Goal: Task Accomplishment & Management: Manage account settings

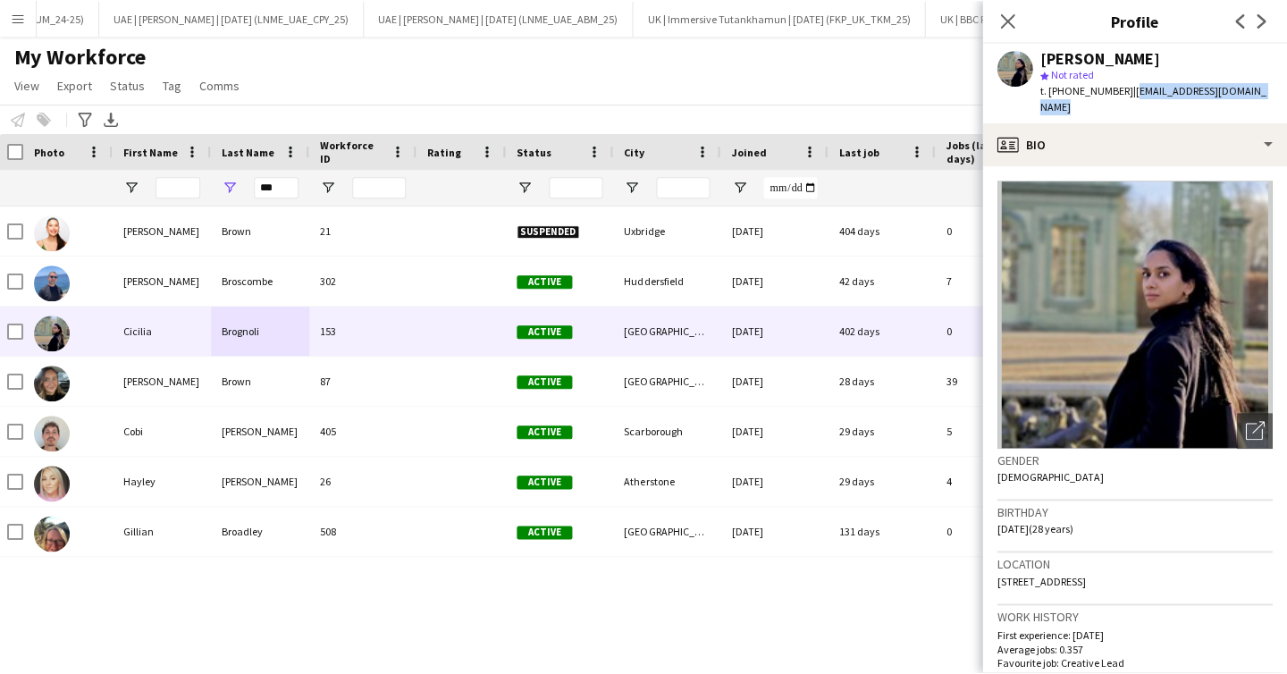
scroll to position [0, 4]
click at [21, 24] on app-icon "Menu" at bounding box center [18, 18] width 14 height 14
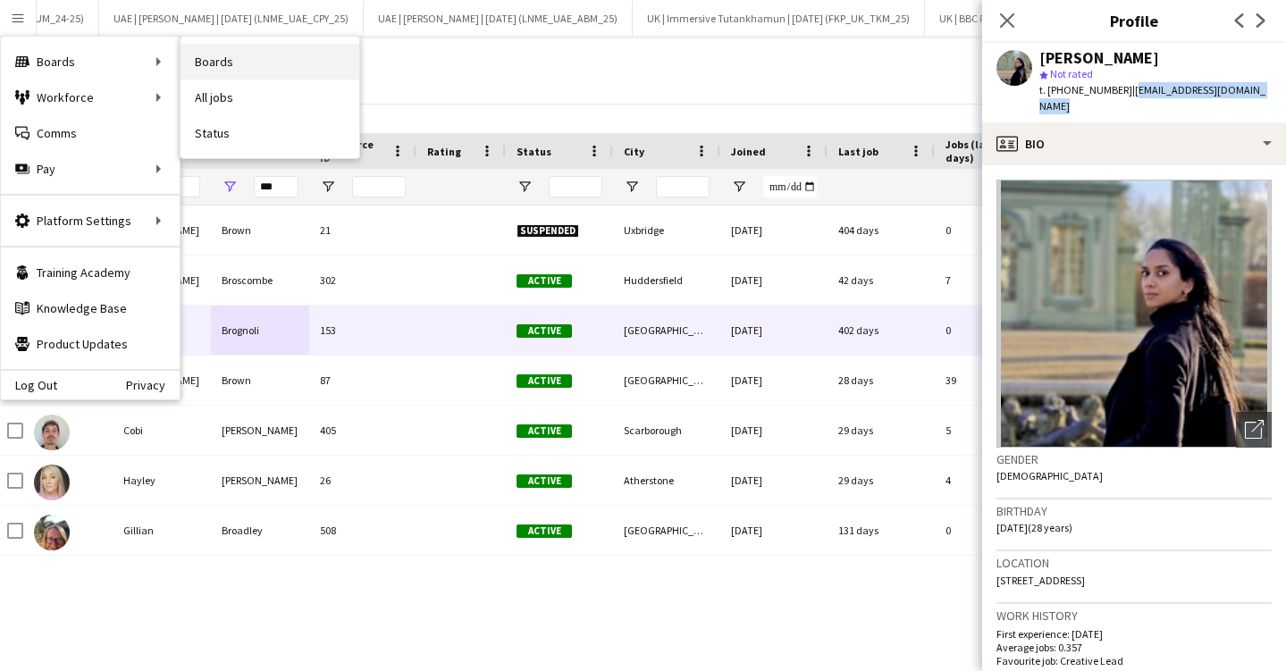
click at [248, 75] on link "Boards" at bounding box center [270, 62] width 179 height 36
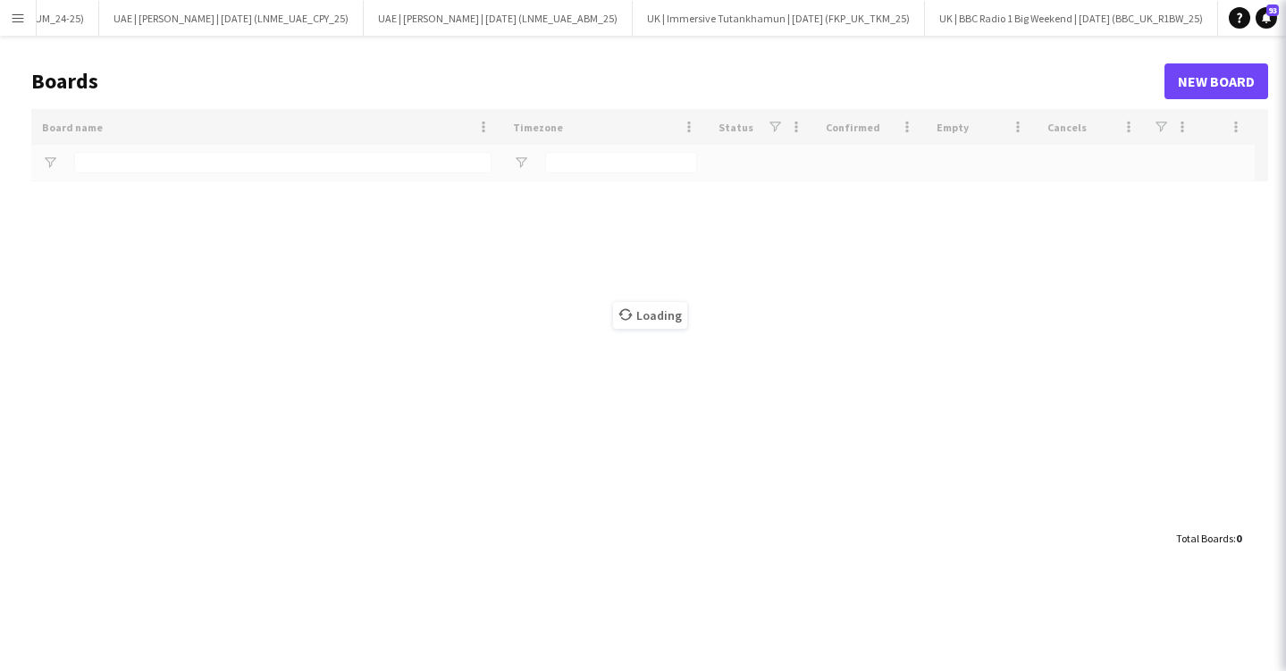
type input "*****"
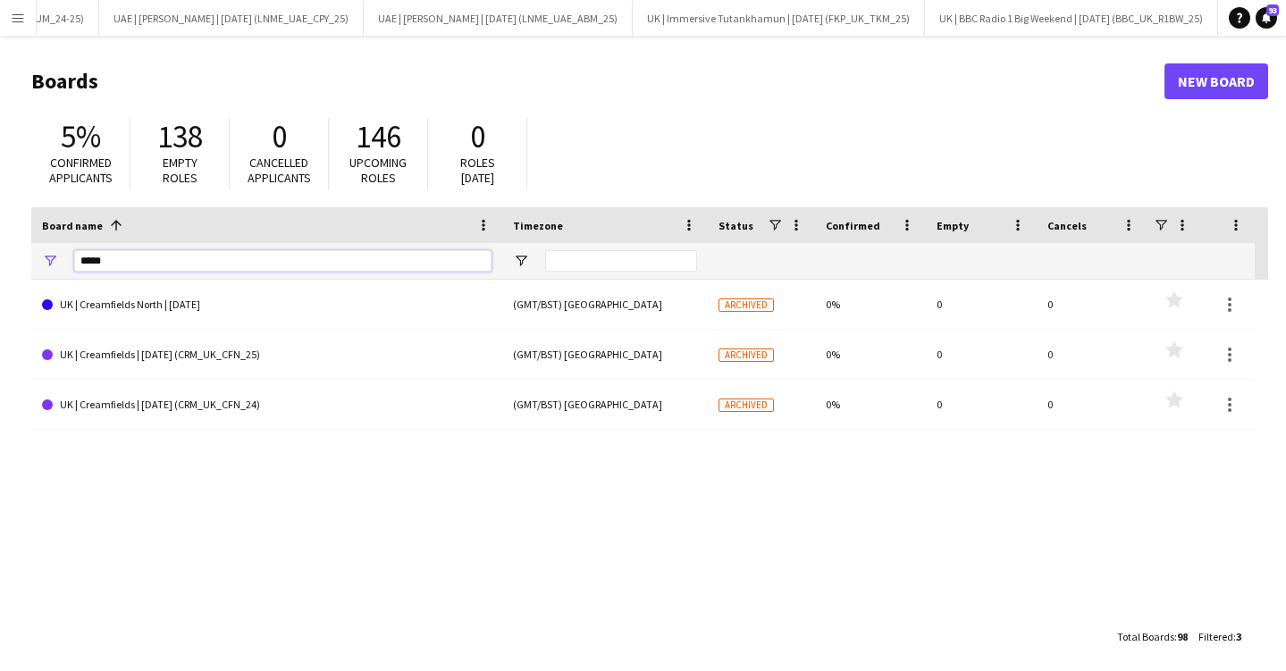
click at [147, 266] on input "*****" at bounding box center [282, 260] width 417 height 21
click at [21, 15] on app-icon "Menu" at bounding box center [18, 18] width 14 height 14
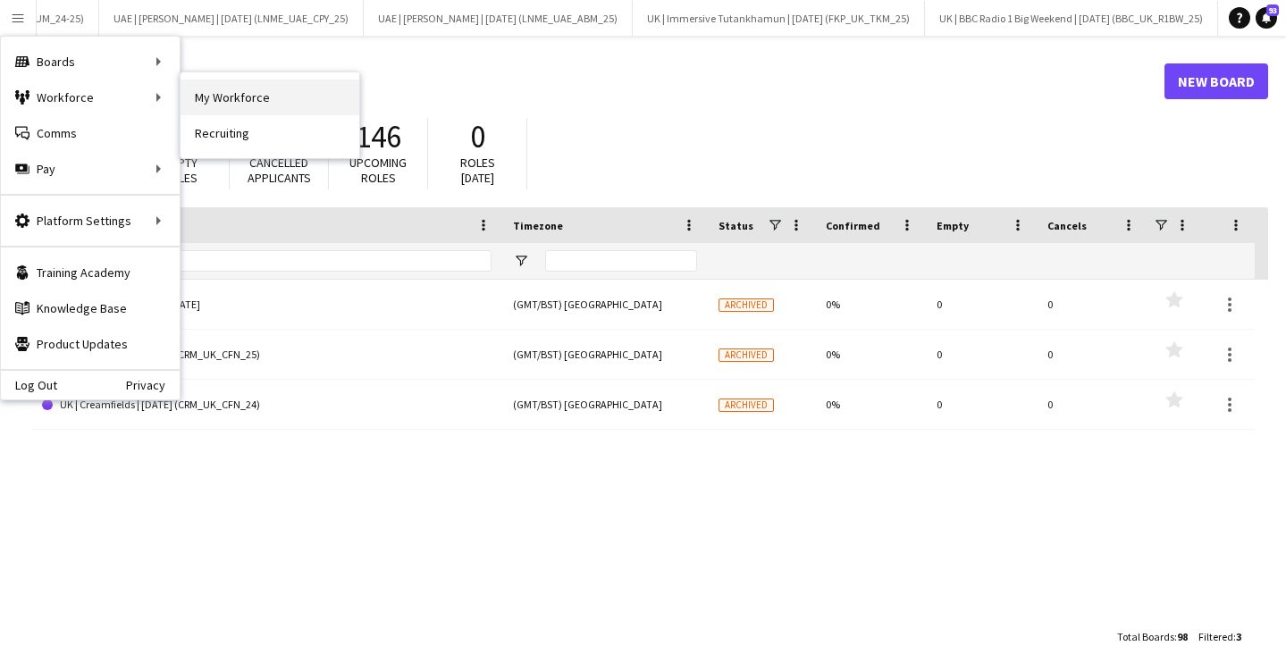
click at [270, 99] on link "My Workforce" at bounding box center [270, 98] width 179 height 36
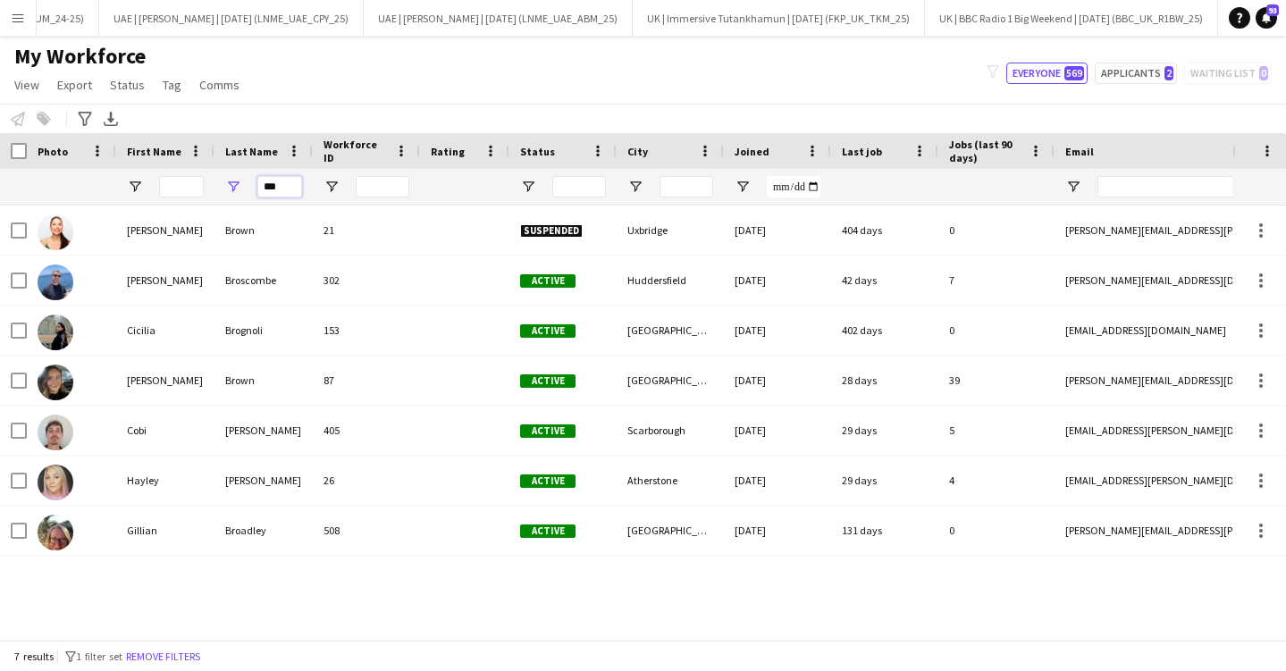
click at [273, 181] on input "***" at bounding box center [279, 186] width 45 height 21
click at [631, 187] on span "Open Filter Menu" at bounding box center [635, 187] width 16 height 16
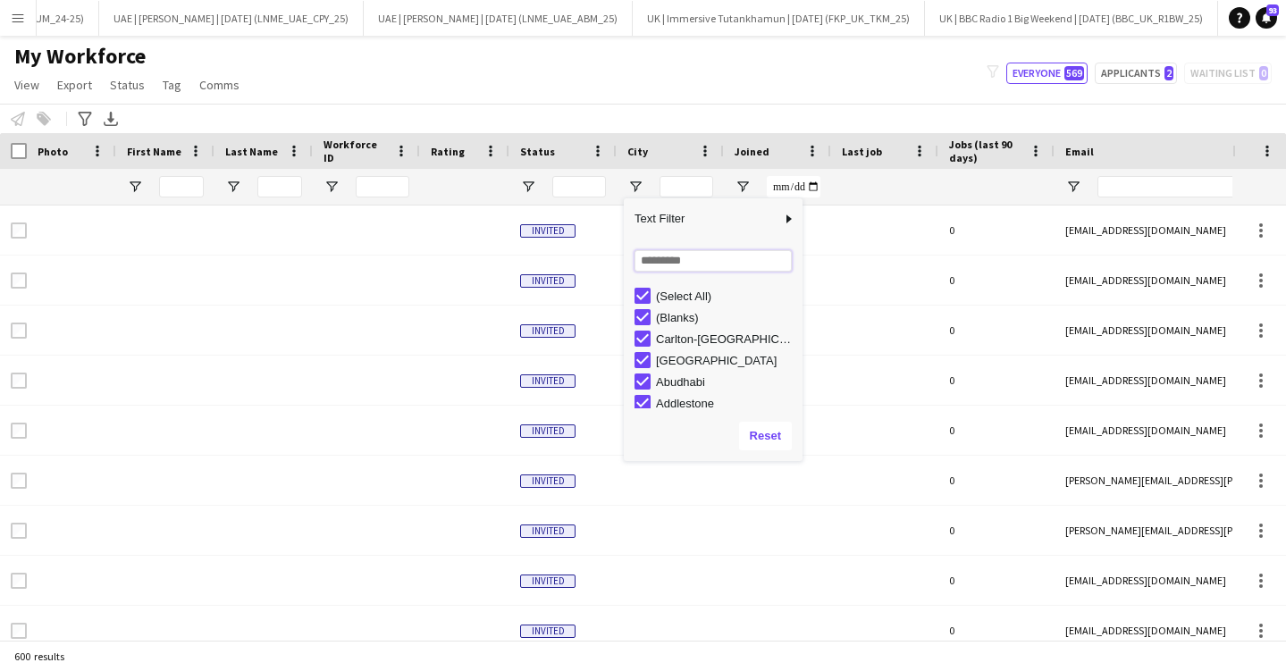
click at [657, 260] on input "Search filter values" at bounding box center [712, 260] width 157 height 21
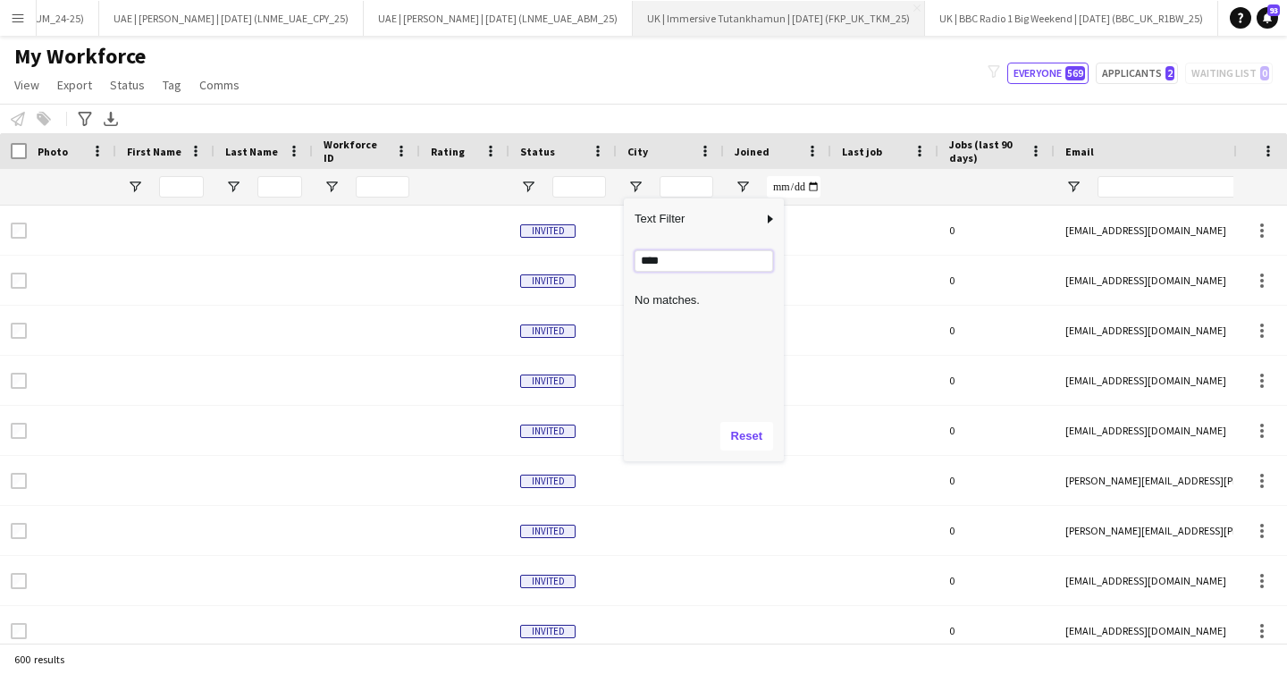
type input "****"
click at [27, 11] on button "Menu" at bounding box center [18, 18] width 36 height 36
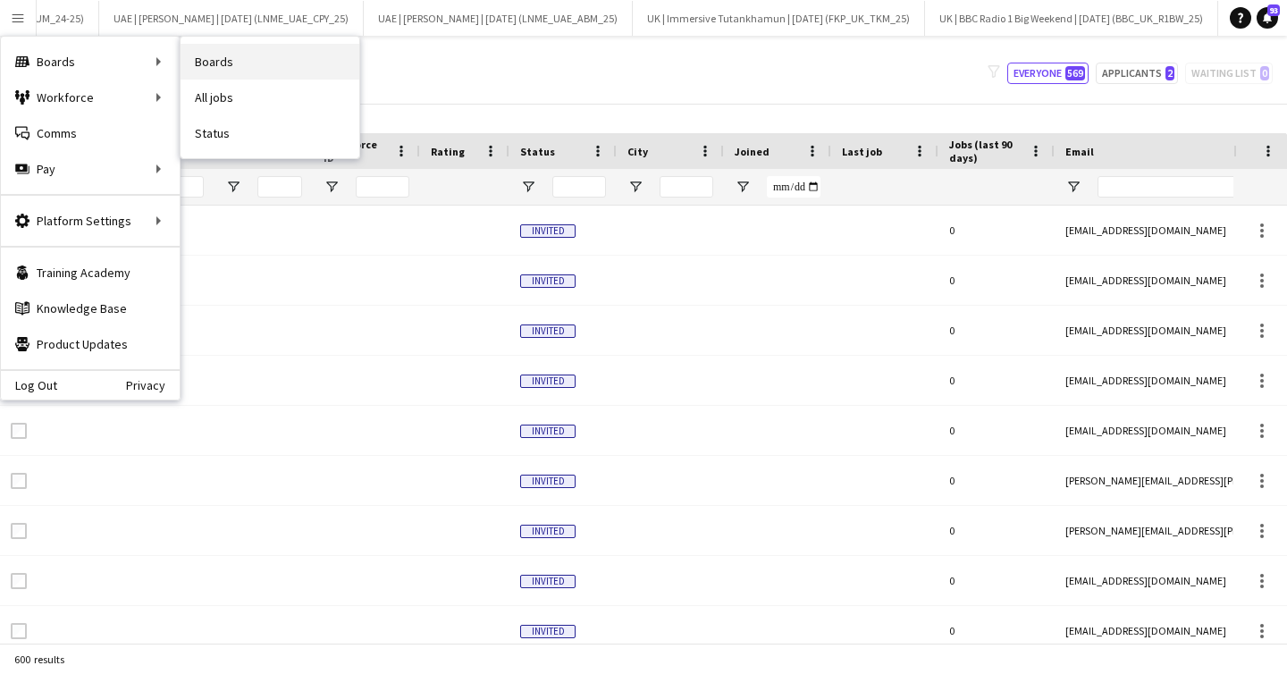
click at [243, 53] on link "Boards" at bounding box center [270, 62] width 179 height 36
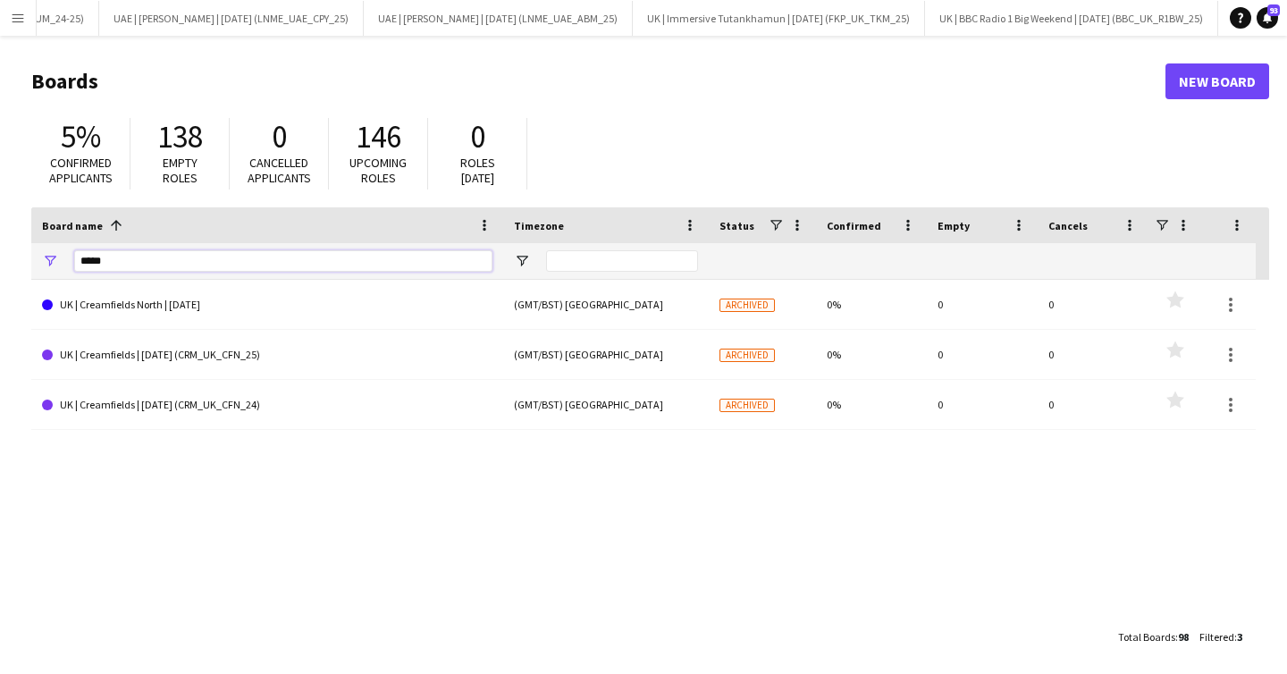
click at [117, 265] on input "*****" at bounding box center [283, 260] width 418 height 21
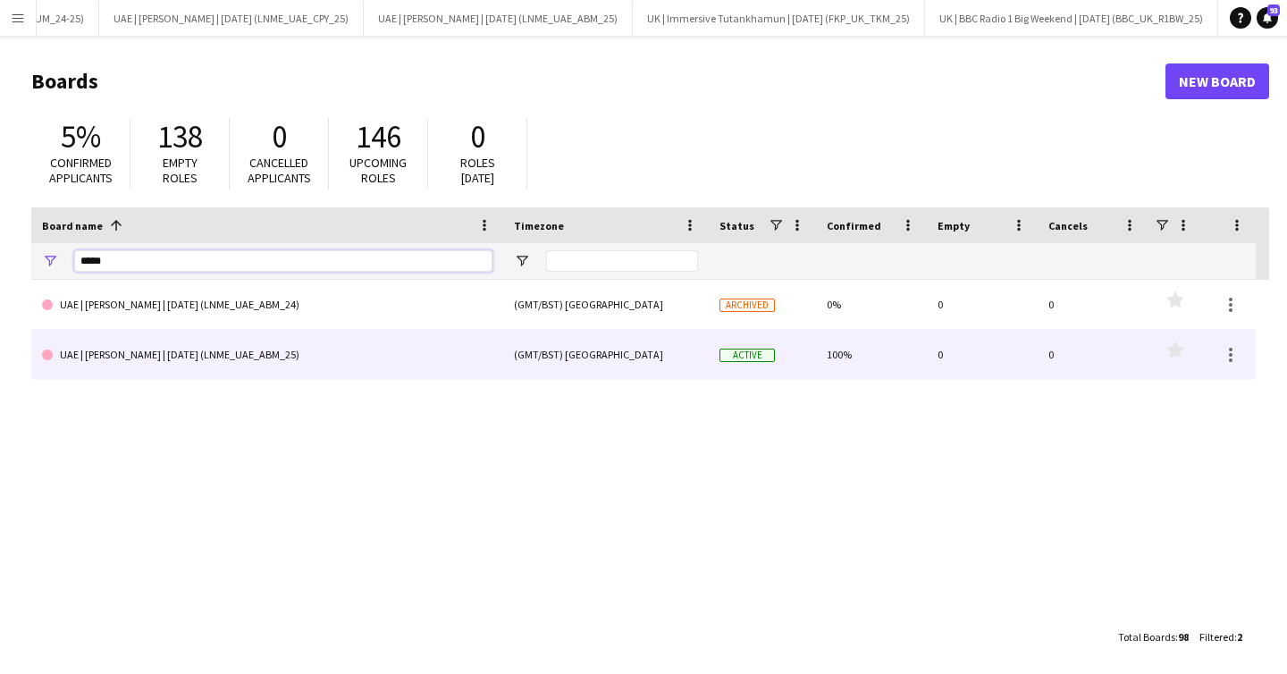
type input "*****"
click at [187, 350] on link "UAE | [PERSON_NAME] | [DATE] (LNME_UAE_ABM_25)" at bounding box center [267, 355] width 450 height 50
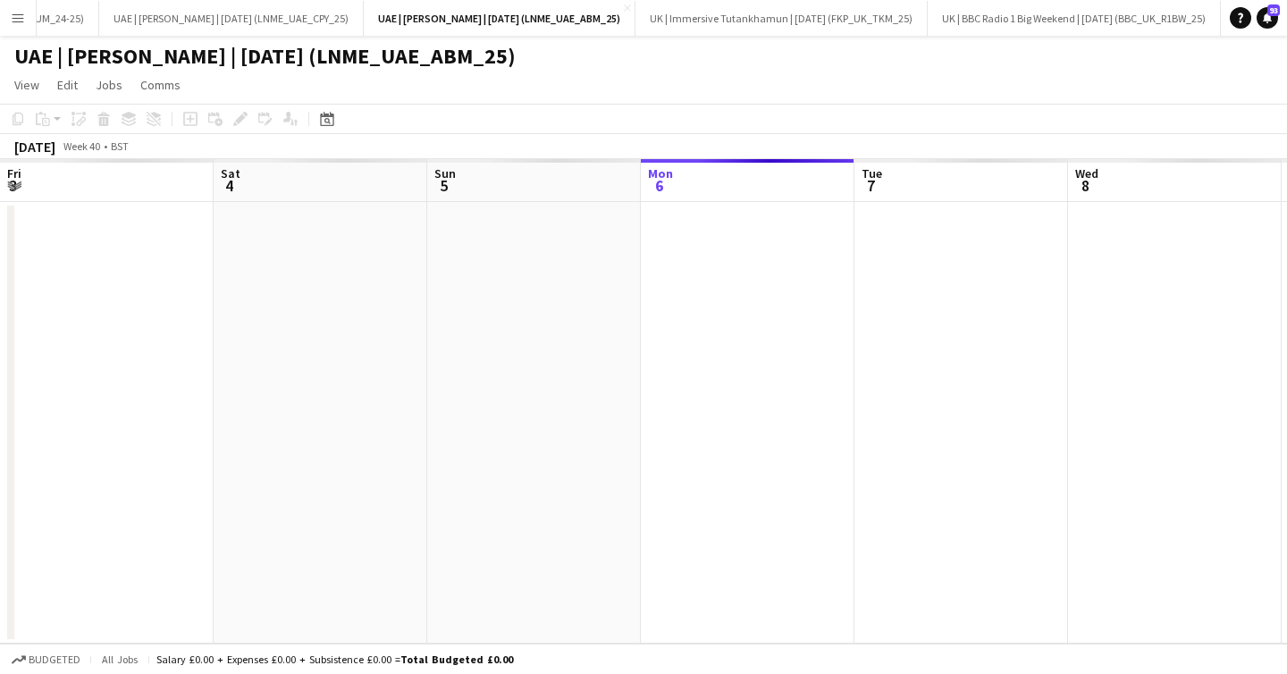
scroll to position [0, 427]
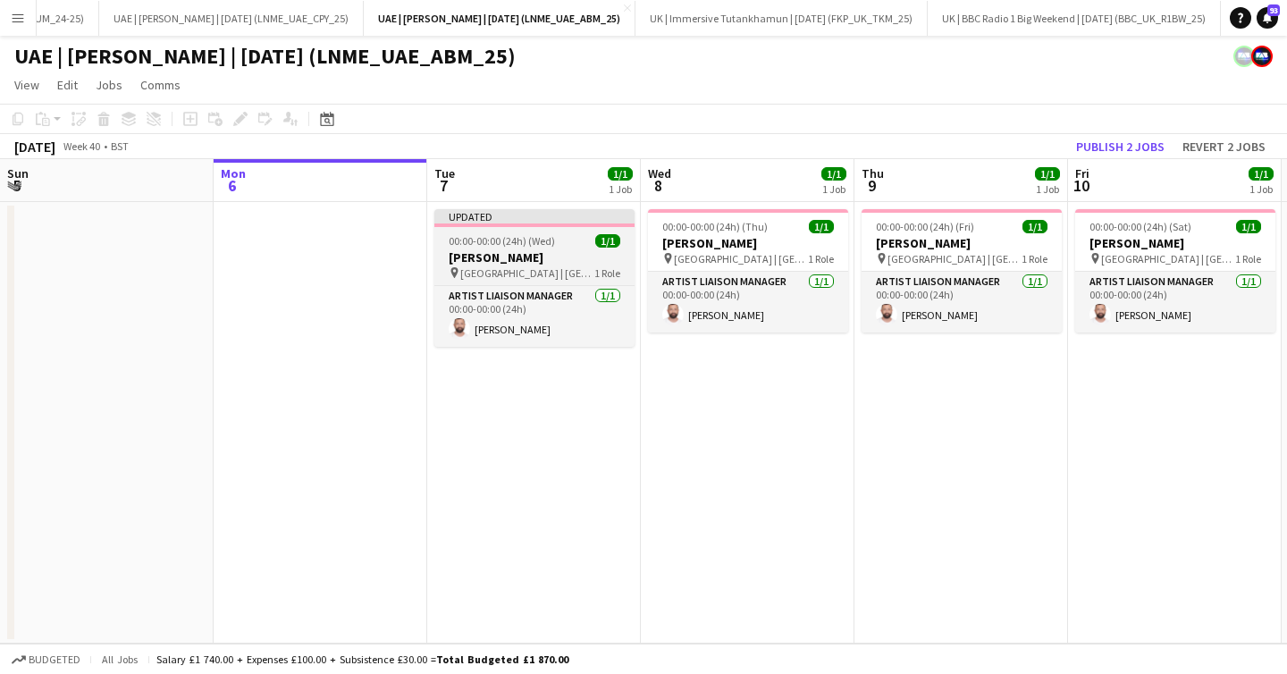
click at [496, 249] on h3 "[PERSON_NAME]" at bounding box center [534, 257] width 200 height 16
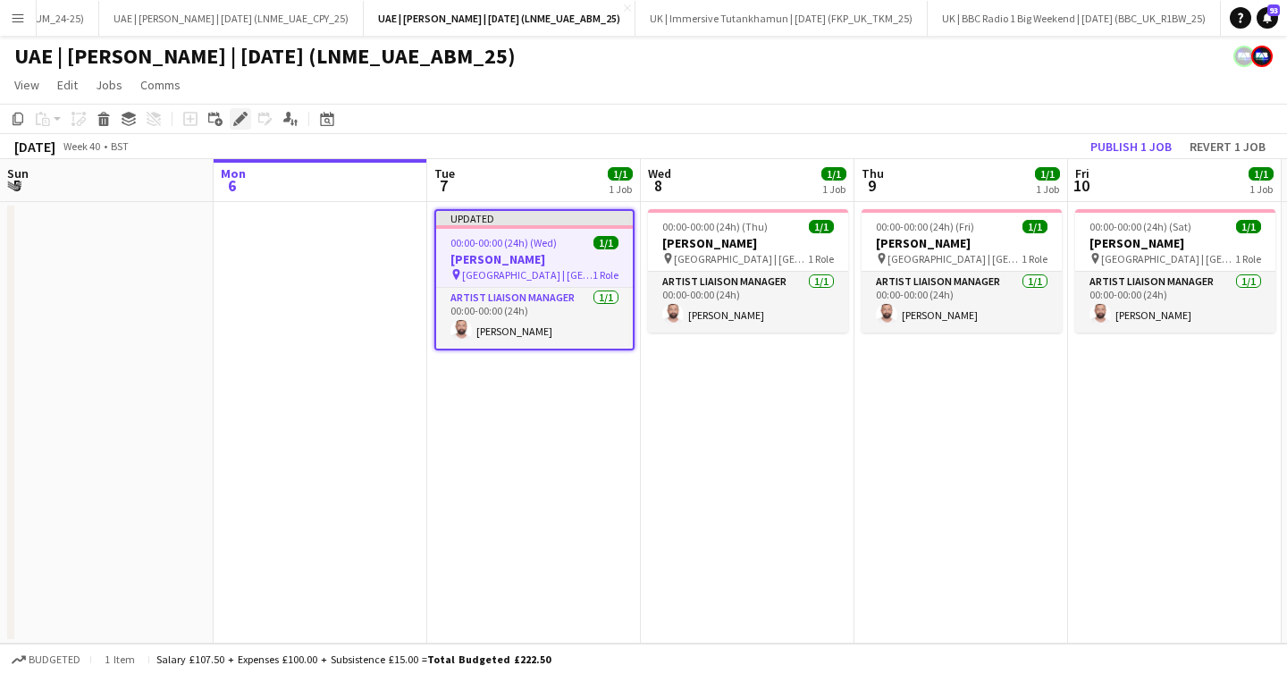
click at [236, 117] on icon "Edit" at bounding box center [240, 119] width 14 height 14
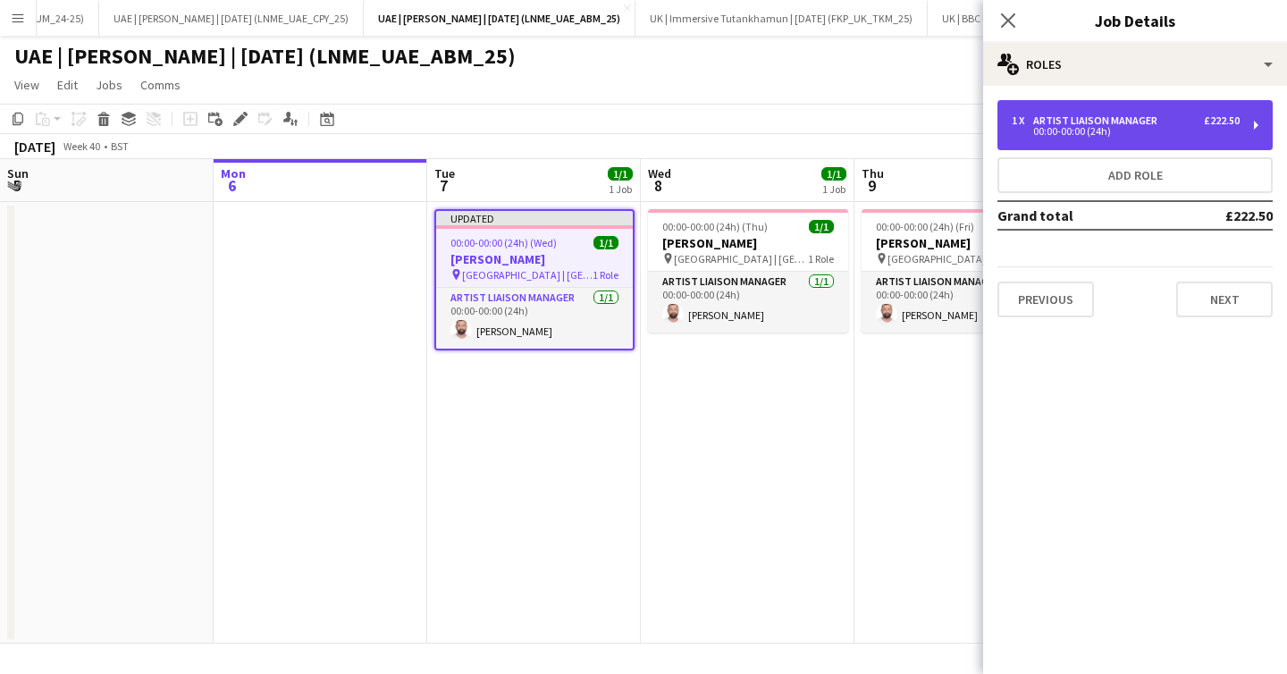
click at [1035, 131] on div "00:00-00:00 (24h)" at bounding box center [1126, 131] width 228 height 9
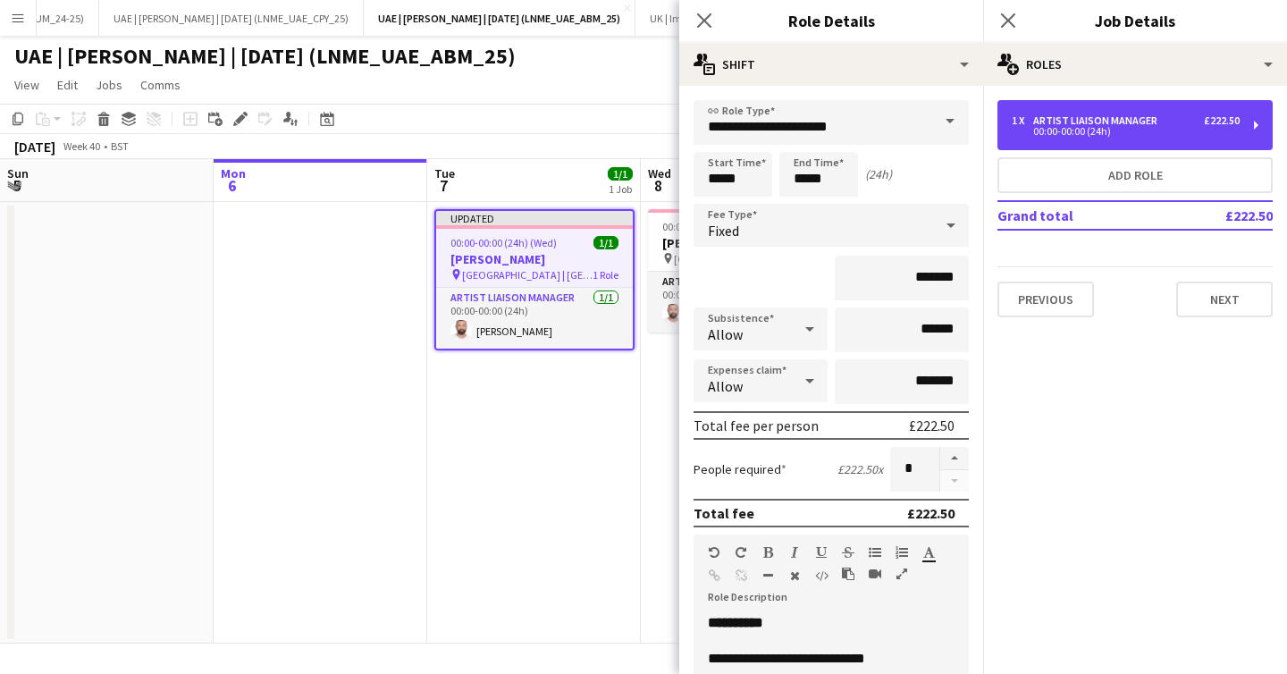
scroll to position [136, 0]
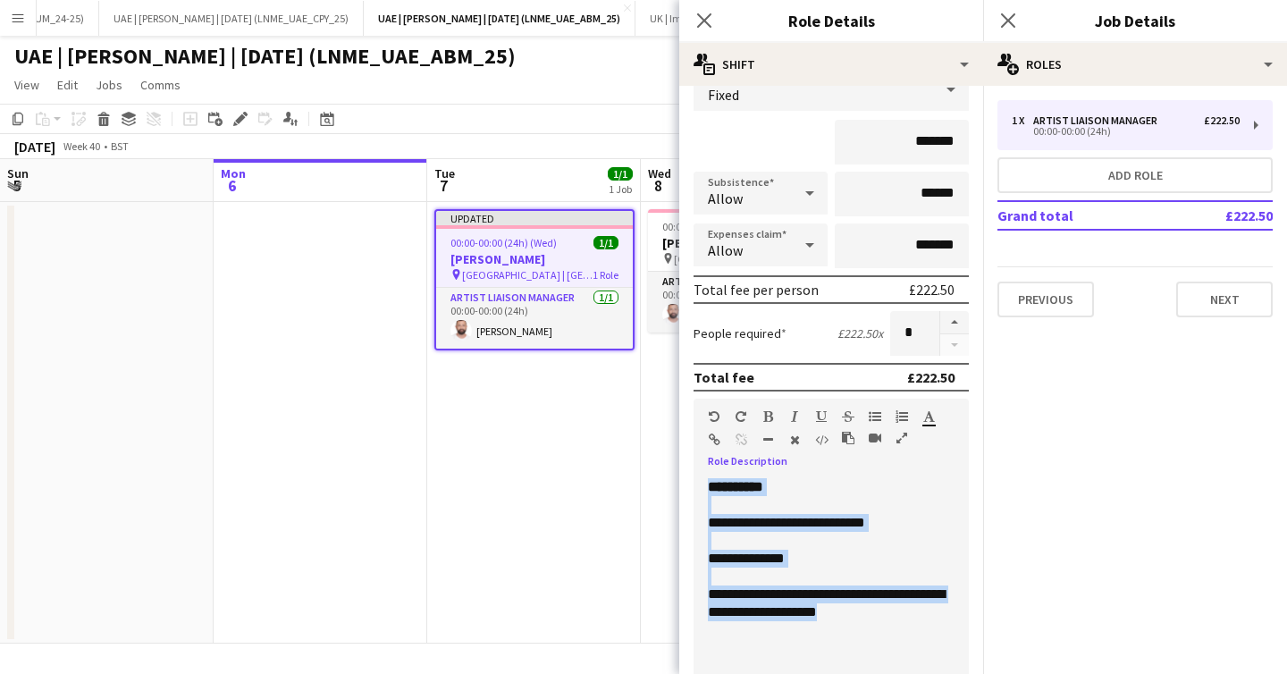
drag, startPoint x: 899, startPoint y: 641, endPoint x: 642, endPoint y: 479, distance: 304.0
click at [642, 479] on body "Menu Boards Boards Boards All jobs Status Workforce Workforce My Workforce Recr…" at bounding box center [643, 337] width 1287 height 674
copy div "**********"
click at [704, 20] on icon at bounding box center [703, 20] width 17 height 17
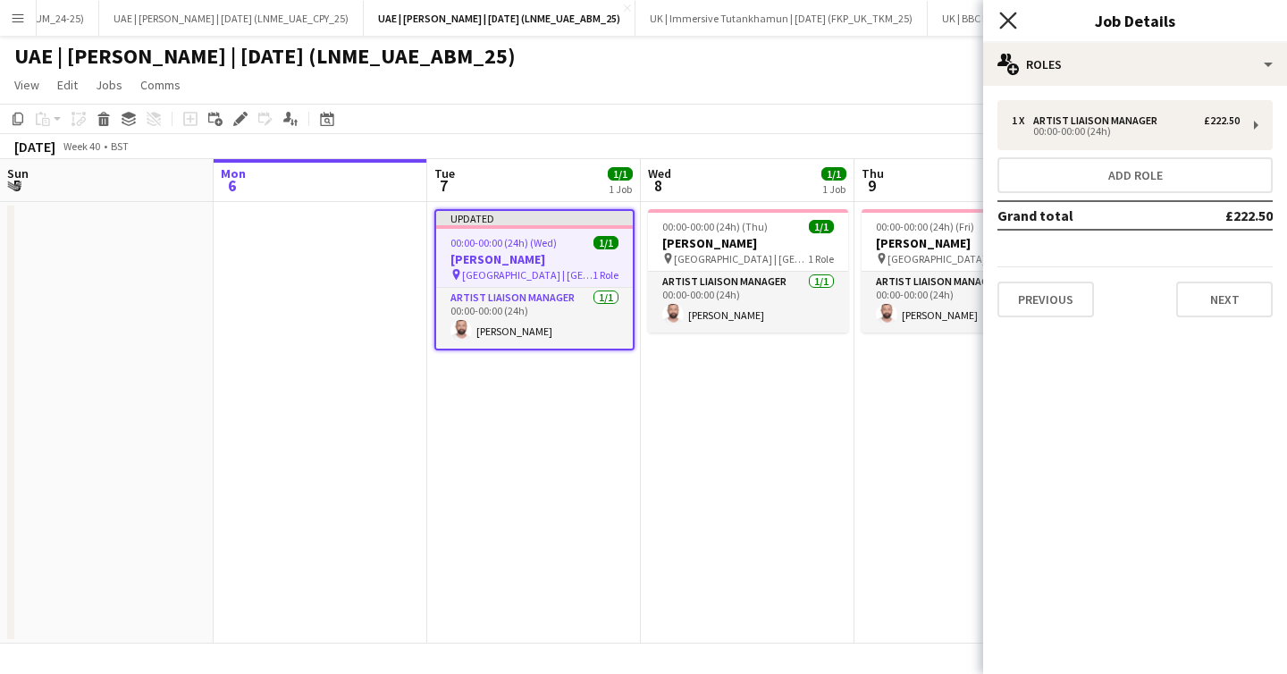
click at [1007, 13] on icon "Close pop-in" at bounding box center [1007, 20] width 17 height 17
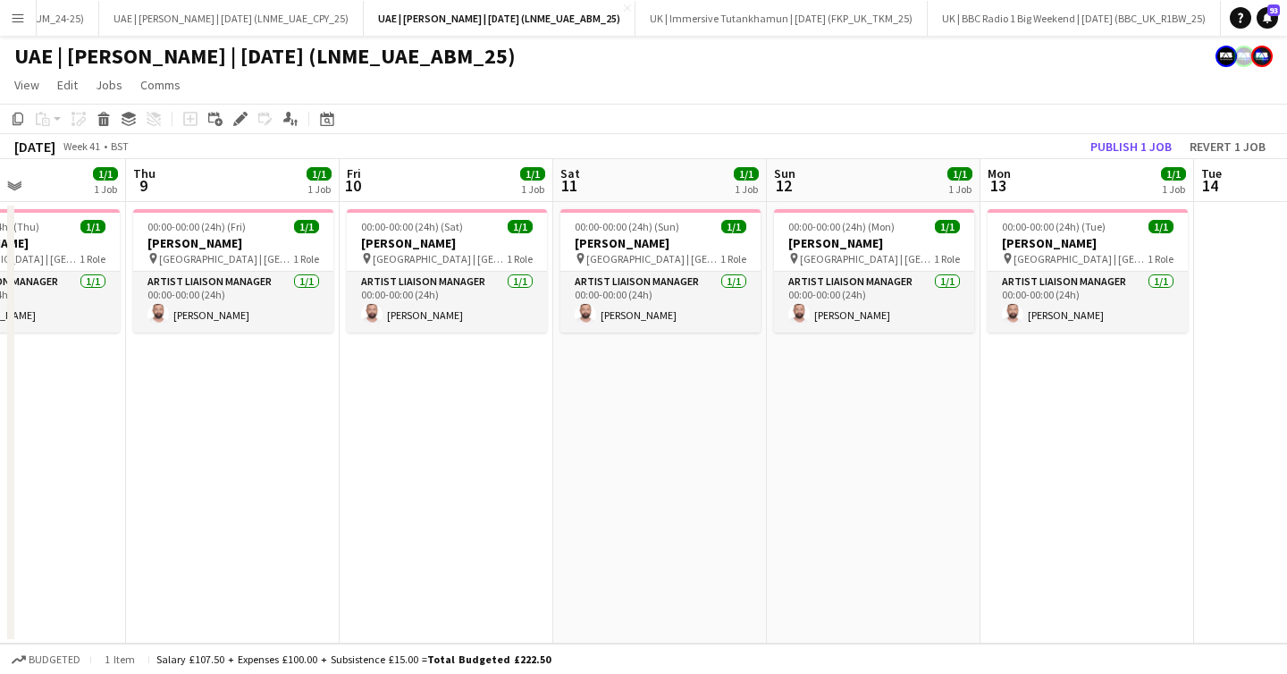
scroll to position [0, 744]
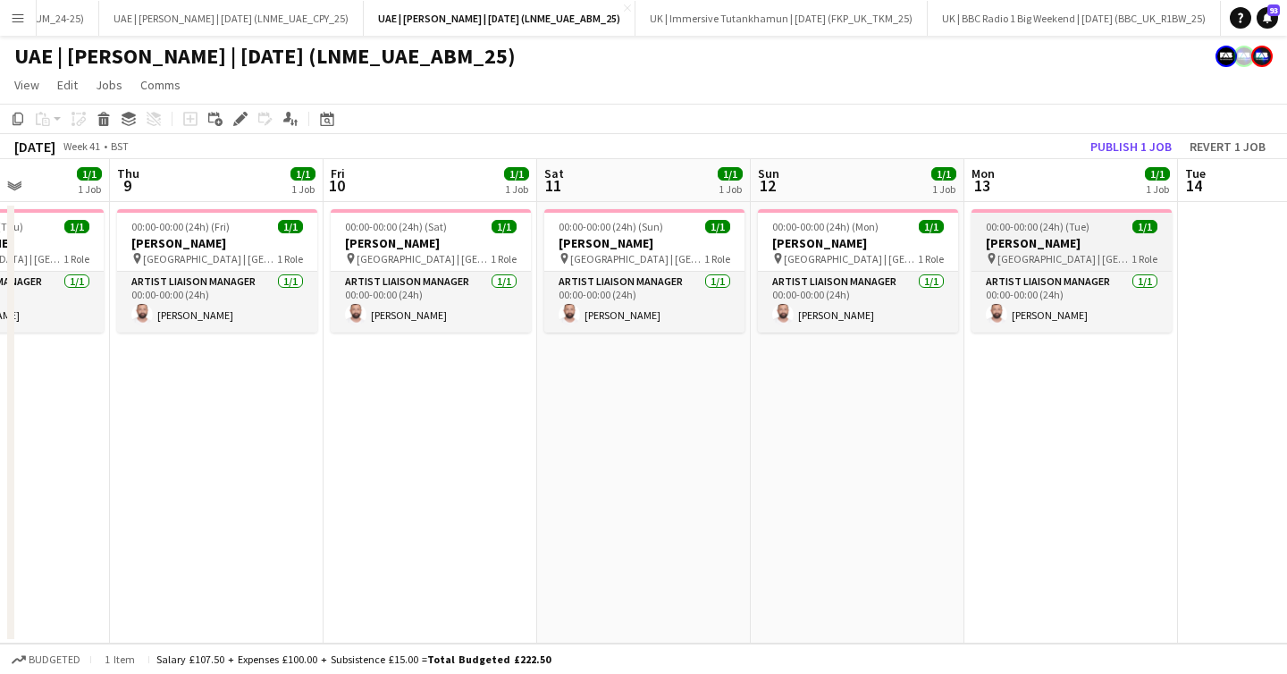
click at [1057, 245] on h3 "[PERSON_NAME]" at bounding box center [1071, 243] width 200 height 16
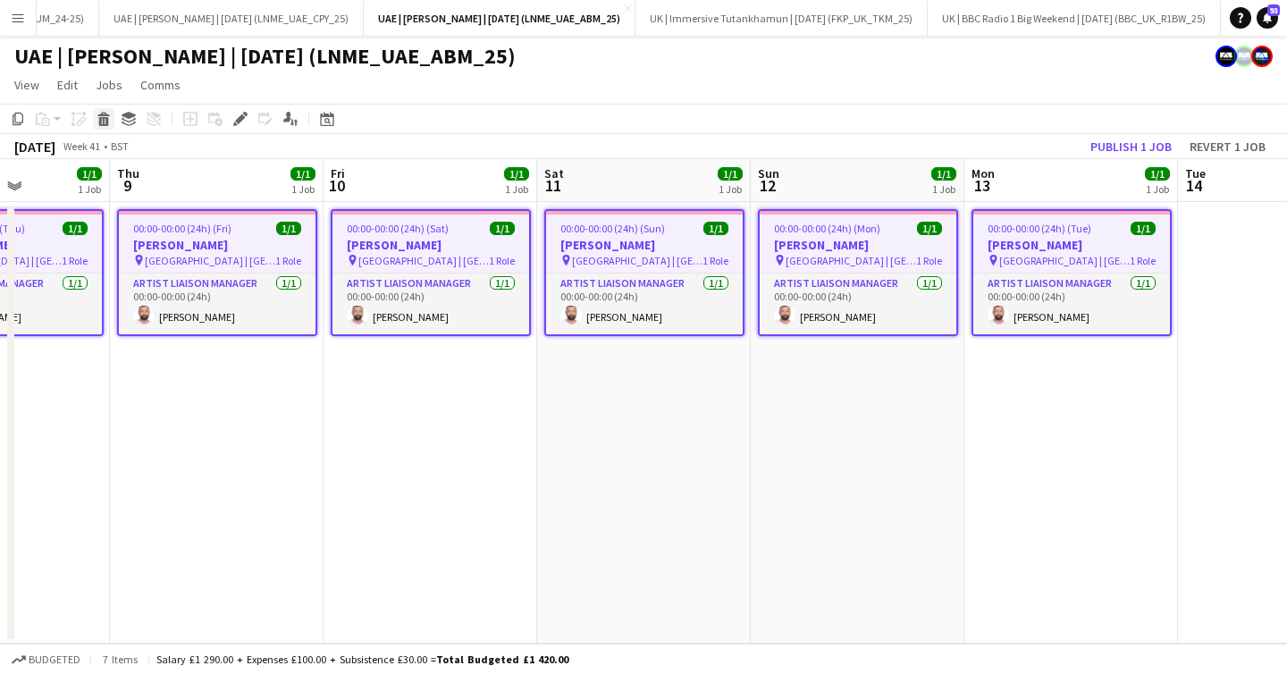
click at [105, 114] on icon at bounding box center [103, 114] width 12 height 4
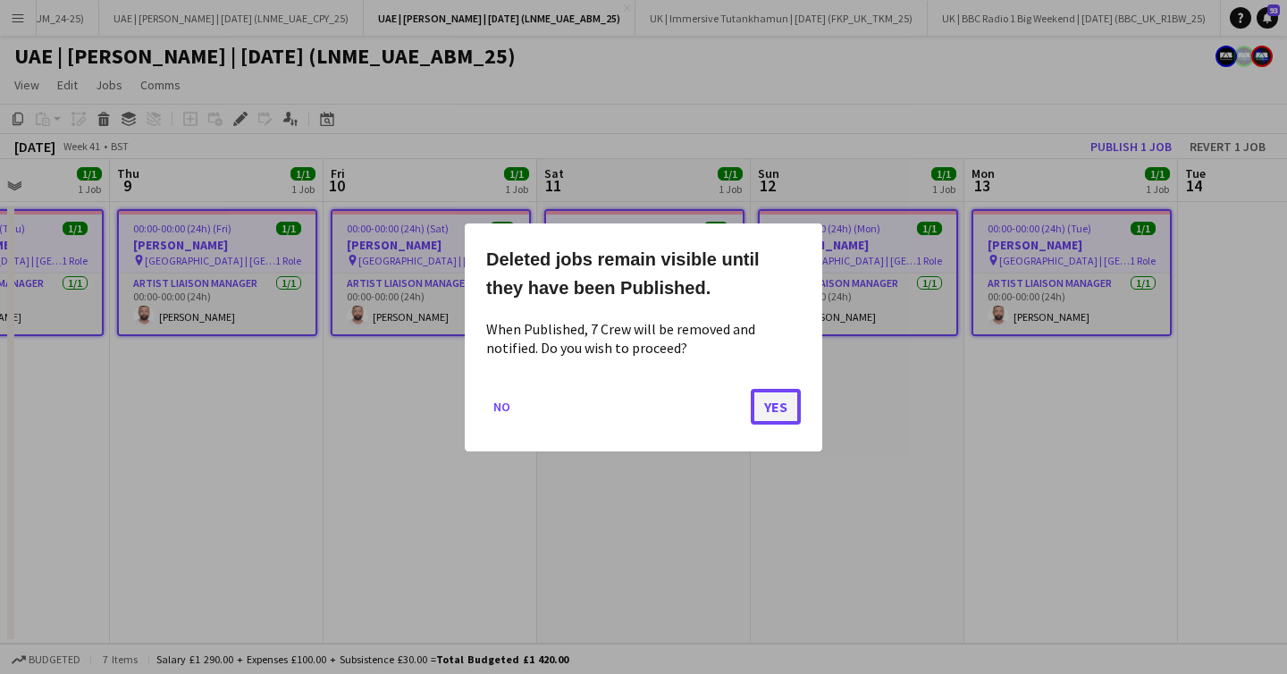
click at [797, 408] on button "Yes" at bounding box center [776, 406] width 50 height 36
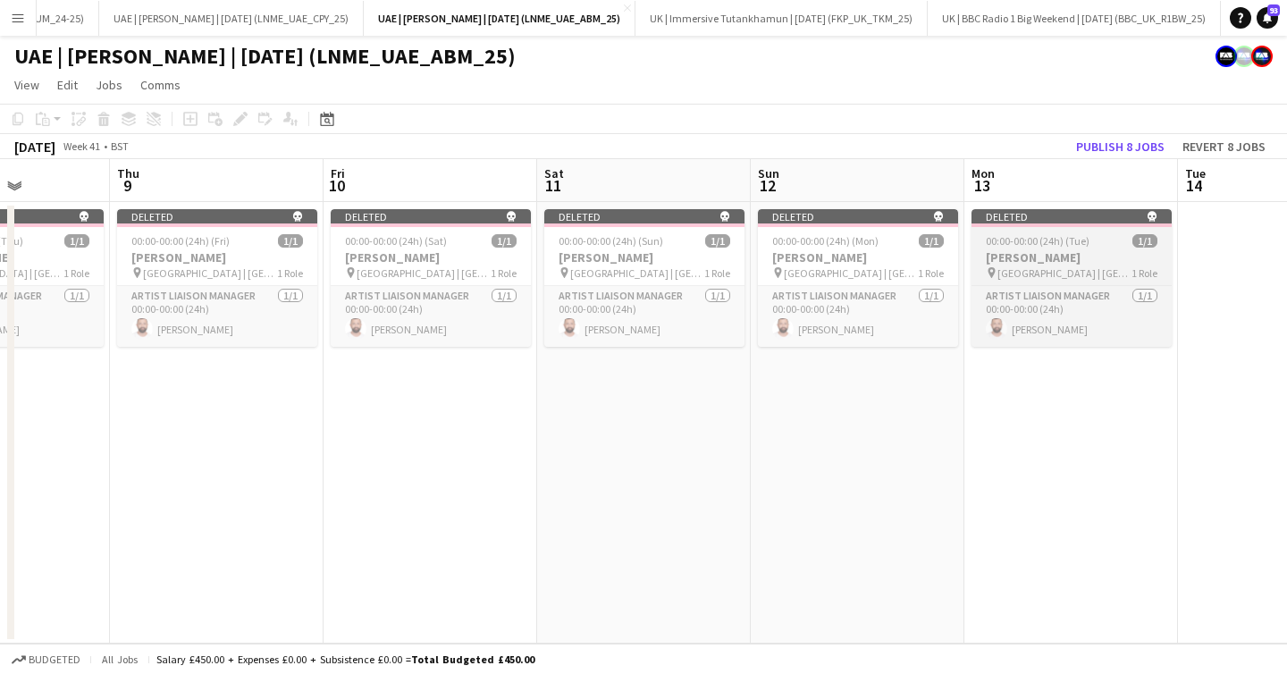
click at [1010, 260] on h3 "[PERSON_NAME]" at bounding box center [1071, 257] width 200 height 16
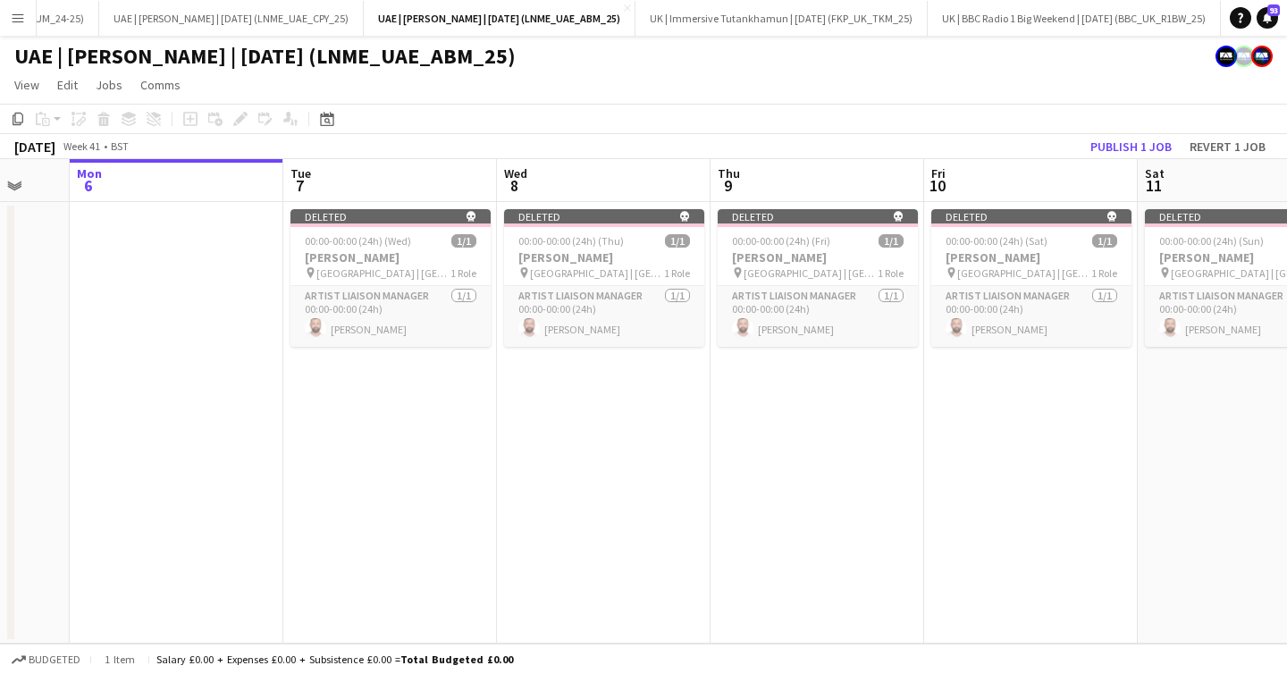
scroll to position [0, 550]
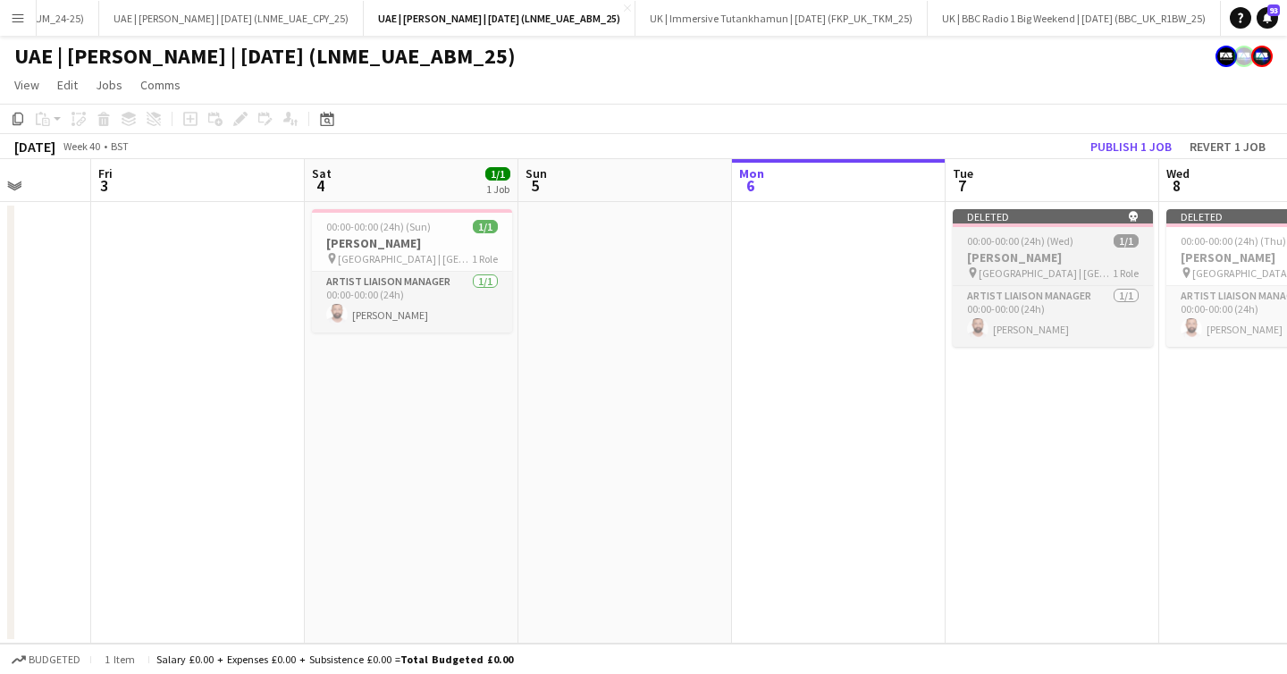
click at [1040, 259] on h3 "[PERSON_NAME]" at bounding box center [1053, 257] width 200 height 16
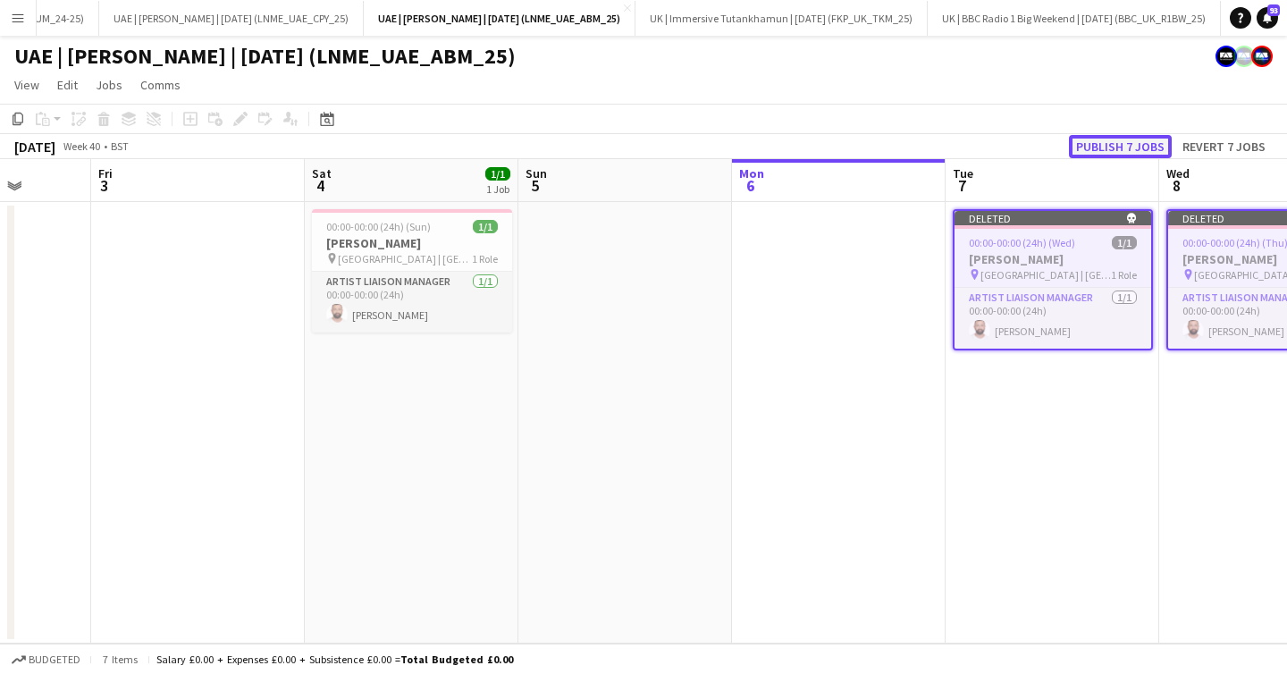
click at [1102, 136] on button "Publish 7 jobs" at bounding box center [1120, 146] width 103 height 23
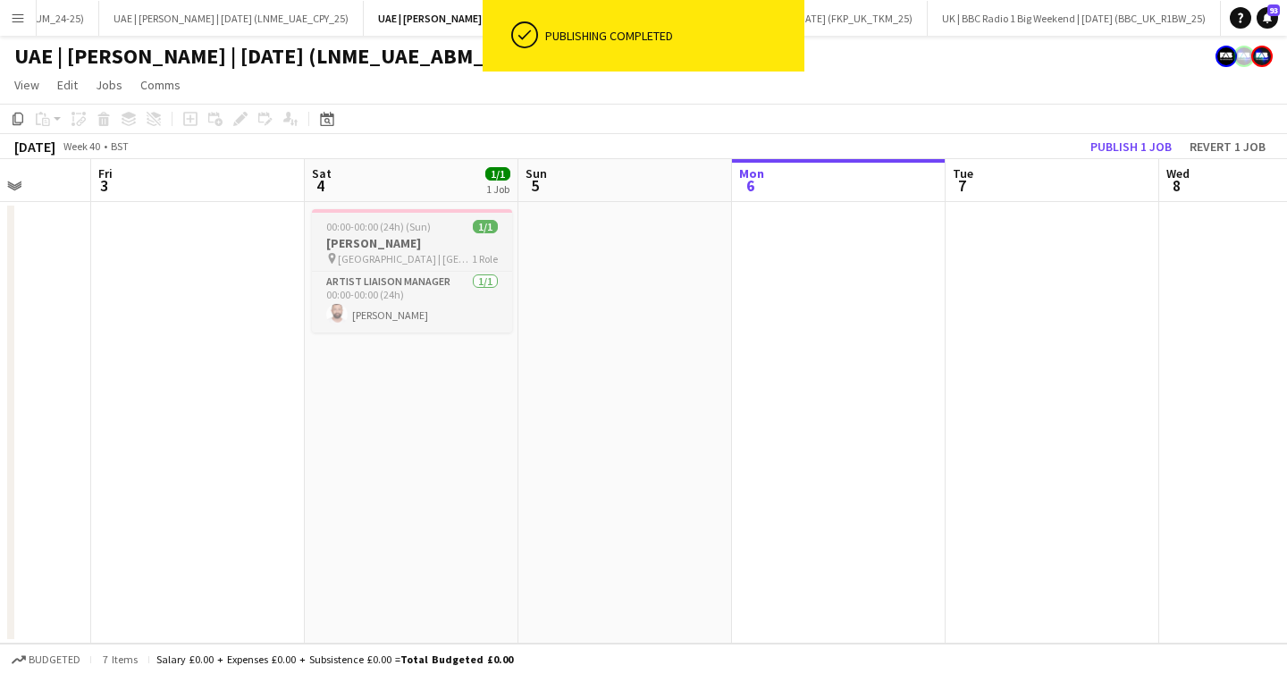
click at [425, 237] on h3 "[PERSON_NAME]" at bounding box center [412, 243] width 200 height 16
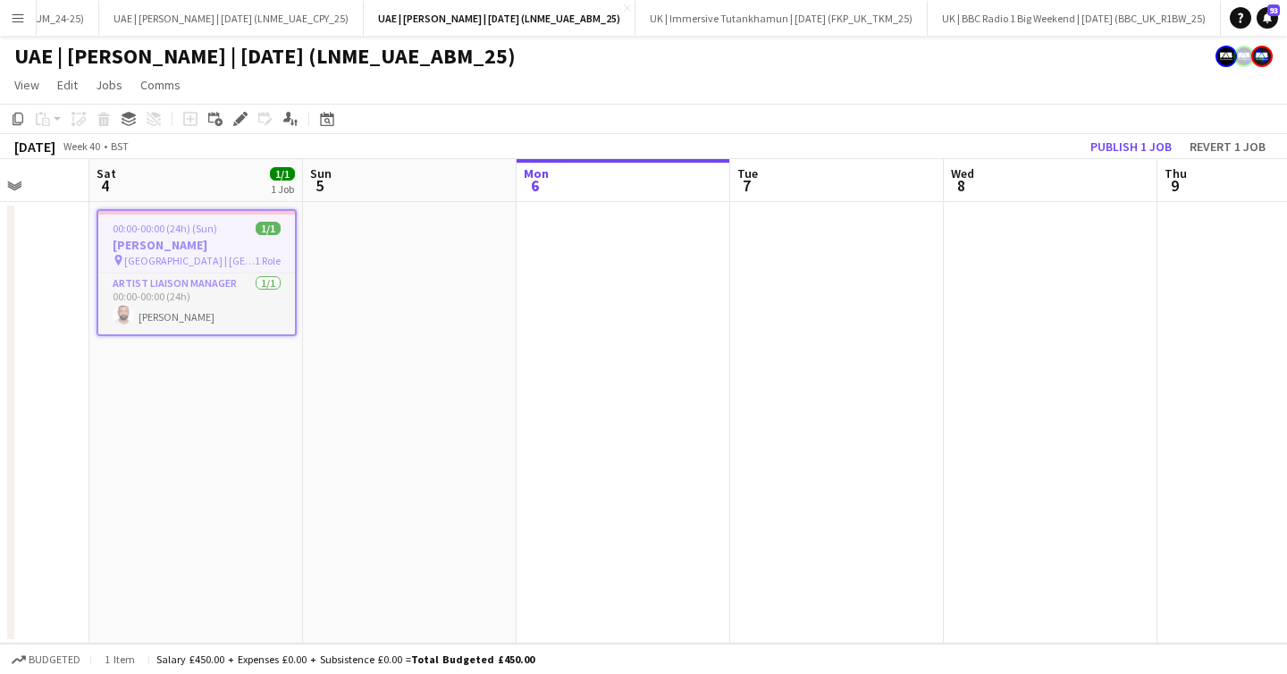
scroll to position [0, 500]
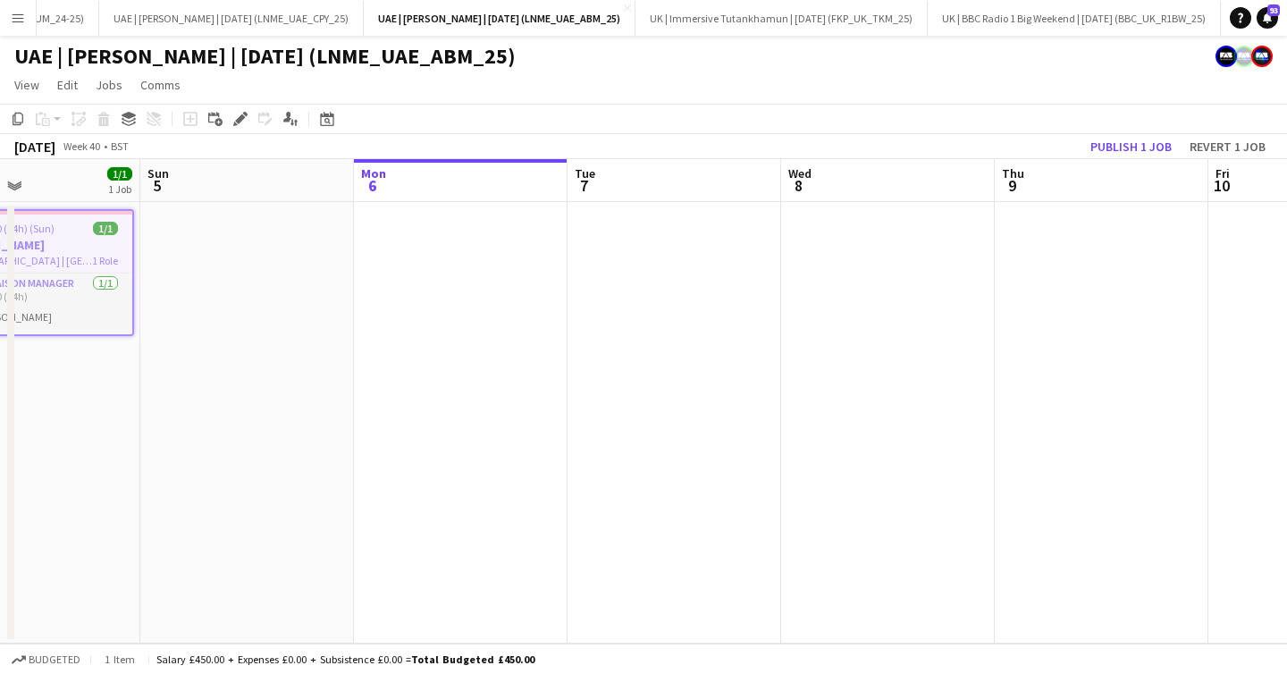
click at [881, 278] on app-date-cell at bounding box center [888, 422] width 214 height 441
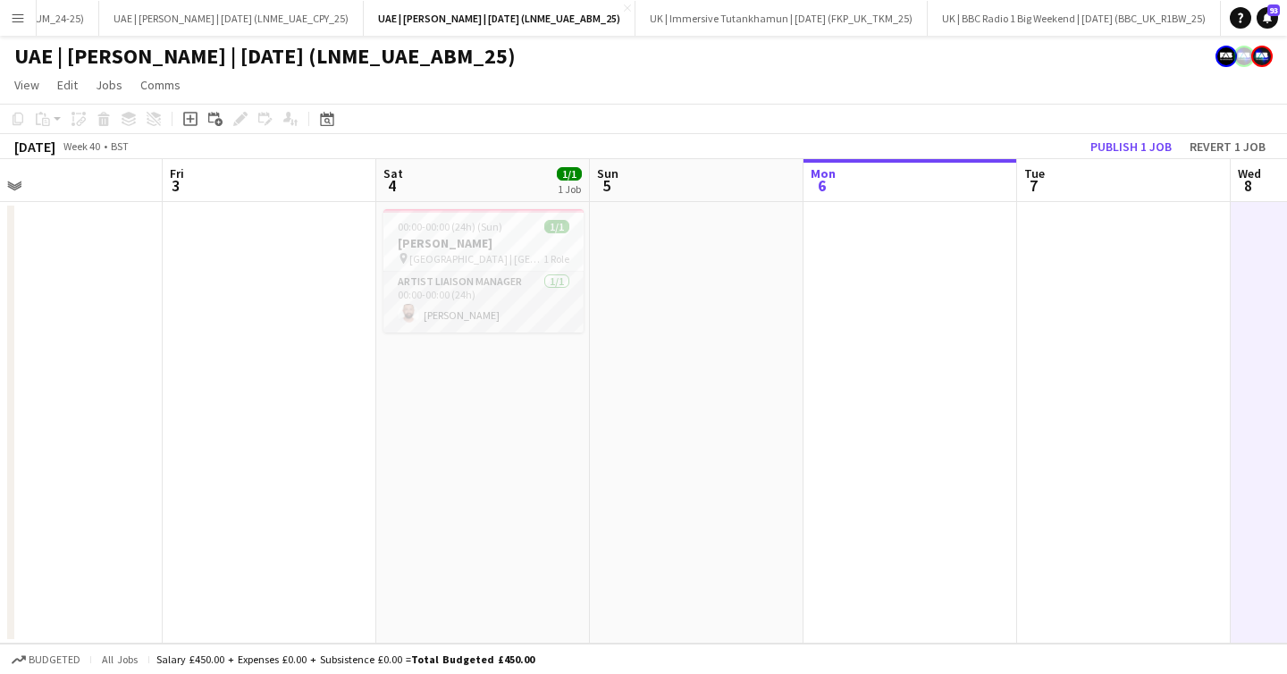
scroll to position [0, 499]
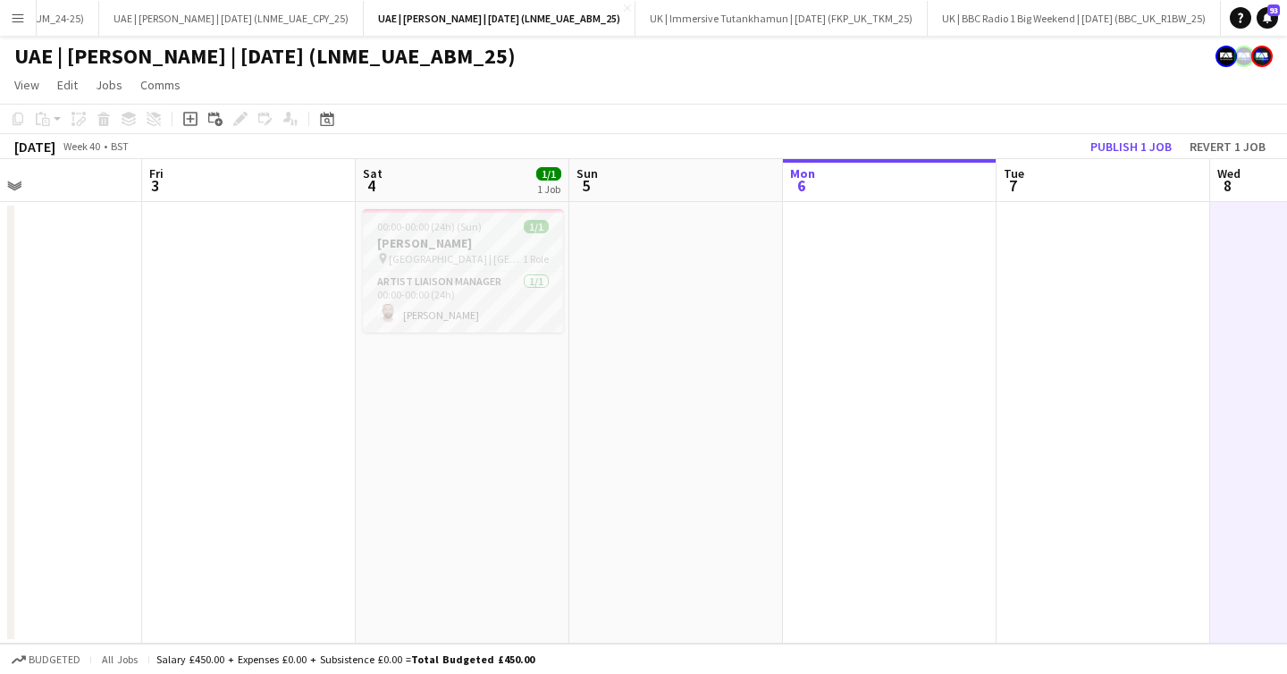
click at [441, 228] on span "00:00-00:00 (24h) (Sun)" at bounding box center [429, 226] width 105 height 13
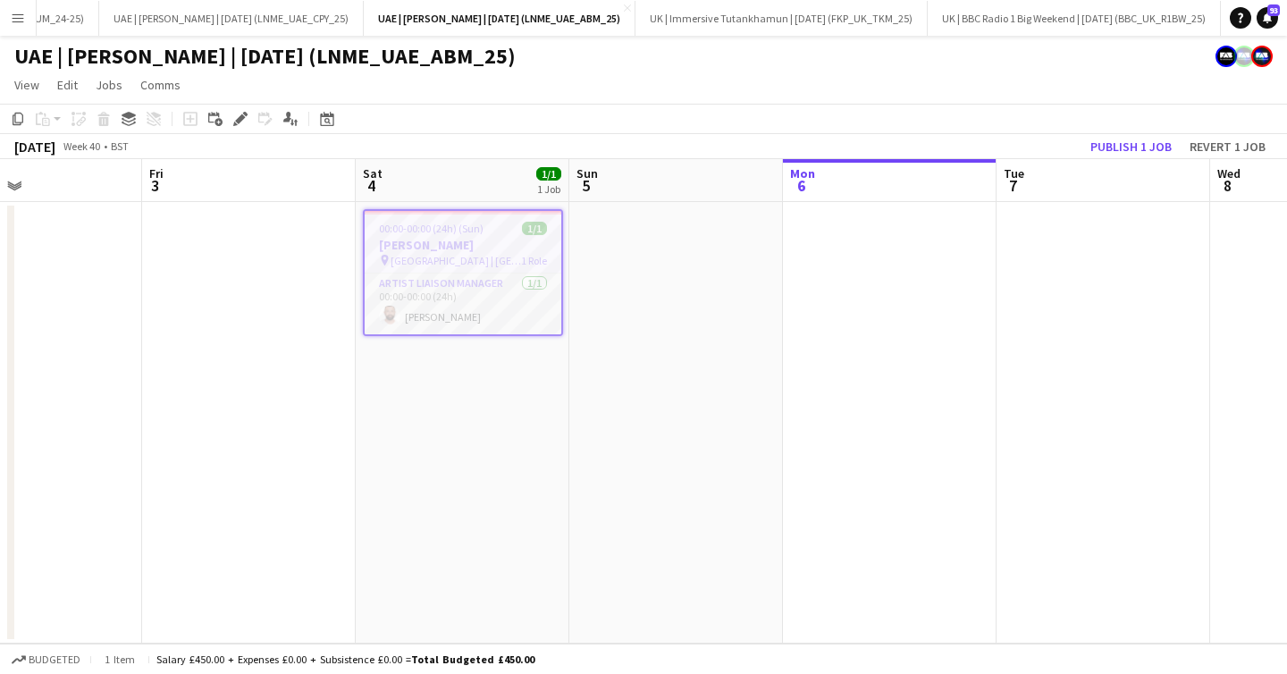
scroll to position [0, 520]
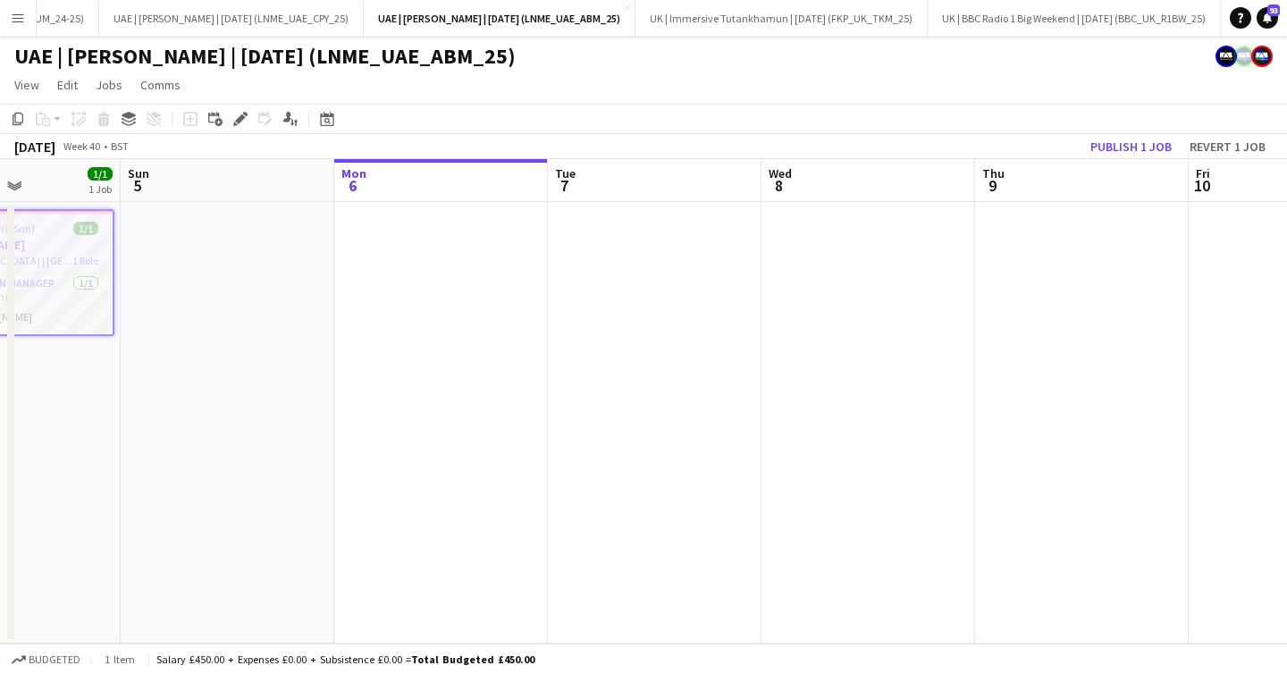
click at [892, 250] on app-date-cell at bounding box center [868, 422] width 214 height 441
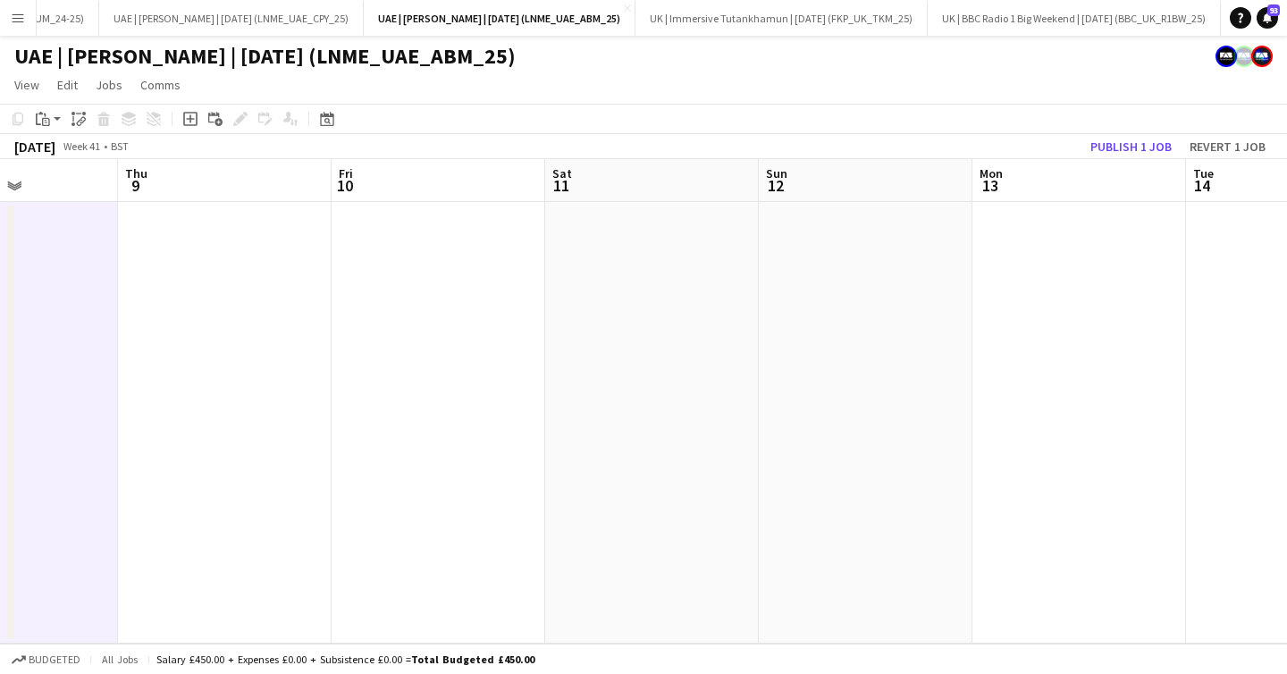
click at [927, 270] on app-date-cell at bounding box center [866, 422] width 214 height 441
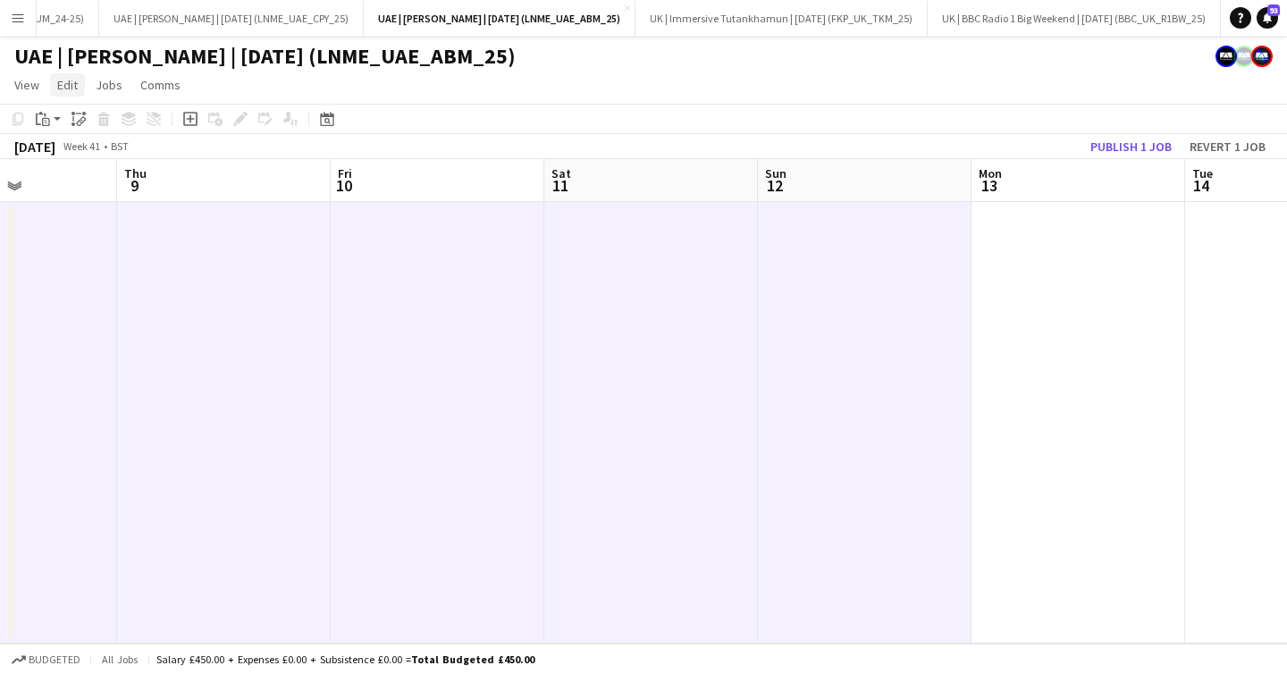
click at [79, 82] on link "Edit" at bounding box center [67, 84] width 35 height 23
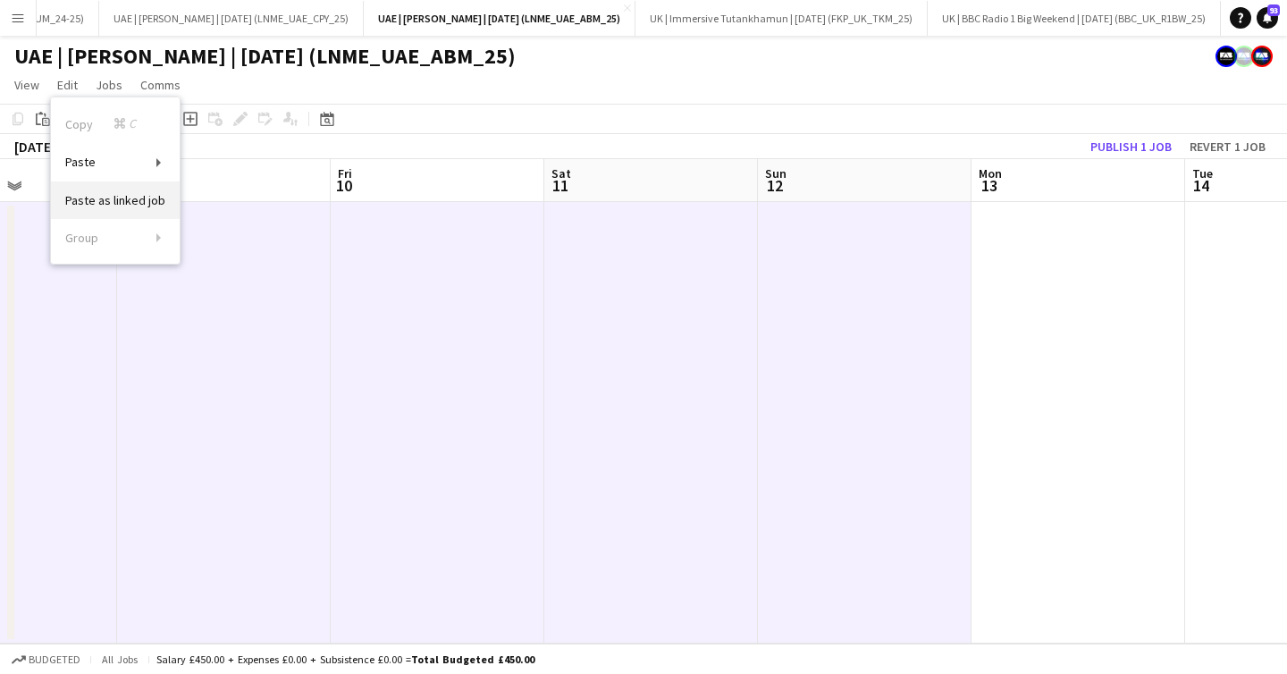
click at [118, 205] on span "Paste as linked job" at bounding box center [115, 200] width 100 height 16
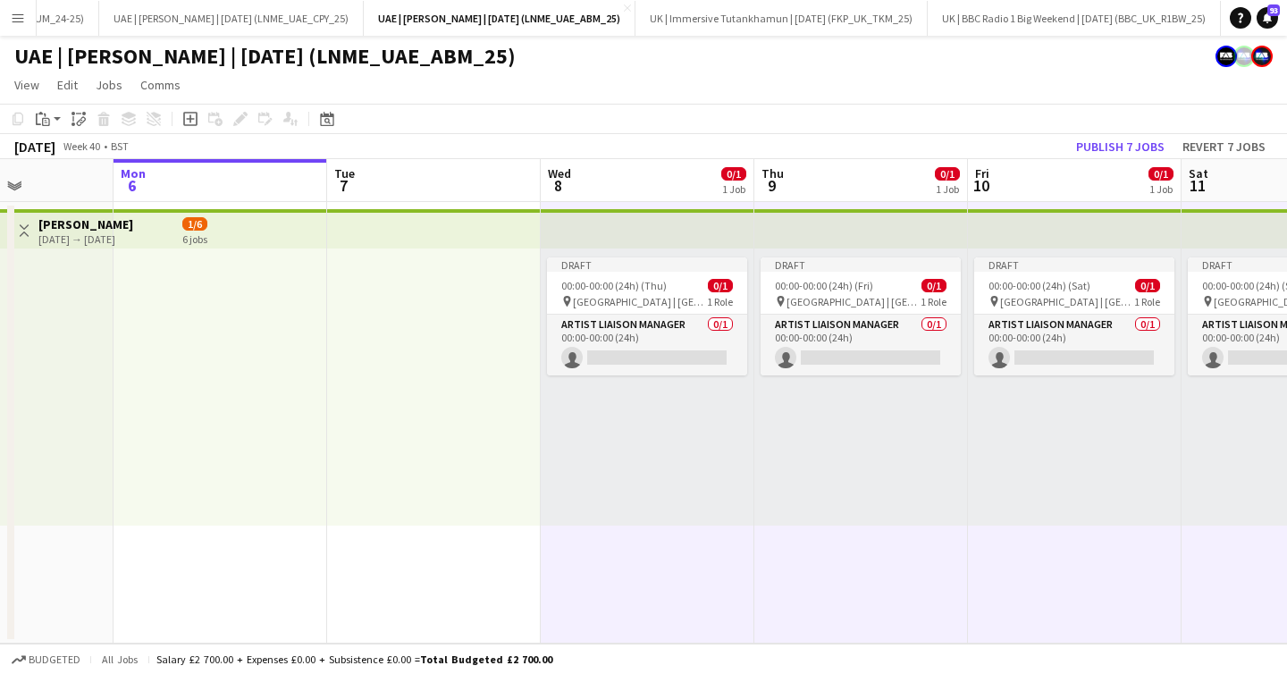
scroll to position [0, 832]
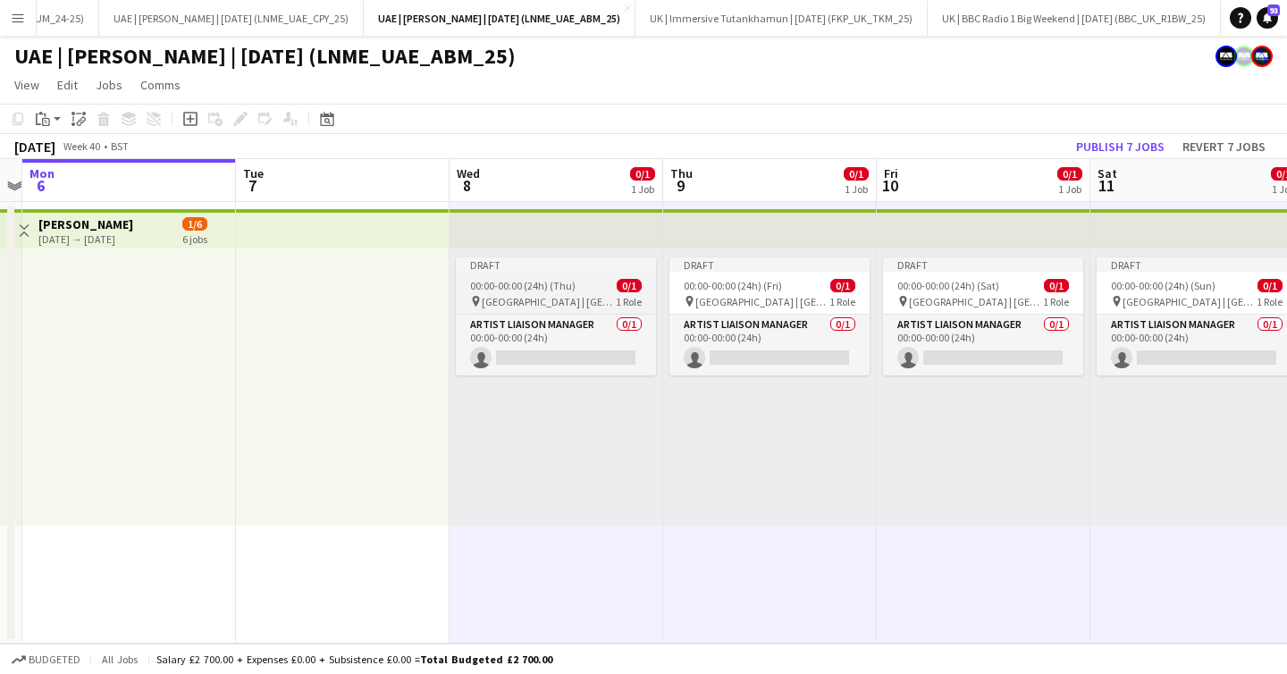
click at [550, 279] on span "00:00-00:00 (24h) (Thu)" at bounding box center [522, 285] width 105 height 13
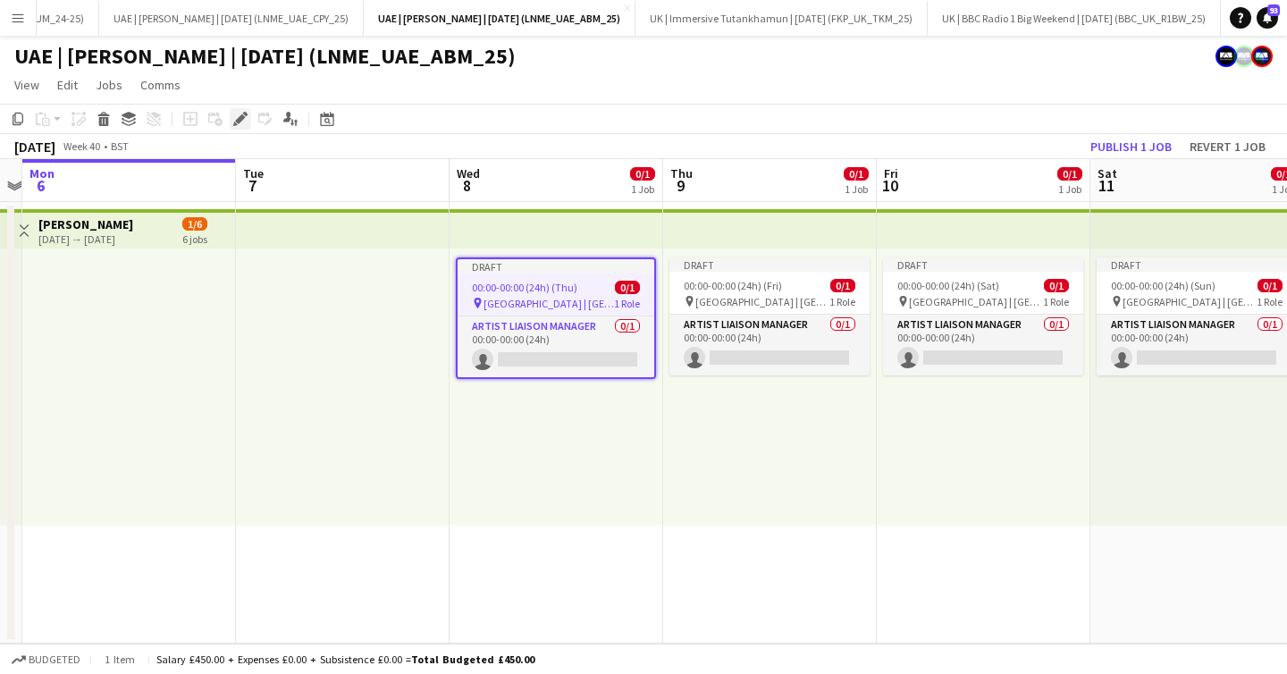
click at [242, 113] on icon "Edit" at bounding box center [240, 119] width 14 height 14
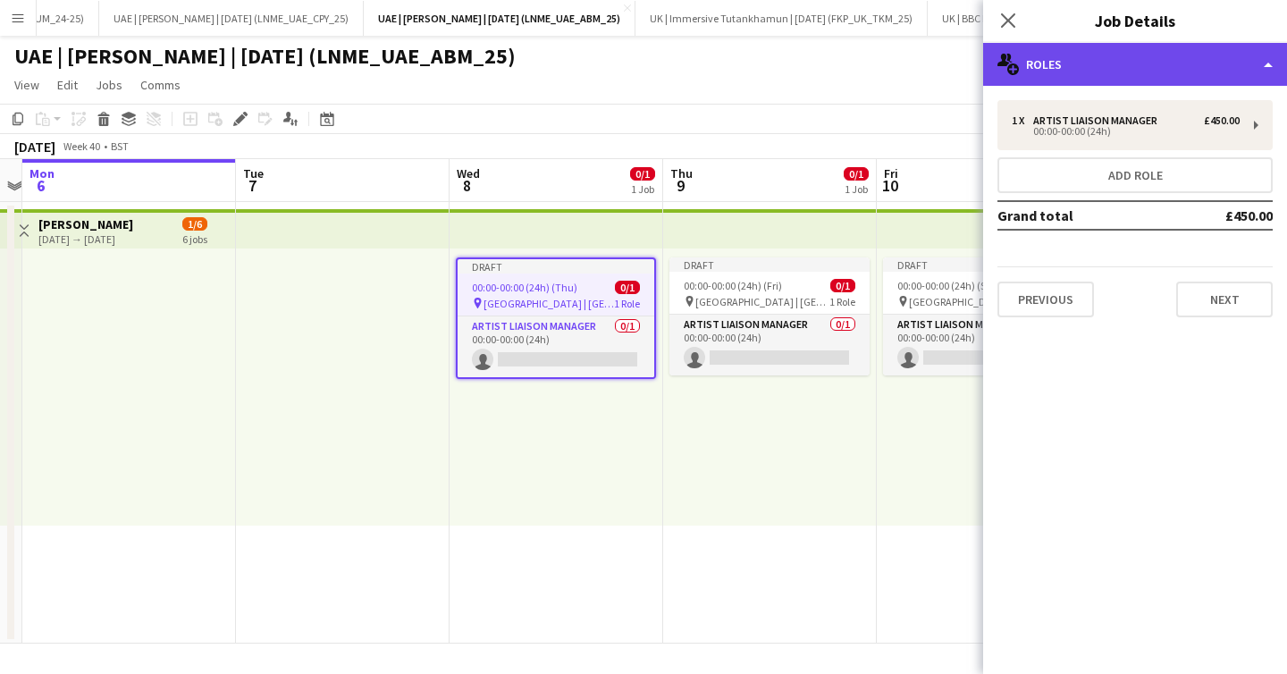
click at [1095, 59] on div "multiple-users-add Roles" at bounding box center [1135, 64] width 304 height 43
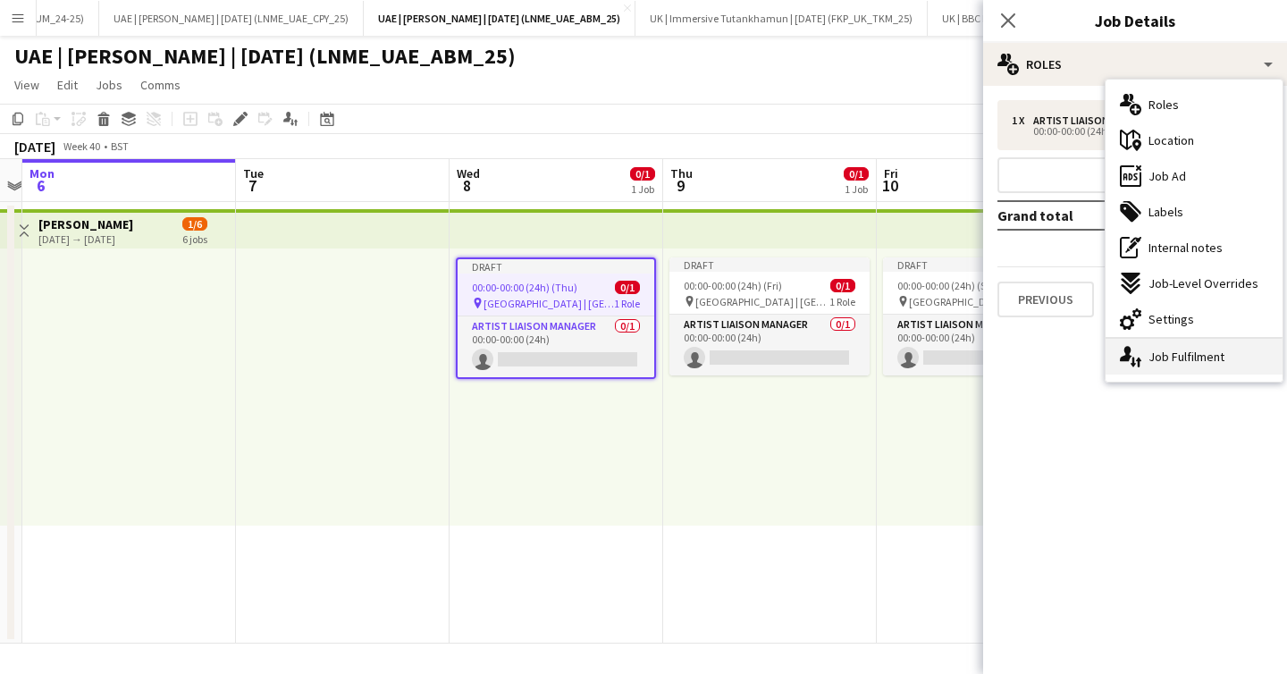
click at [1151, 354] on div "single-neutral-actions-up-down Job Fulfilment" at bounding box center [1193, 357] width 177 height 36
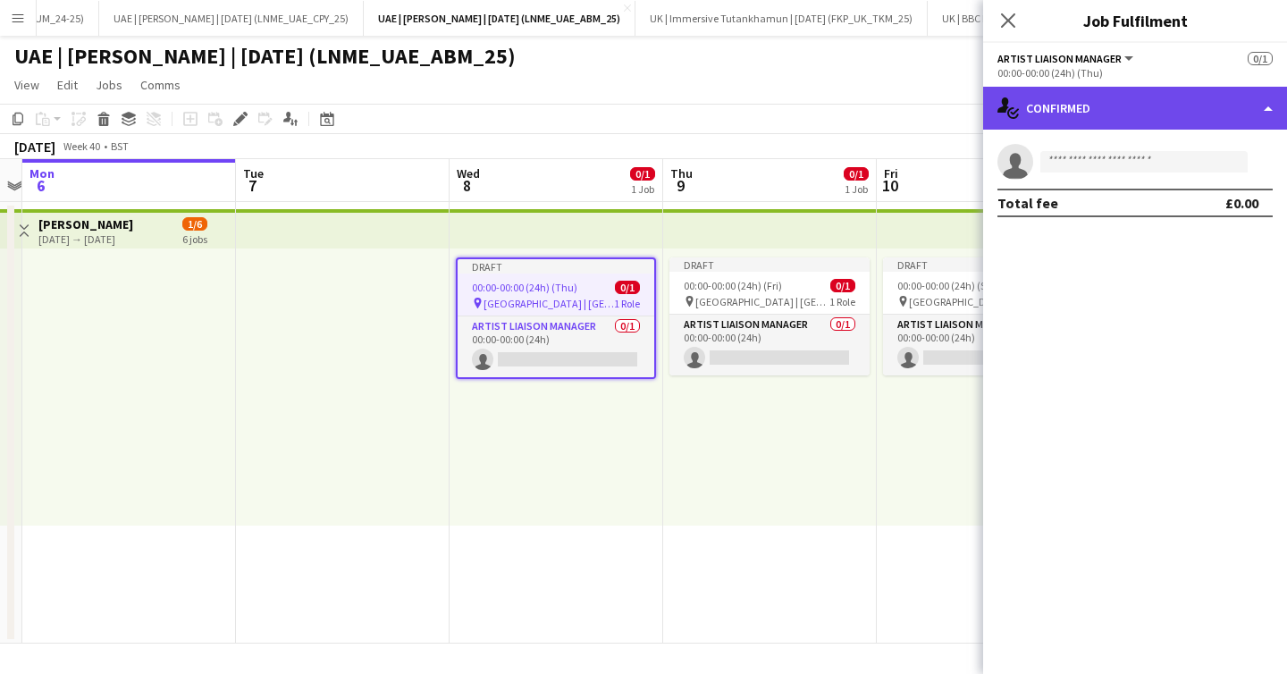
click at [1046, 94] on div "single-neutral-actions-check-2 Confirmed" at bounding box center [1135, 108] width 304 height 43
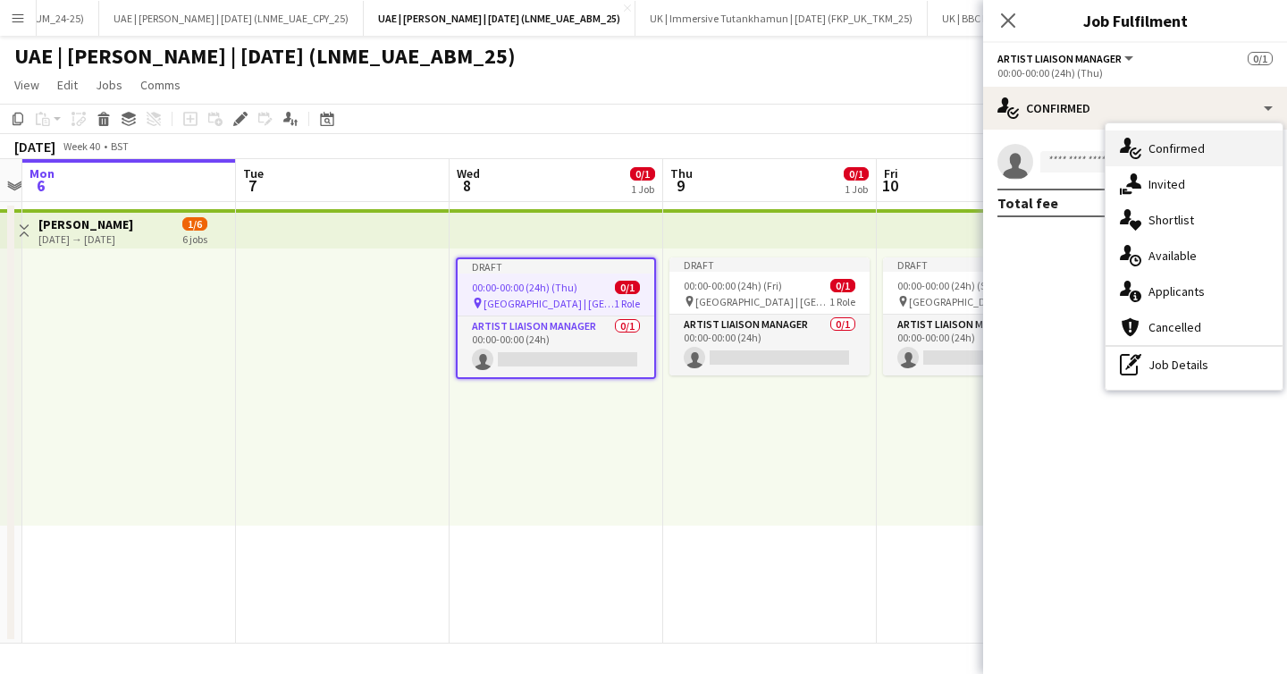
click at [1148, 160] on div "single-neutral-actions-check-2 Confirmed" at bounding box center [1193, 148] width 177 height 36
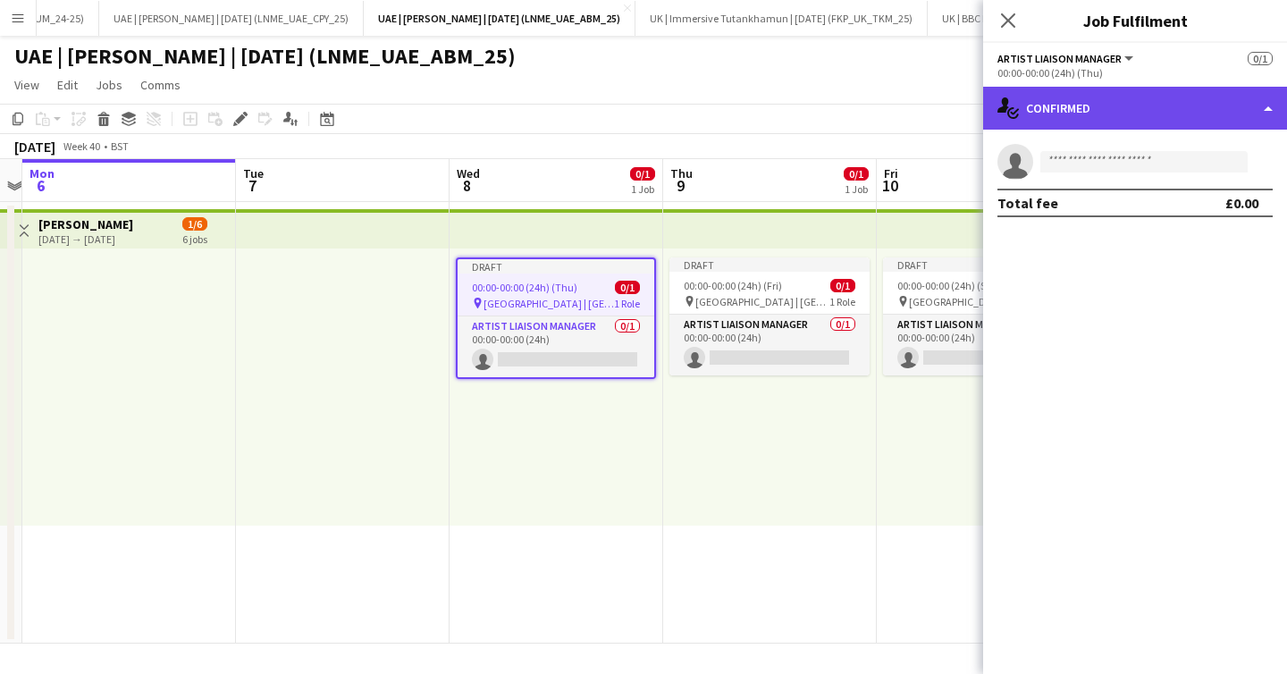
click at [1059, 114] on div "single-neutral-actions-check-2 Confirmed" at bounding box center [1135, 108] width 304 height 43
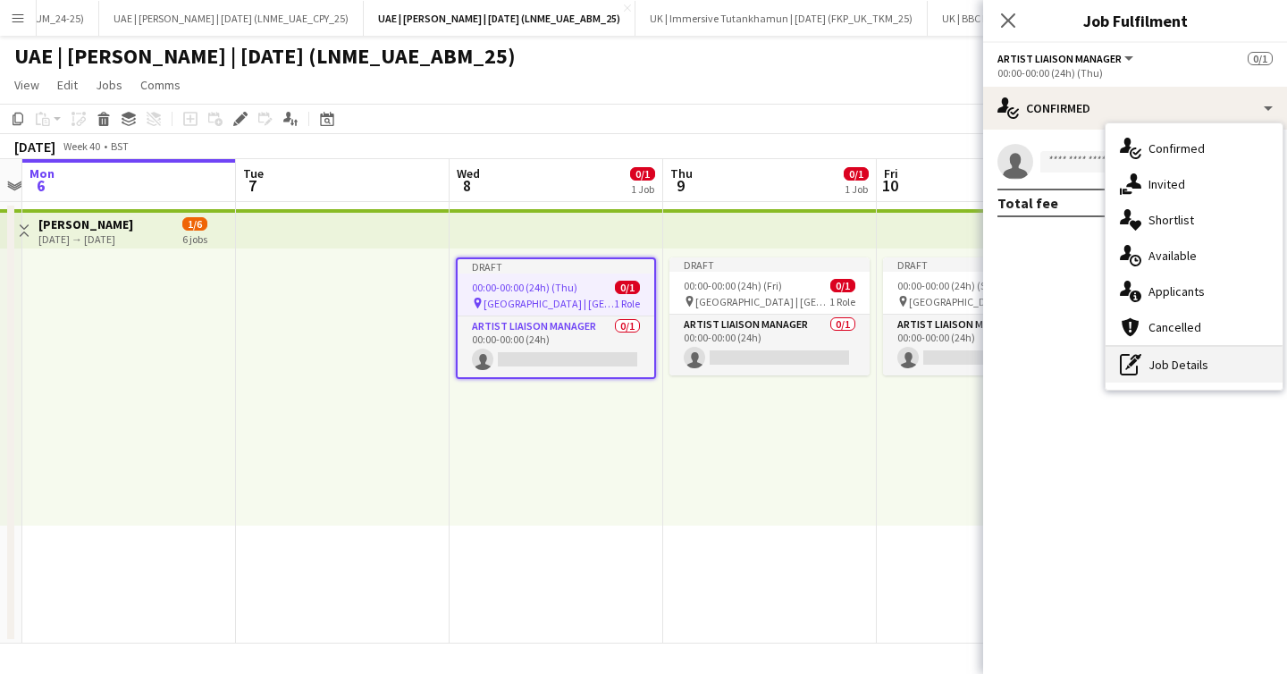
click at [1141, 365] on div "pen-write Job Details" at bounding box center [1193, 365] width 177 height 36
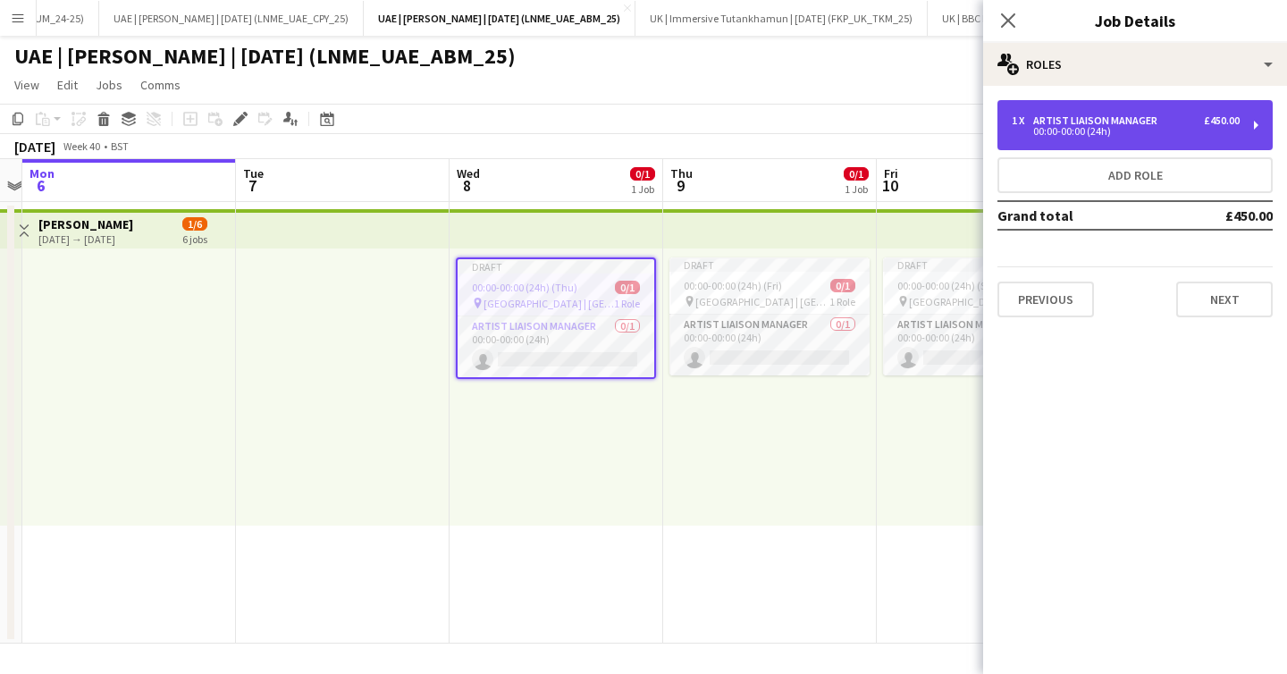
click at [1104, 133] on div "00:00-00:00 (24h)" at bounding box center [1126, 131] width 228 height 9
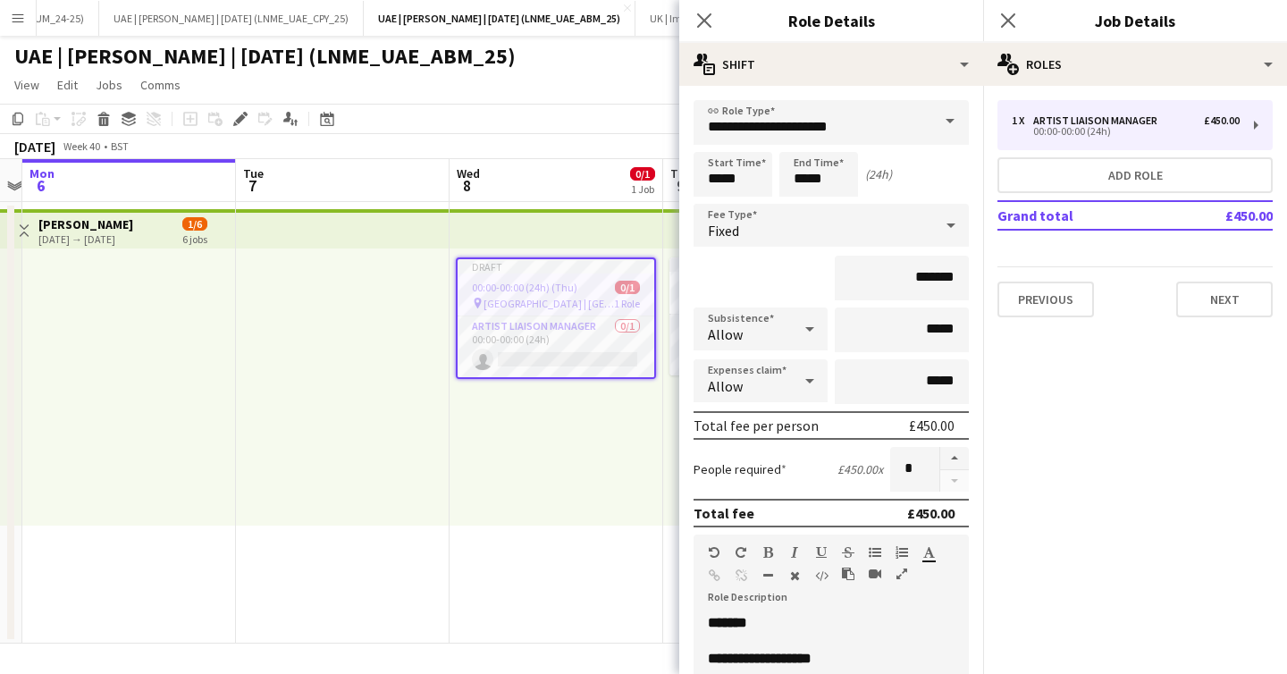
click at [1024, 33] on div "Close pop-in" at bounding box center [1008, 20] width 50 height 41
click at [1053, 31] on h3 "Job Details" at bounding box center [1135, 20] width 304 height 23
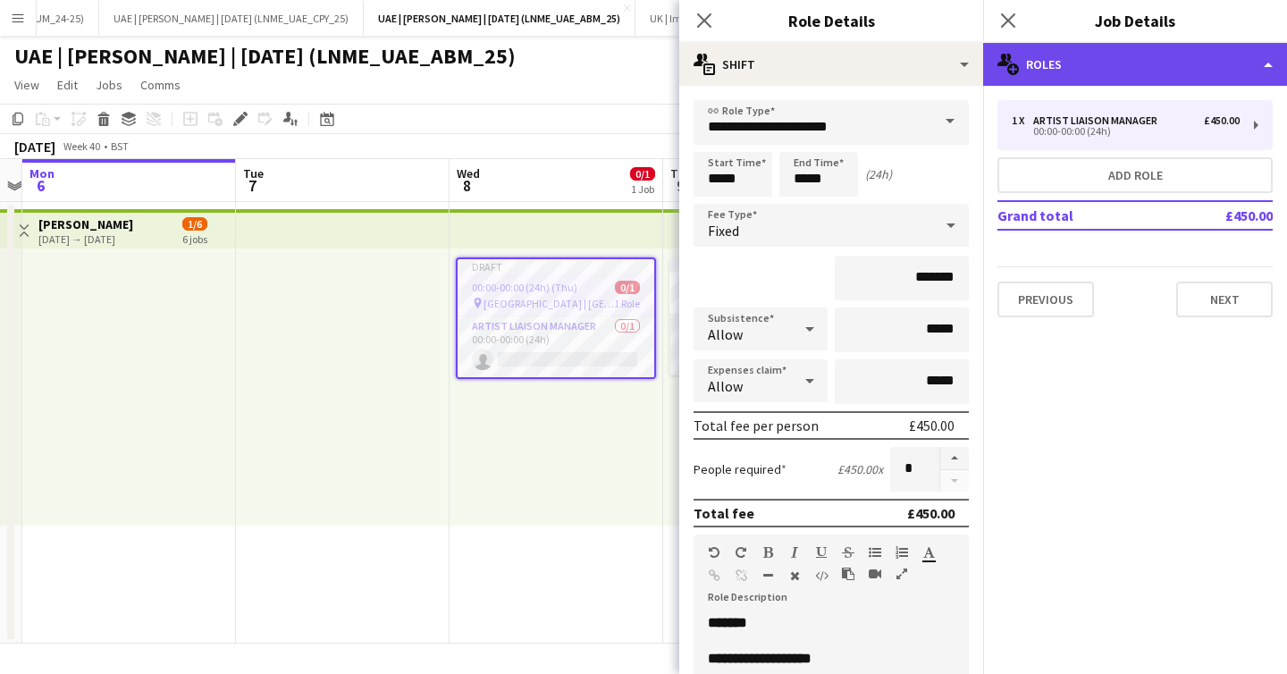
click at [1054, 67] on div "multiple-users-add Roles" at bounding box center [1135, 64] width 304 height 43
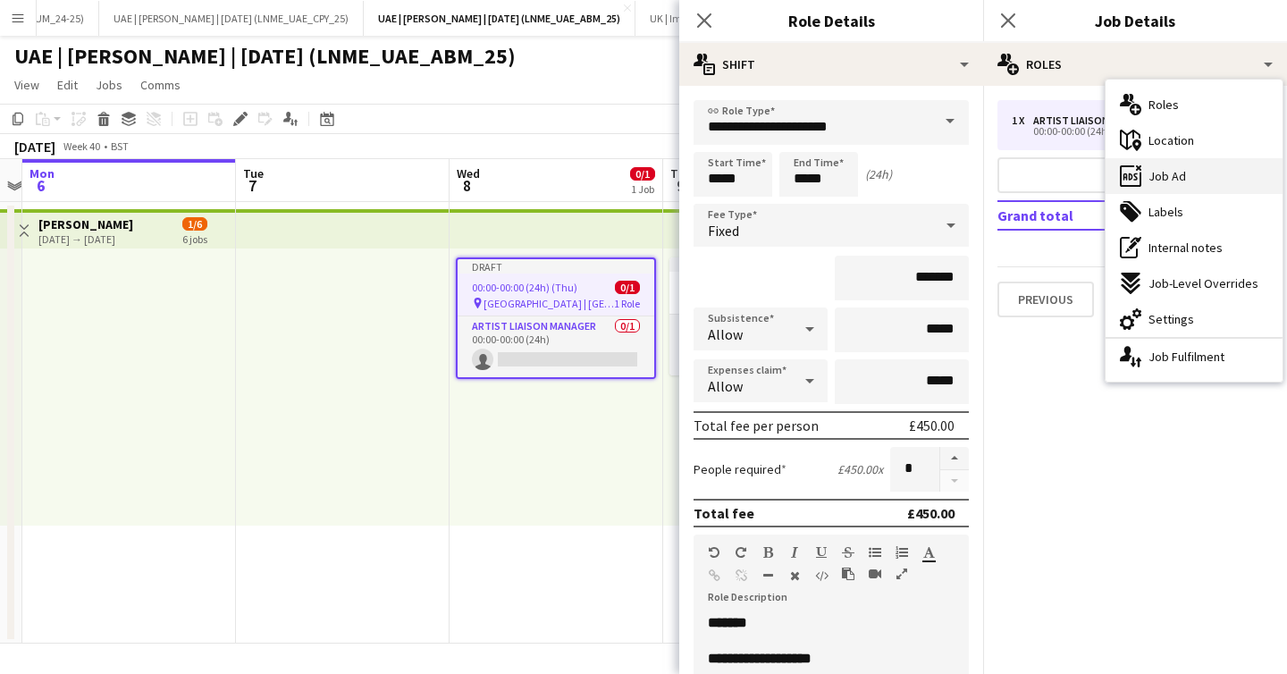
click at [1152, 164] on div "ads-window Job Ad" at bounding box center [1193, 176] width 177 height 36
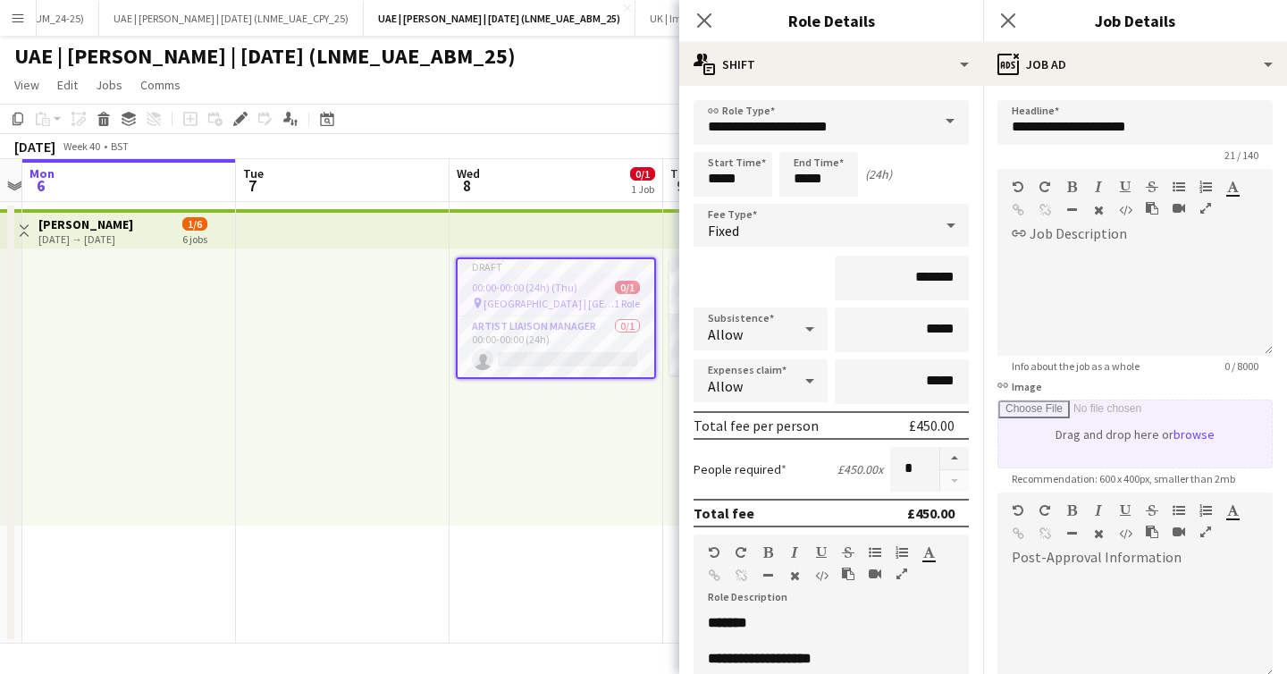
scroll to position [270, 0]
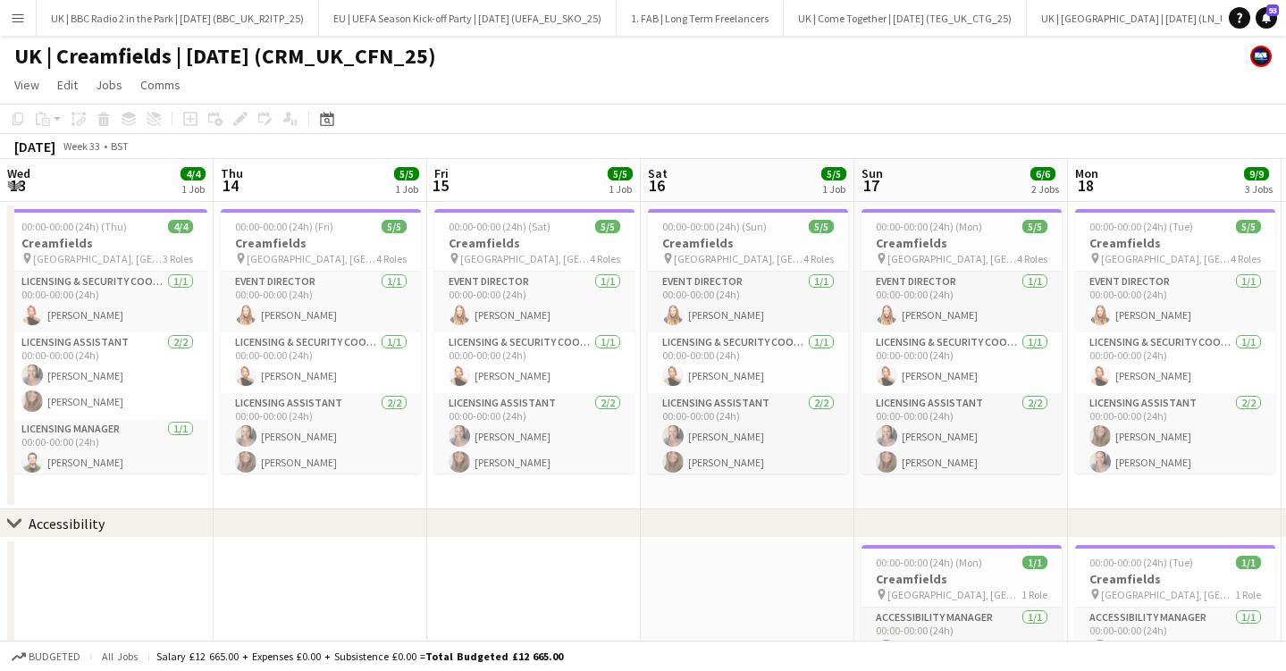
scroll to position [0, 819]
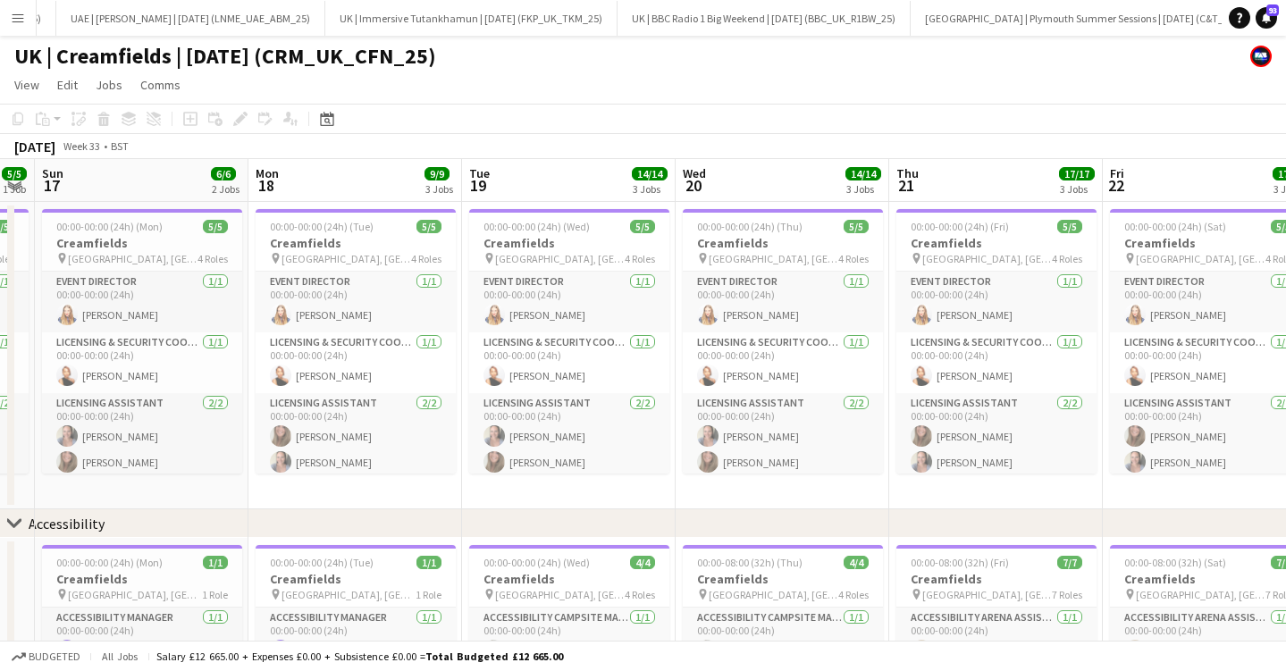
click at [16, 16] on app-icon "Menu" at bounding box center [18, 18] width 14 height 14
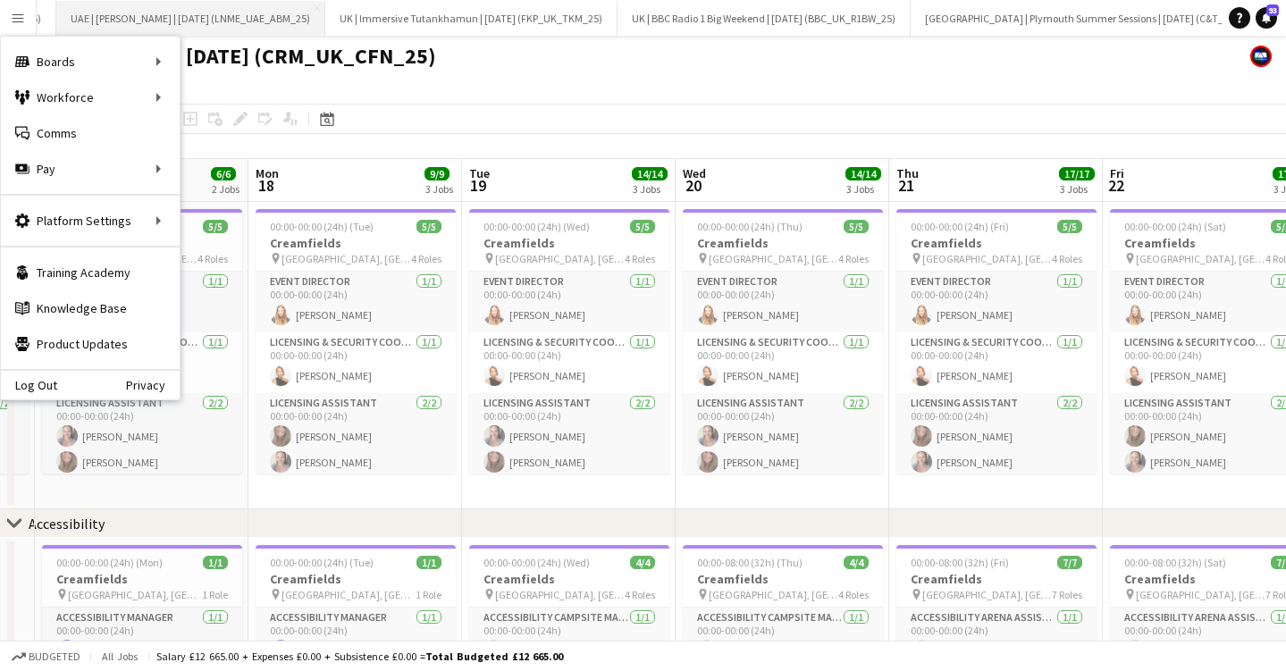
click at [172, 24] on button "UAE | [PERSON_NAME] | [DATE] (LNME_UAE_ABM_25) Close" at bounding box center [190, 18] width 269 height 35
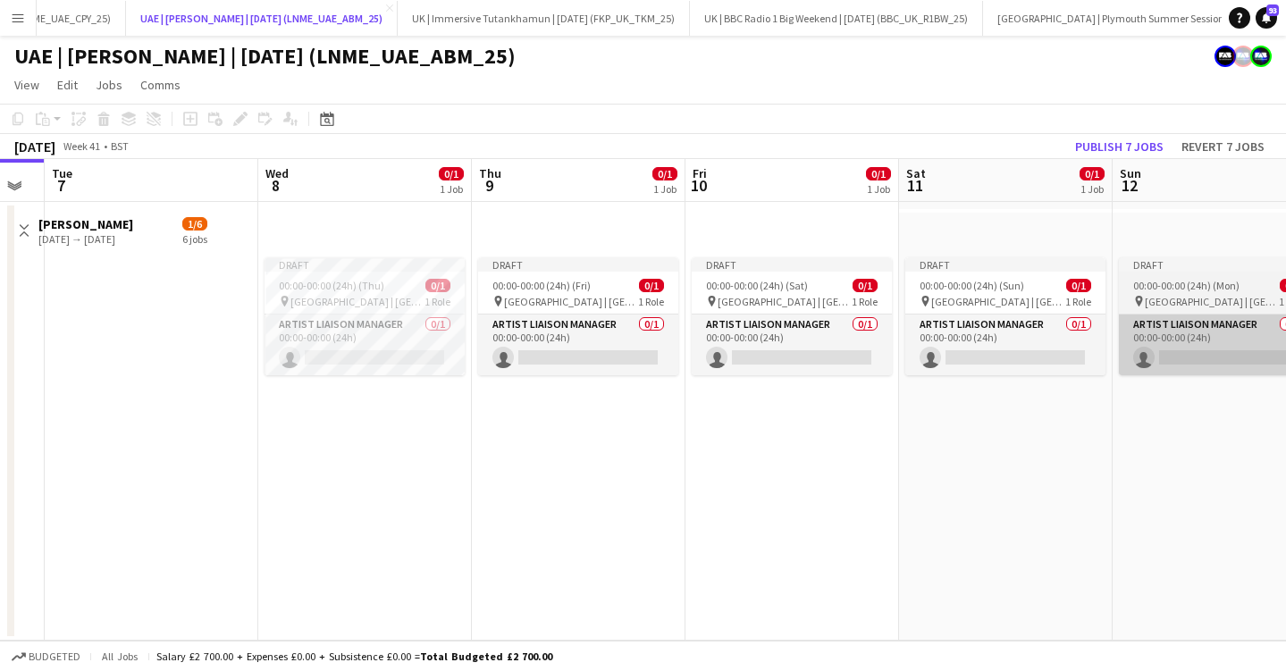
scroll to position [0, 599]
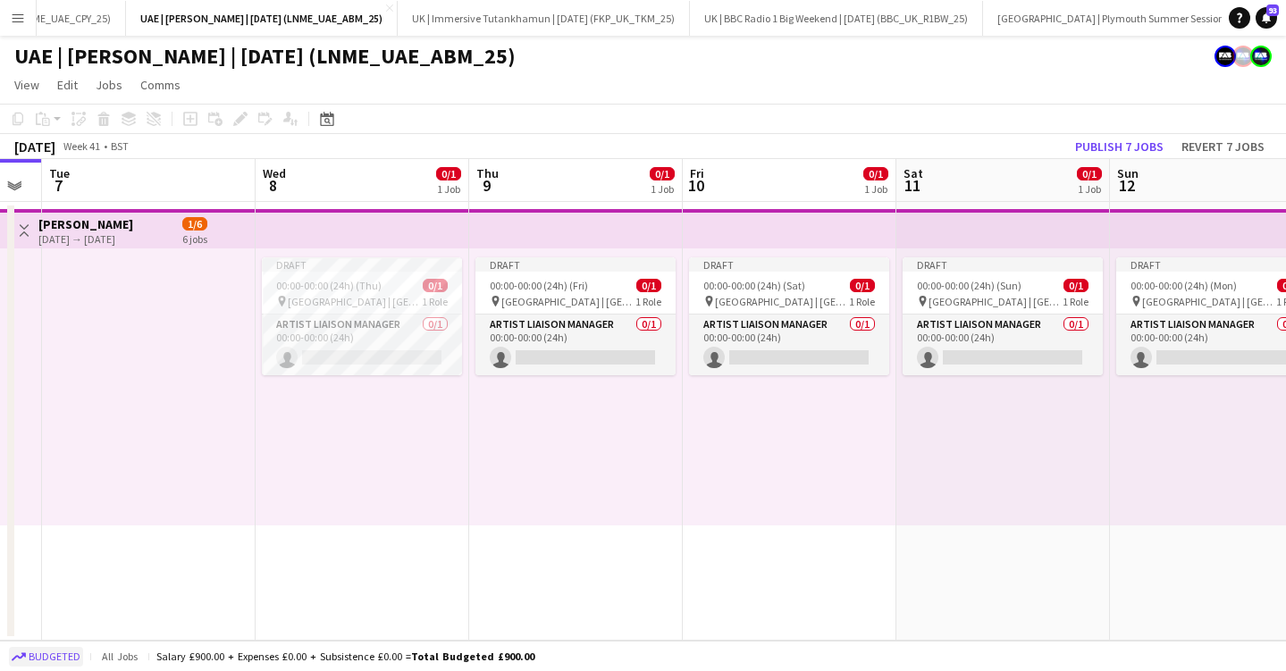
click at [64, 655] on span "Budgeted" at bounding box center [55, 657] width 52 height 13
click at [64, 655] on span "Confirmed" at bounding box center [56, 657] width 55 height 13
click at [64, 655] on span "Budgeted" at bounding box center [55, 657] width 52 height 13
click at [64, 658] on span "Confirmed" at bounding box center [56, 657] width 55 height 13
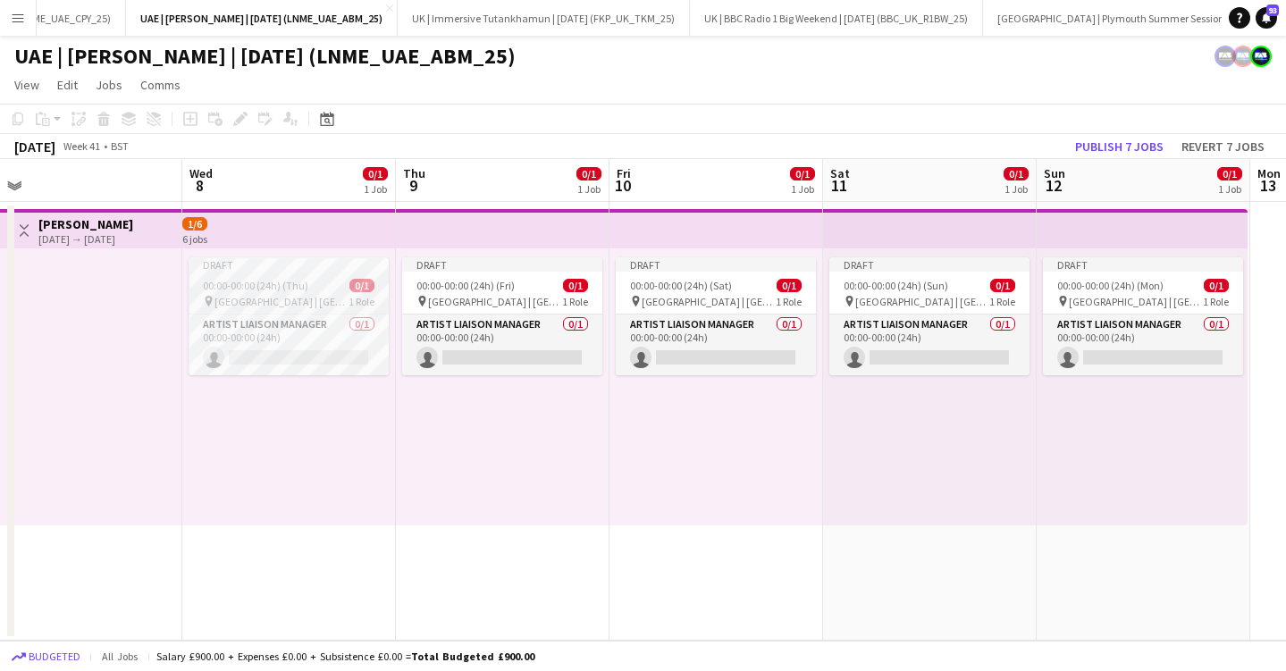
scroll to position [0, 676]
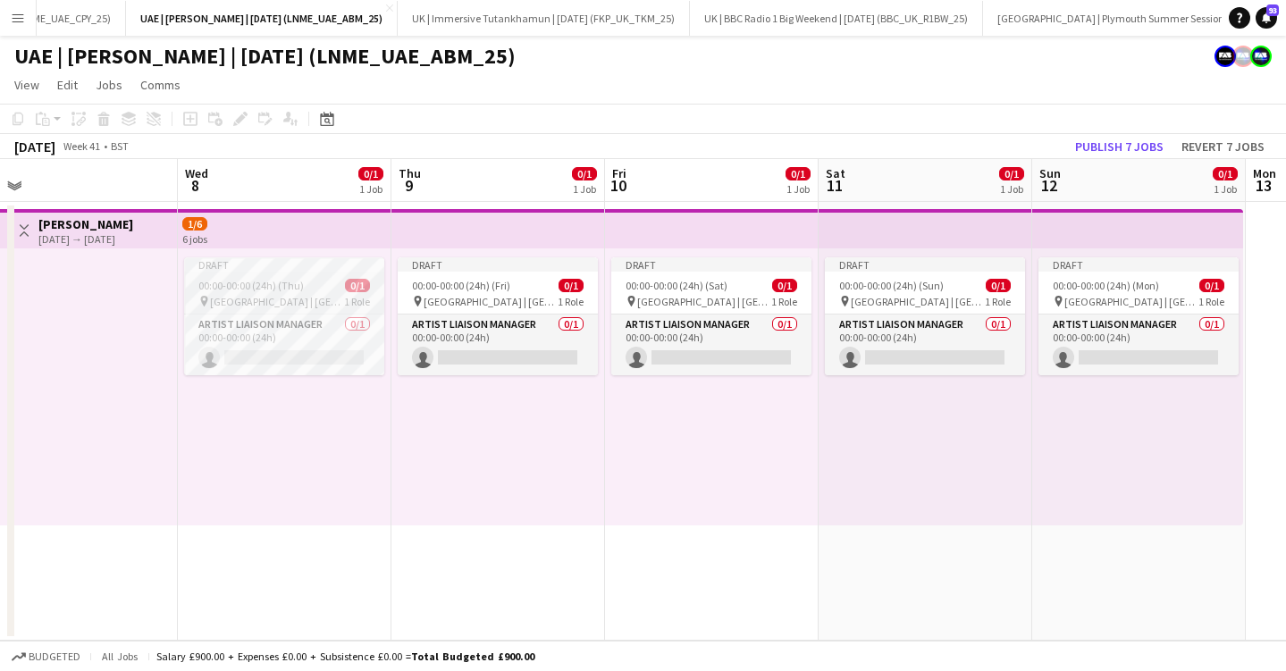
click at [311, 288] on div "00:00-00:00 (24h) (Thu) 0/1" at bounding box center [284, 285] width 200 height 13
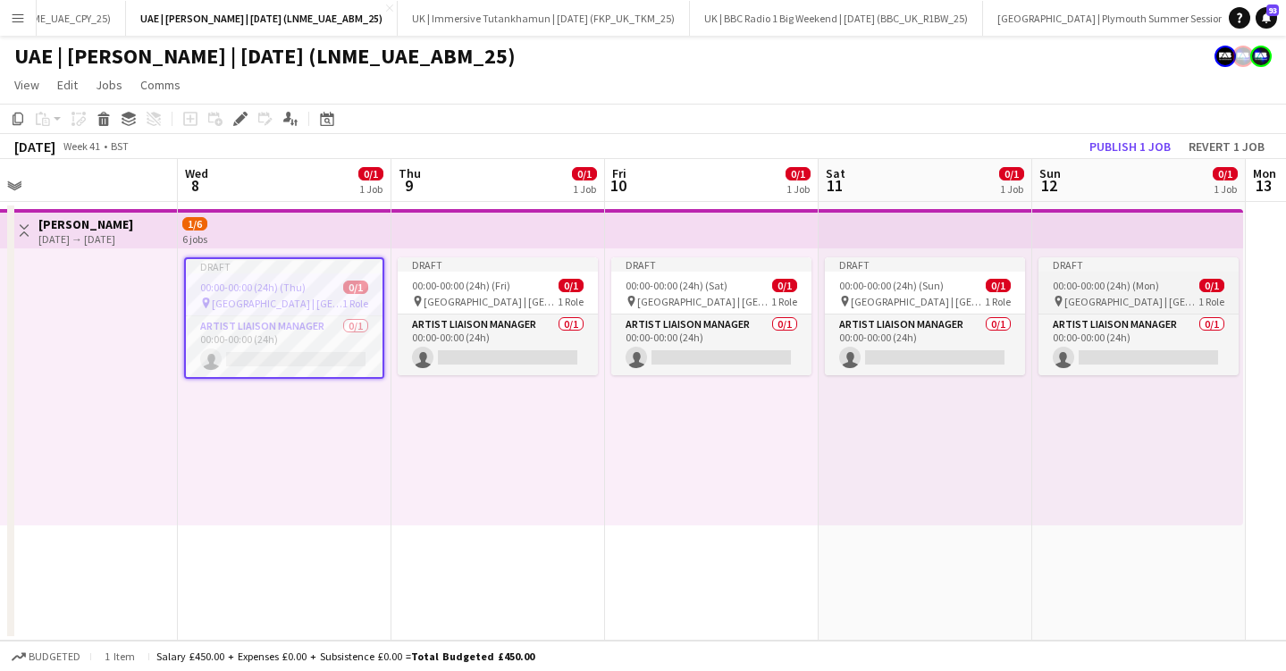
click at [1159, 299] on span "[GEOGRAPHIC_DATA] | [GEOGRAPHIC_DATA], [GEOGRAPHIC_DATA]" at bounding box center [1131, 301] width 134 height 13
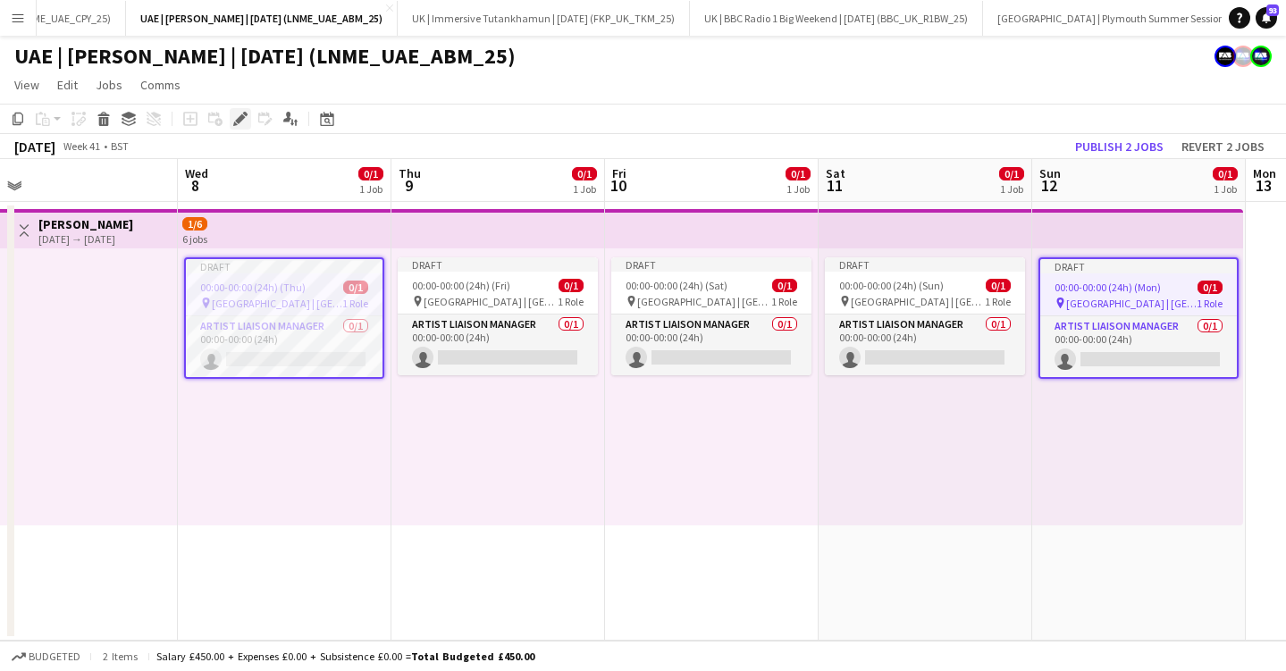
click at [239, 115] on icon "Edit" at bounding box center [240, 119] width 14 height 14
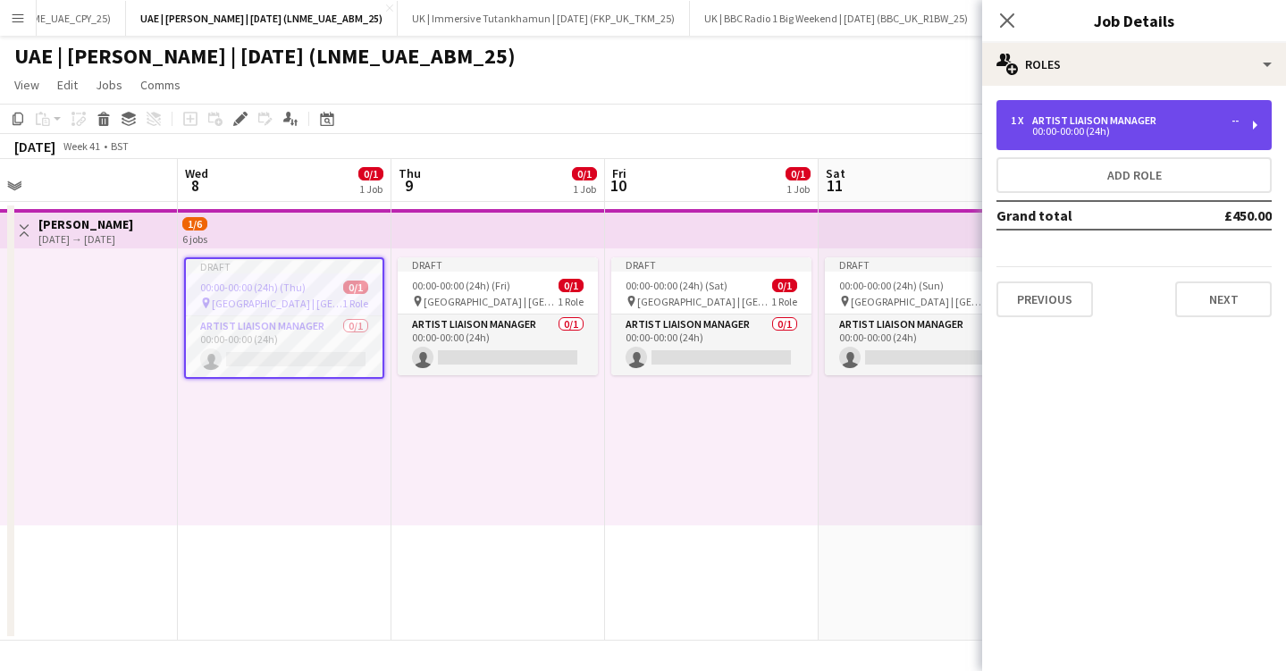
click at [1151, 143] on div "1 x Artist [PERSON_NAME] Manager -- 00:00-00:00 (24h)" at bounding box center [1133, 125] width 275 height 50
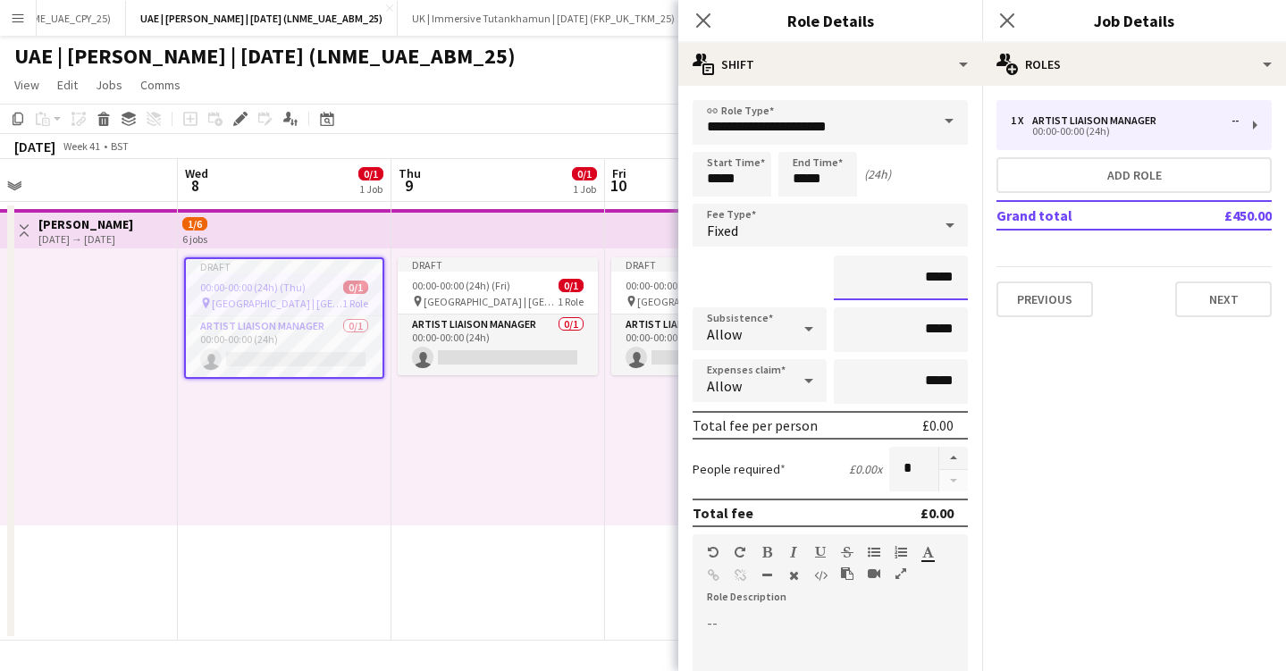
click at [937, 269] on input "*****" at bounding box center [901, 278] width 134 height 45
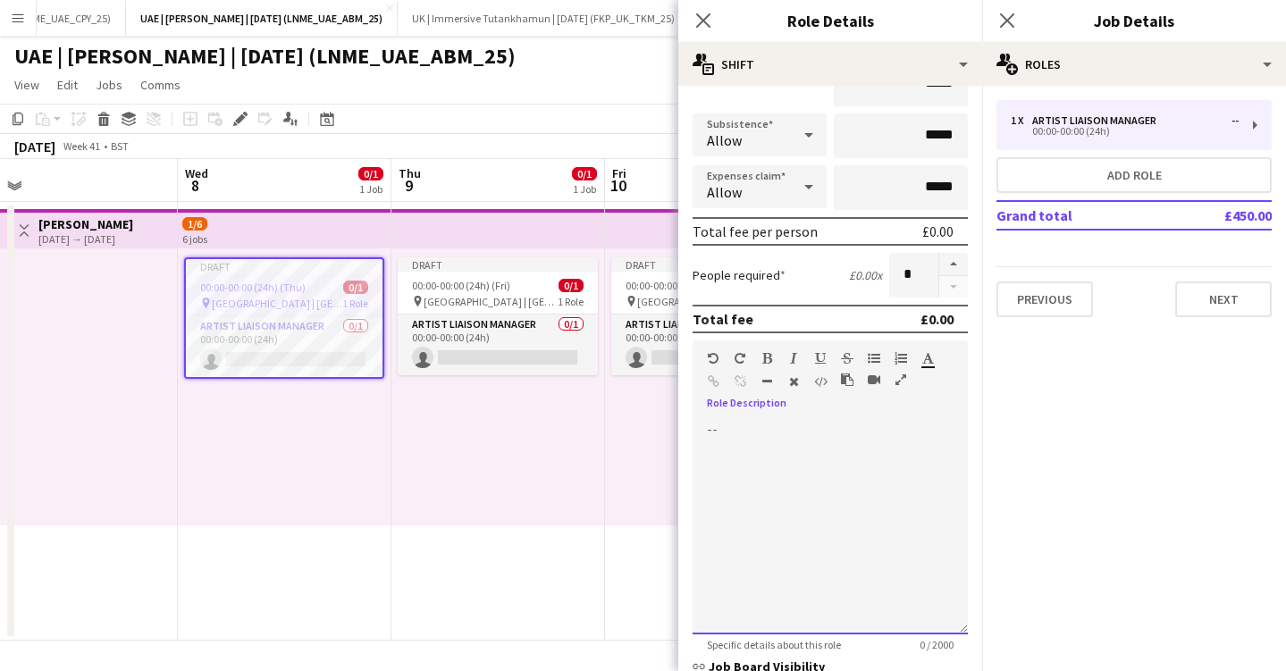
click at [866, 449] on div at bounding box center [830, 527] width 275 height 214
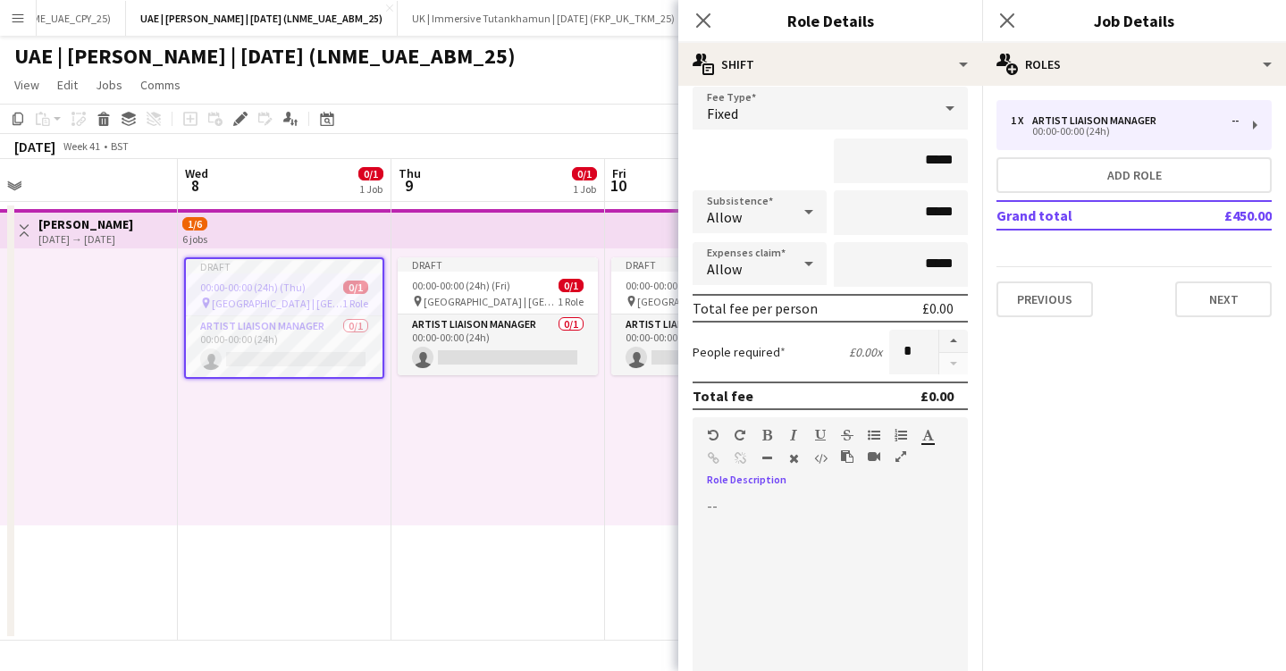
scroll to position [122, 0]
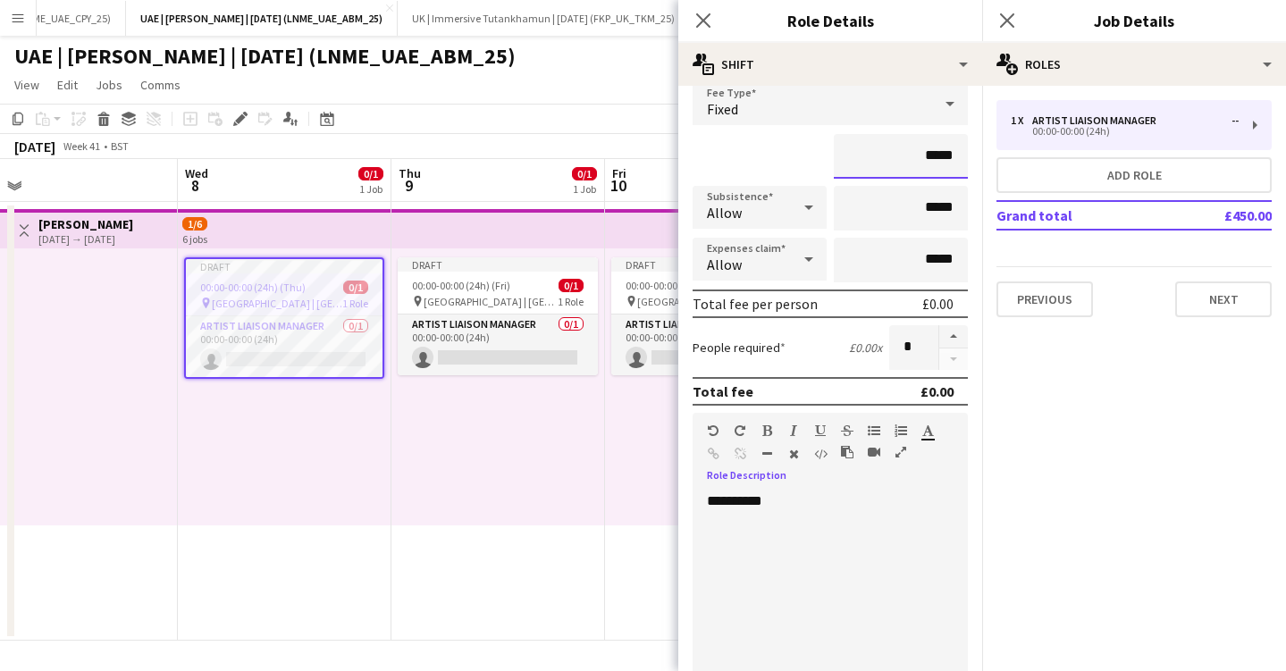
click at [958, 154] on input "*****" at bounding box center [901, 156] width 134 height 45
type input "*******"
click at [937, 221] on input "*****" at bounding box center [901, 208] width 134 height 45
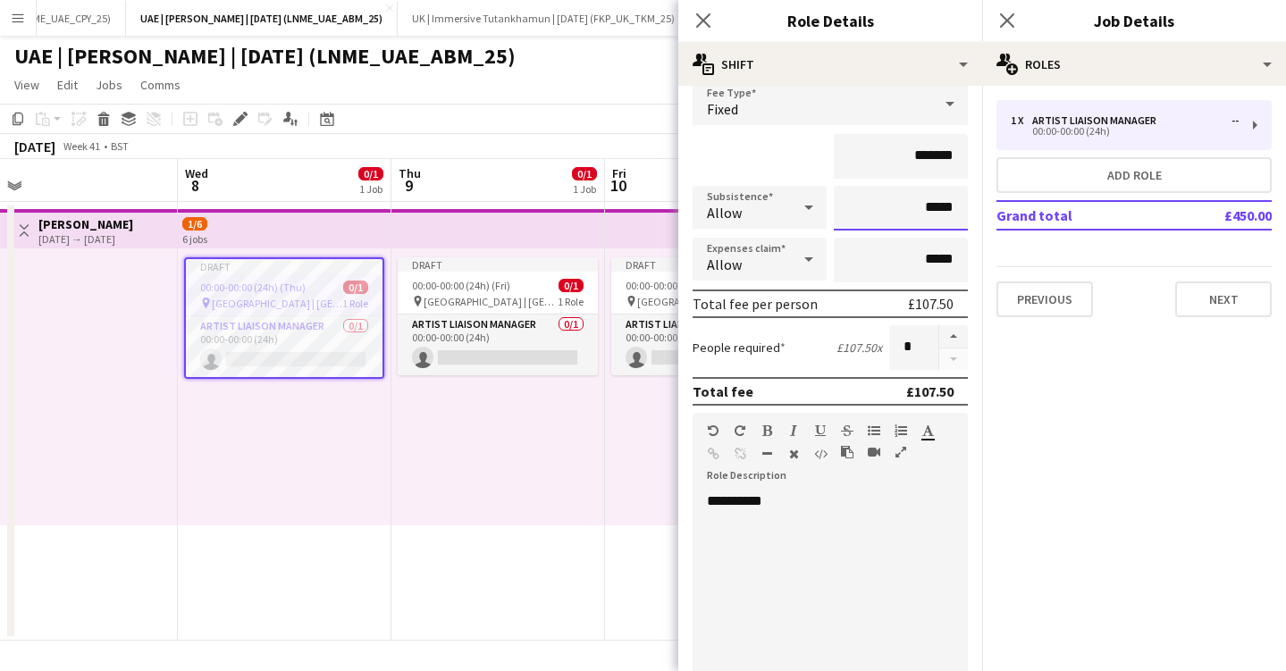
click at [937, 221] on input "*****" at bounding box center [901, 208] width 134 height 45
type input "***"
click at [940, 267] on input "*****" at bounding box center [901, 260] width 134 height 45
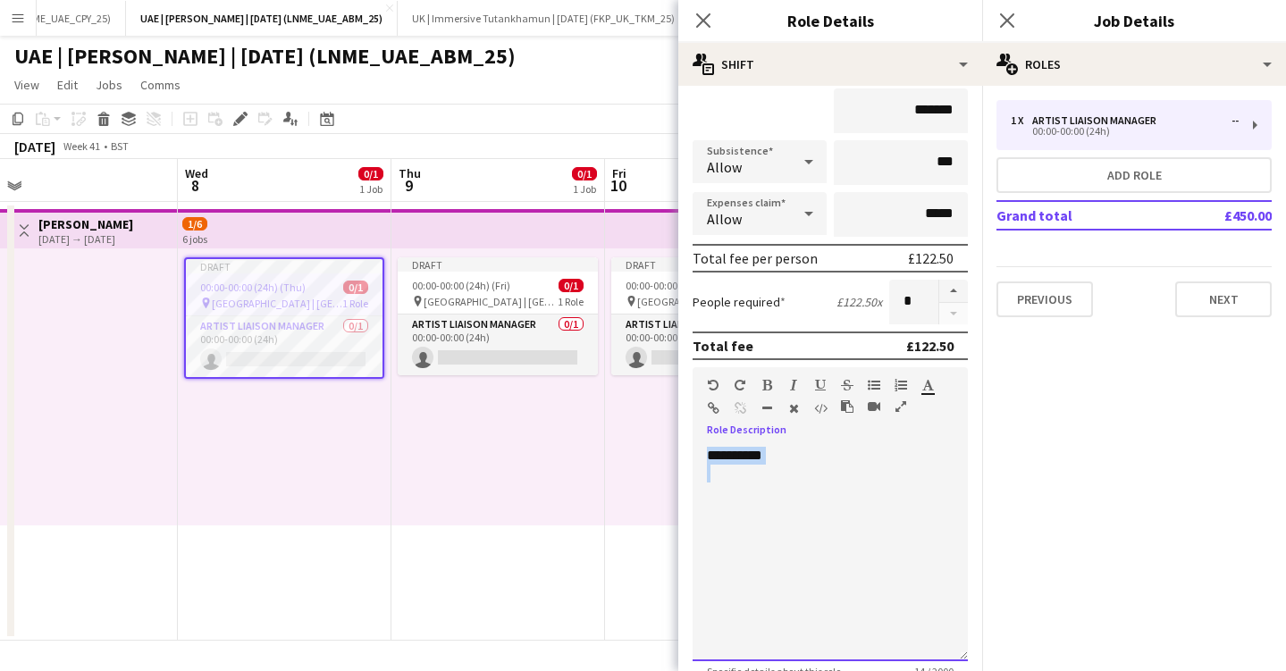
drag, startPoint x: 846, startPoint y: 481, endPoint x: 647, endPoint y: 405, distance: 213.3
click at [647, 405] on body "Menu Boards Boards Boards All jobs Status Workforce Workforce My Workforce Recr…" at bounding box center [643, 335] width 1286 height 671
click at [766, 379] on icon "button" at bounding box center [767, 385] width 10 height 13
click at [816, 483] on div at bounding box center [830, 492] width 247 height 18
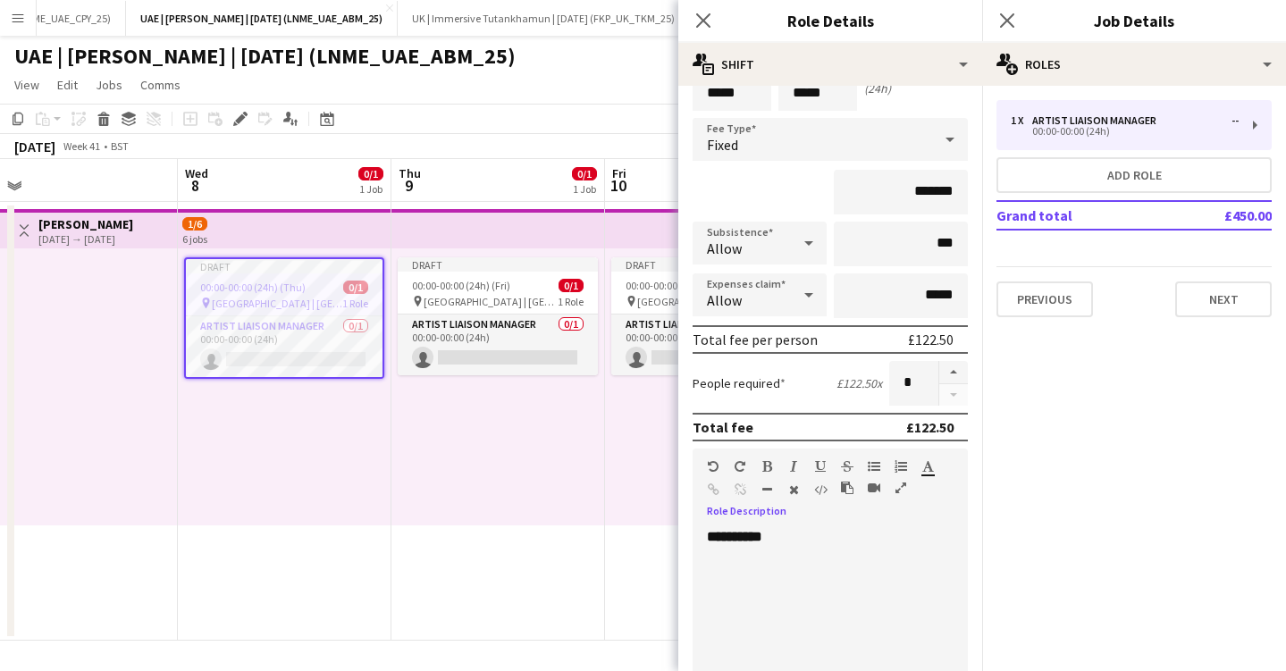
scroll to position [100, 0]
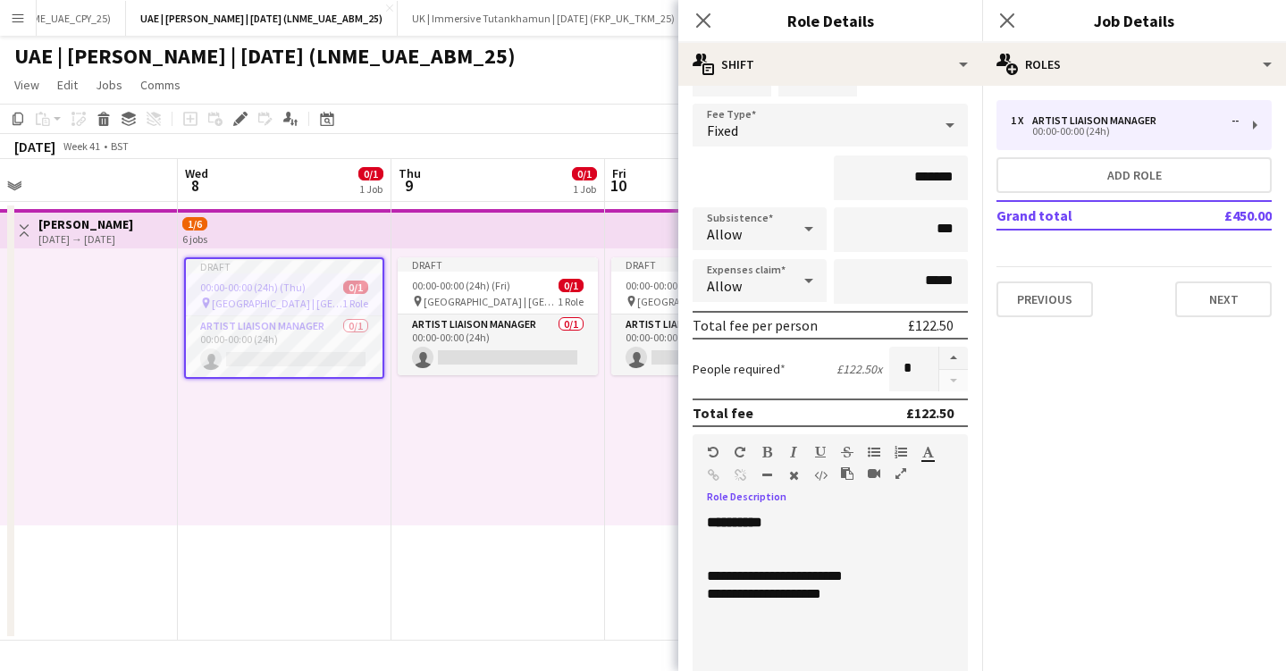
click at [708, 576] on div "**********" at bounding box center [830, 576] width 247 height 18
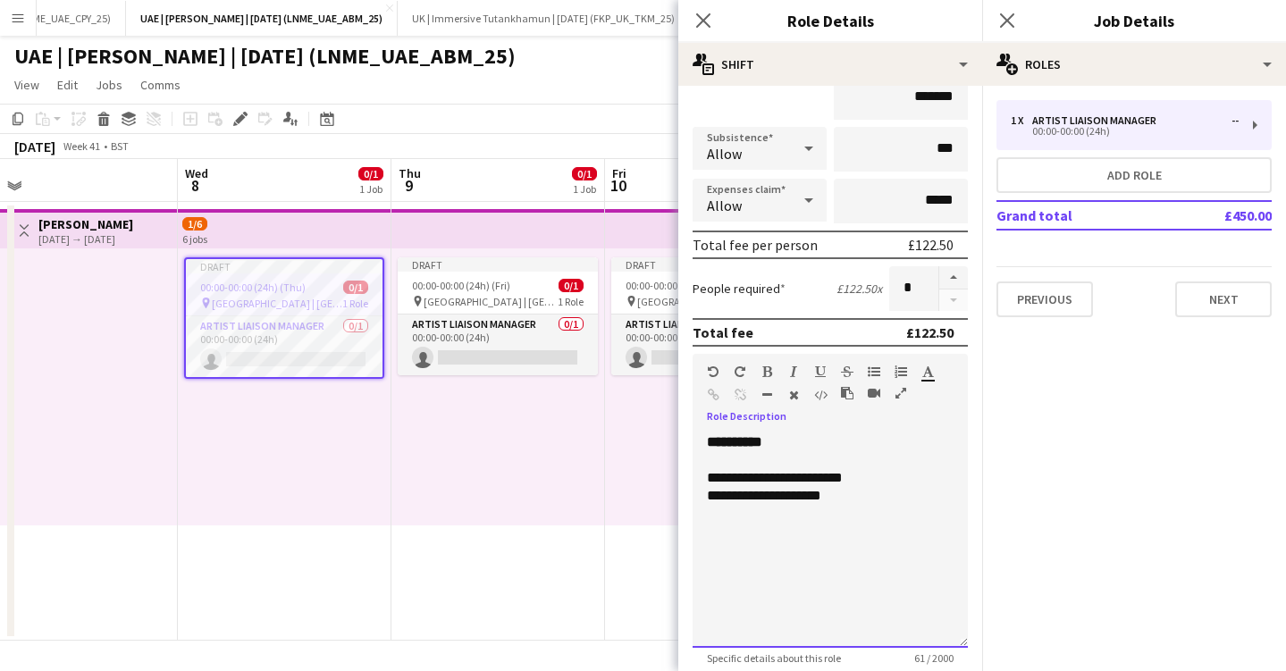
scroll to position [360, 0]
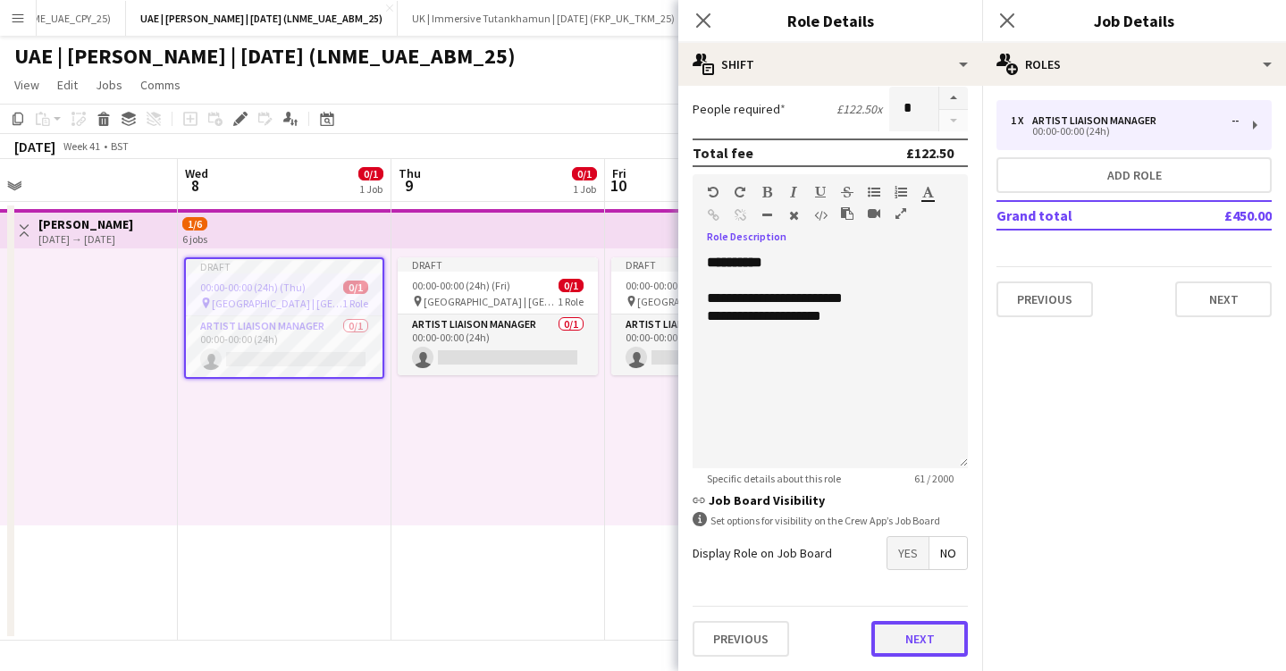
click at [900, 630] on button "Next" at bounding box center [919, 639] width 97 height 36
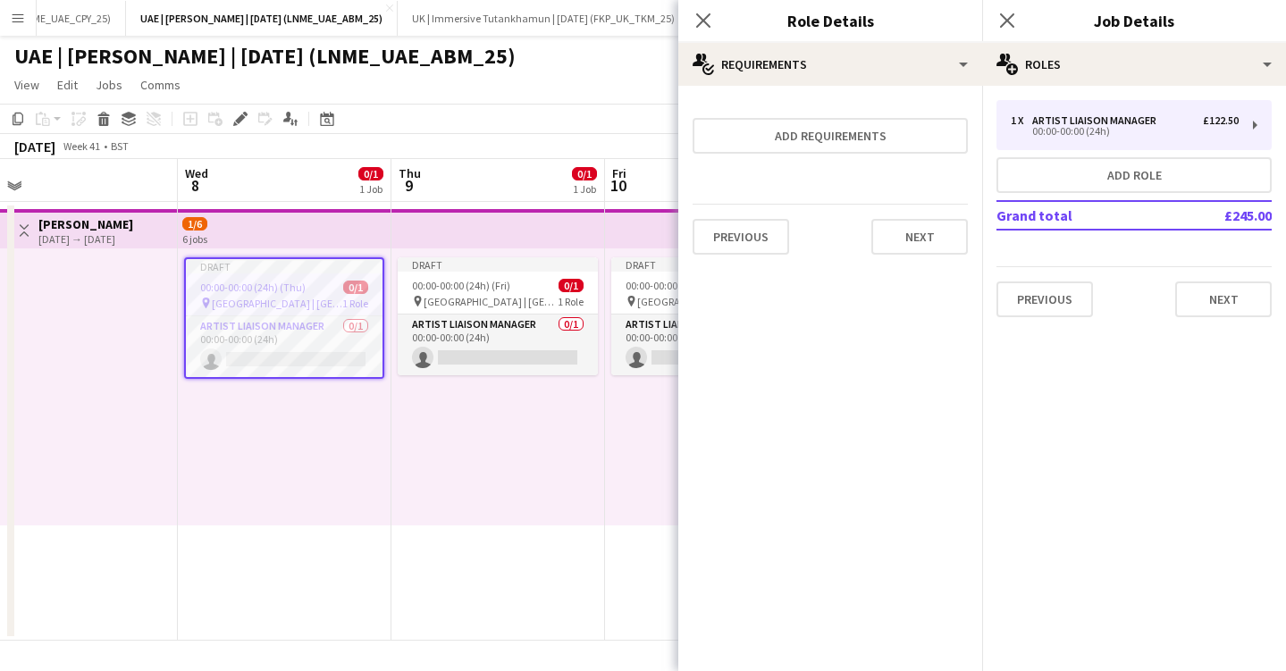
click at [901, 216] on div "Previous Next" at bounding box center [830, 236] width 275 height 65
click at [914, 236] on button "Next" at bounding box center [919, 237] width 97 height 36
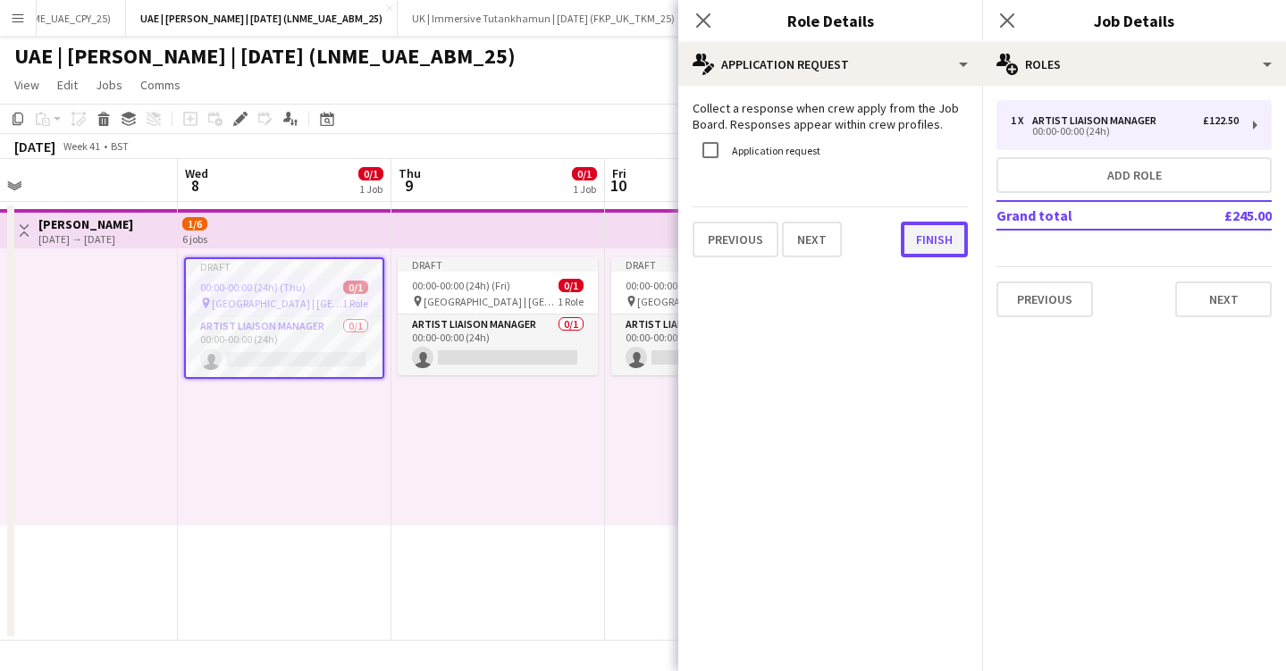
click at [937, 237] on button "Finish" at bounding box center [934, 240] width 67 height 36
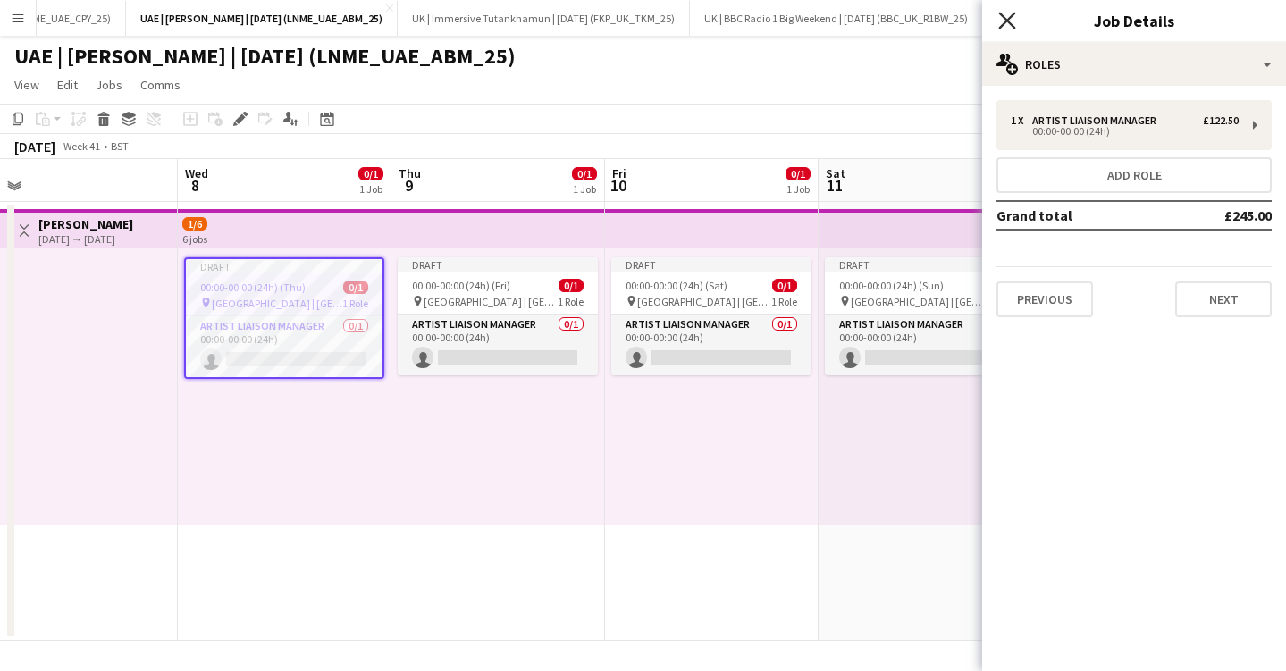
click at [1004, 16] on icon at bounding box center [1006, 20] width 17 height 17
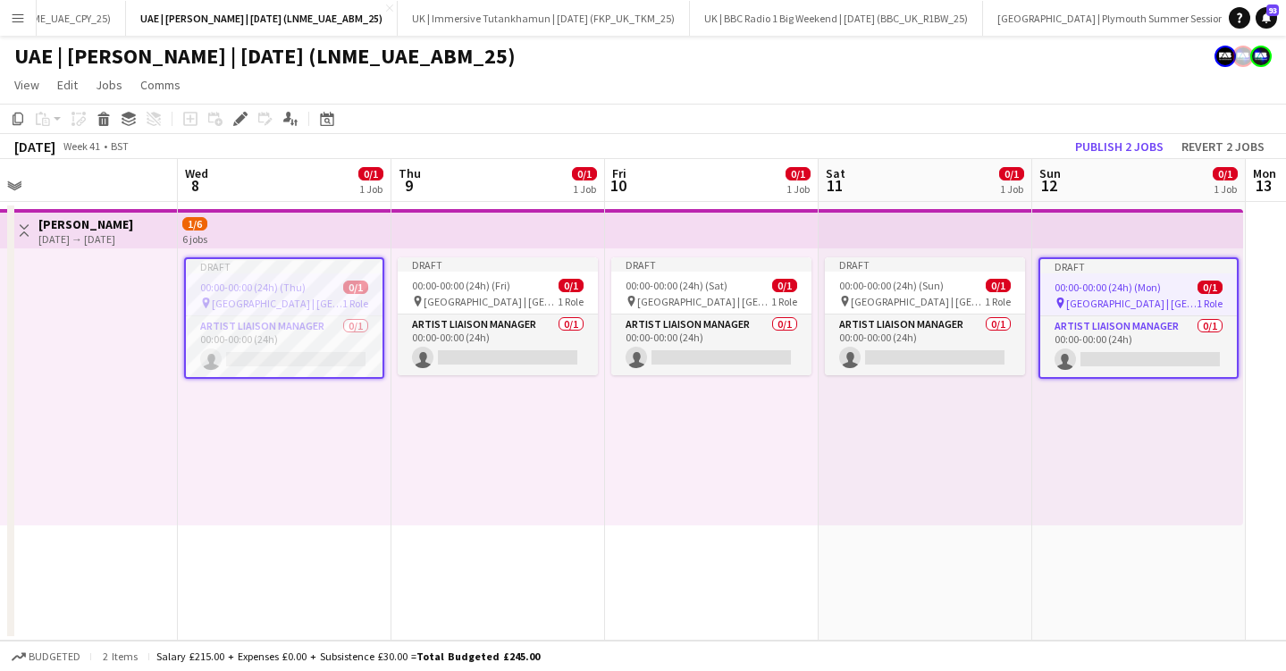
click at [310, 290] on div "00:00-00:00 (24h) (Thu) 0/1" at bounding box center [284, 287] width 197 height 13
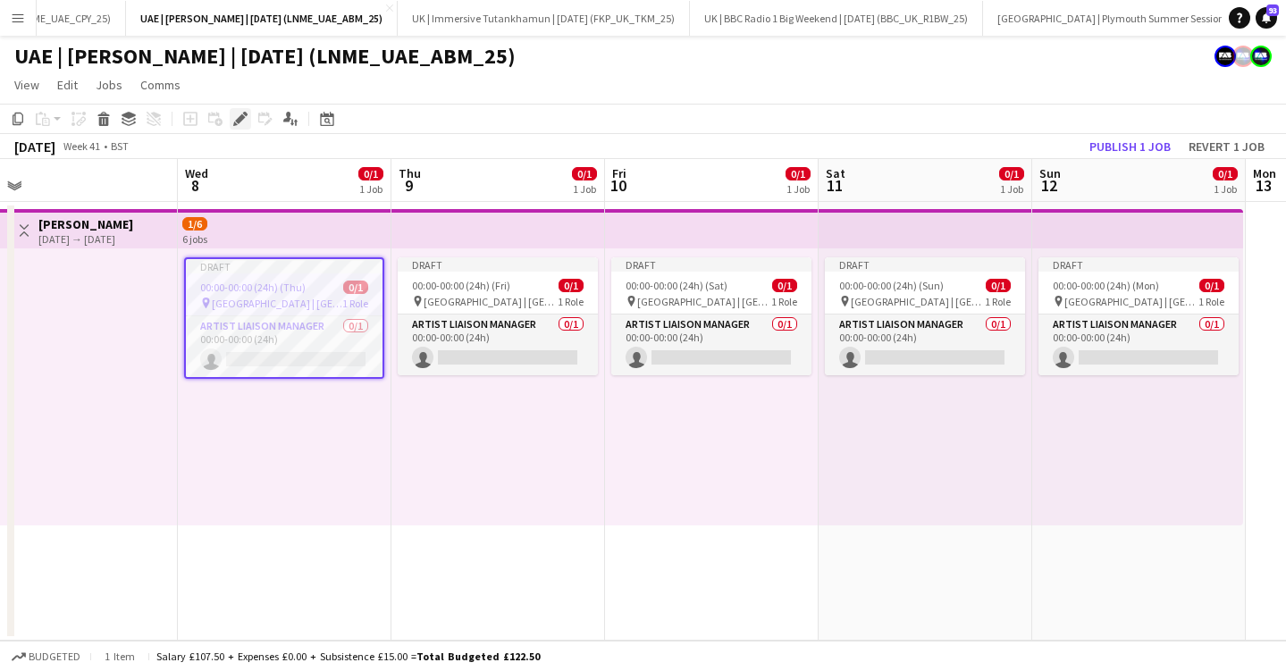
click at [242, 113] on icon "Edit" at bounding box center [240, 119] width 14 height 14
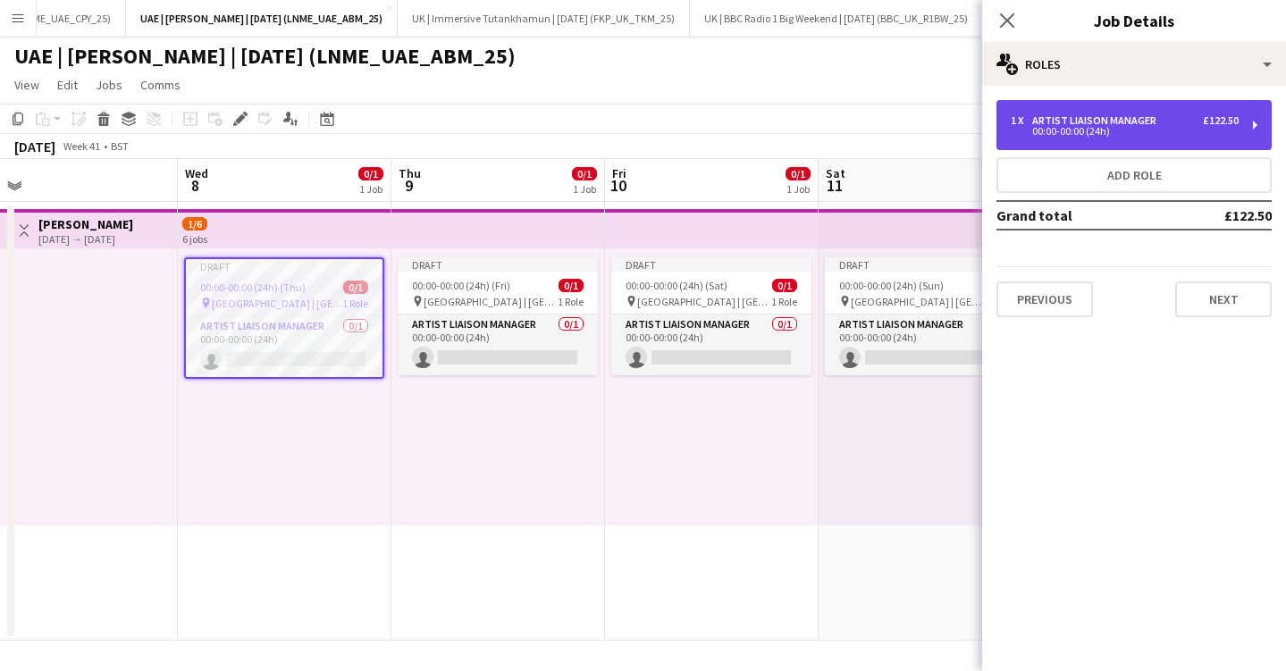
click at [1063, 132] on div "00:00-00:00 (24h)" at bounding box center [1125, 131] width 228 height 9
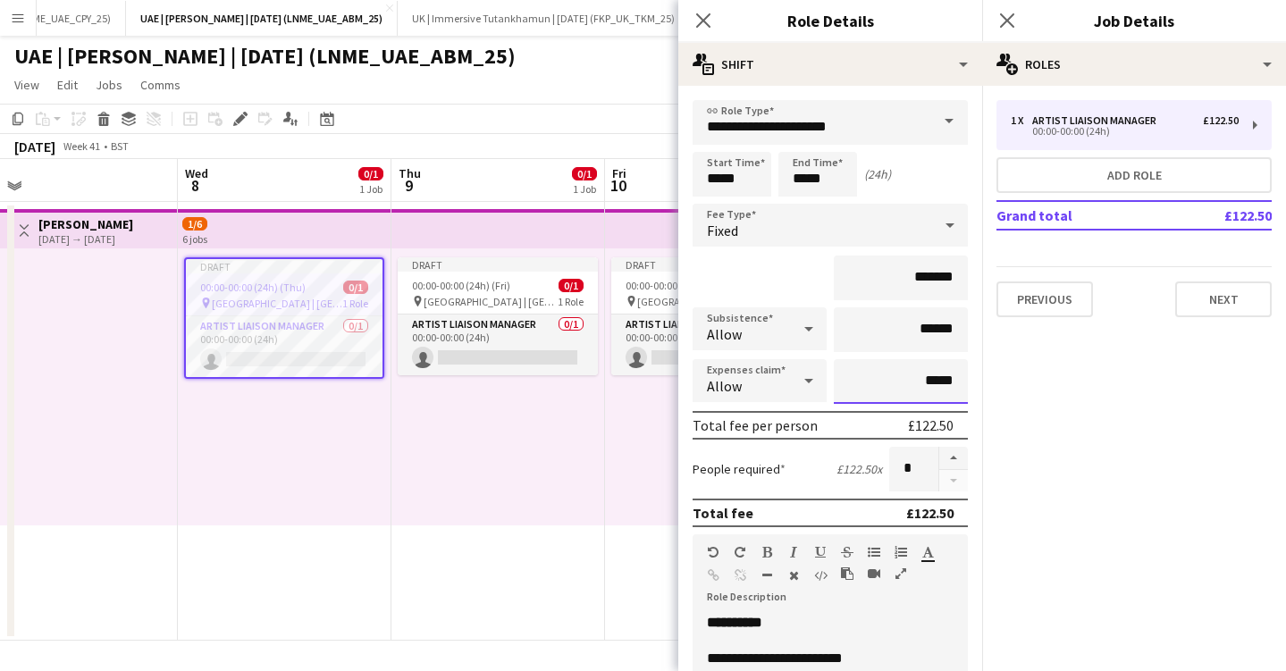
click at [951, 383] on input "*****" at bounding box center [901, 381] width 134 height 45
type input "****"
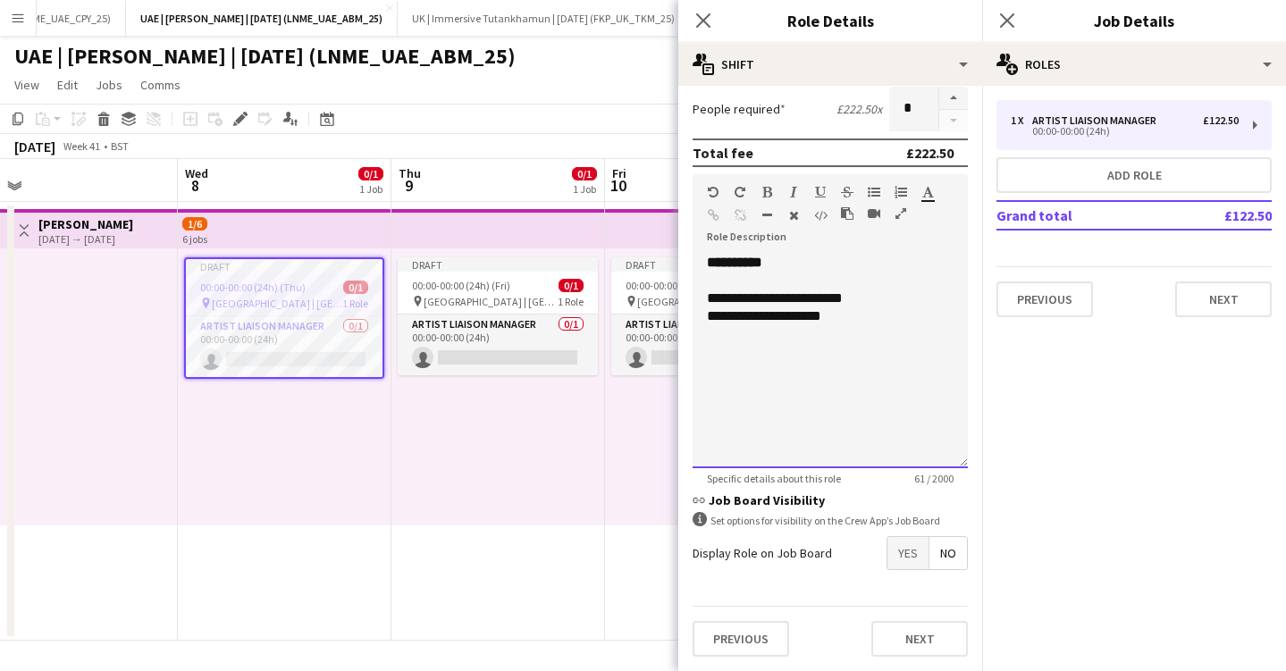
click at [831, 361] on div "**********" at bounding box center [830, 361] width 275 height 214
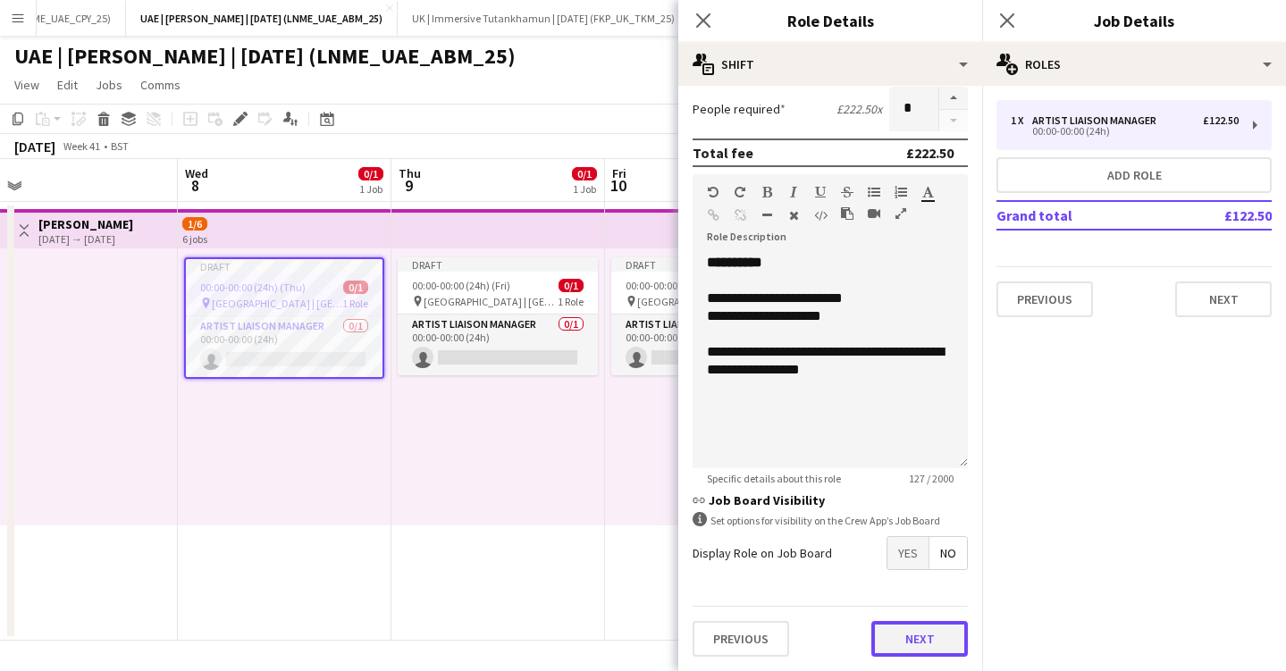
click at [900, 644] on button "Next" at bounding box center [919, 639] width 97 height 36
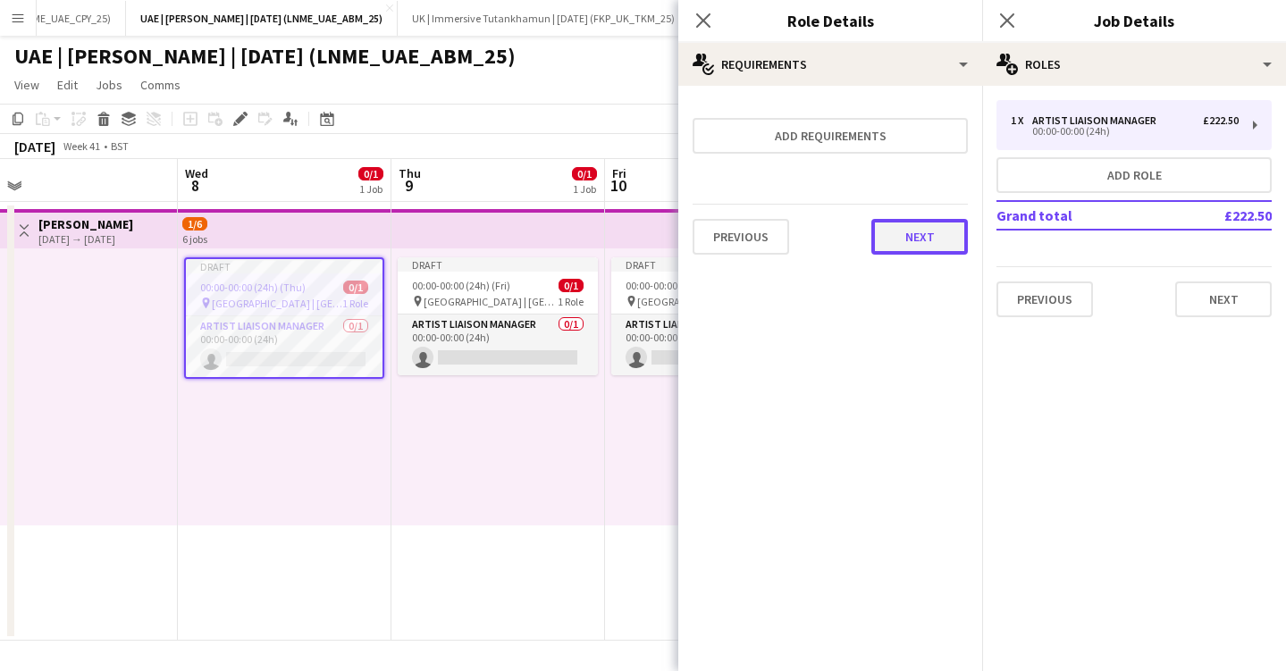
click at [912, 234] on button "Next" at bounding box center [919, 237] width 97 height 36
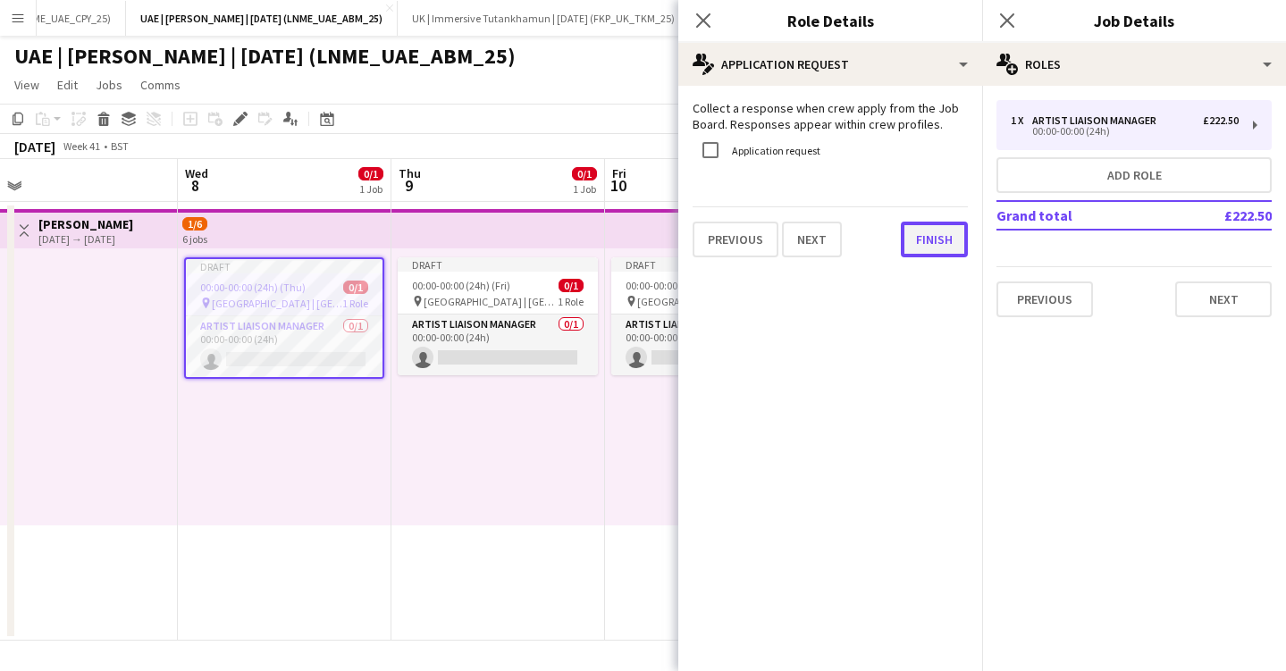
click at [946, 240] on button "Finish" at bounding box center [934, 240] width 67 height 36
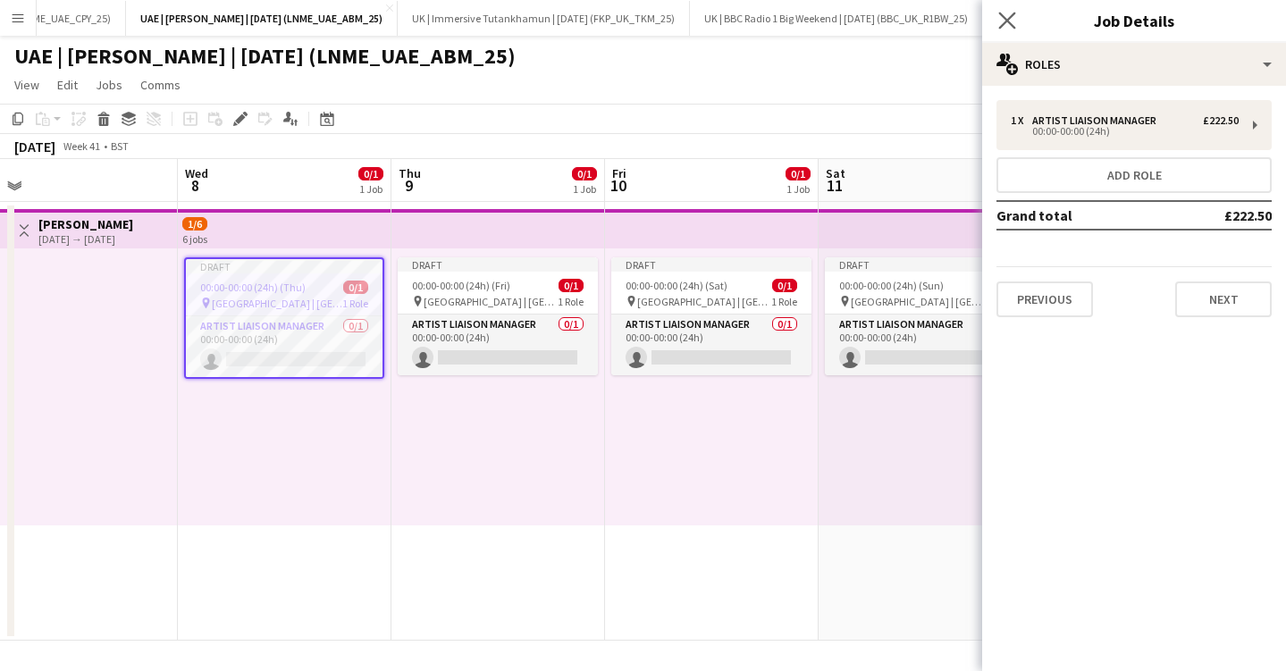
click at [1010, 11] on app-icon "Close pop-in" at bounding box center [1008, 21] width 26 height 26
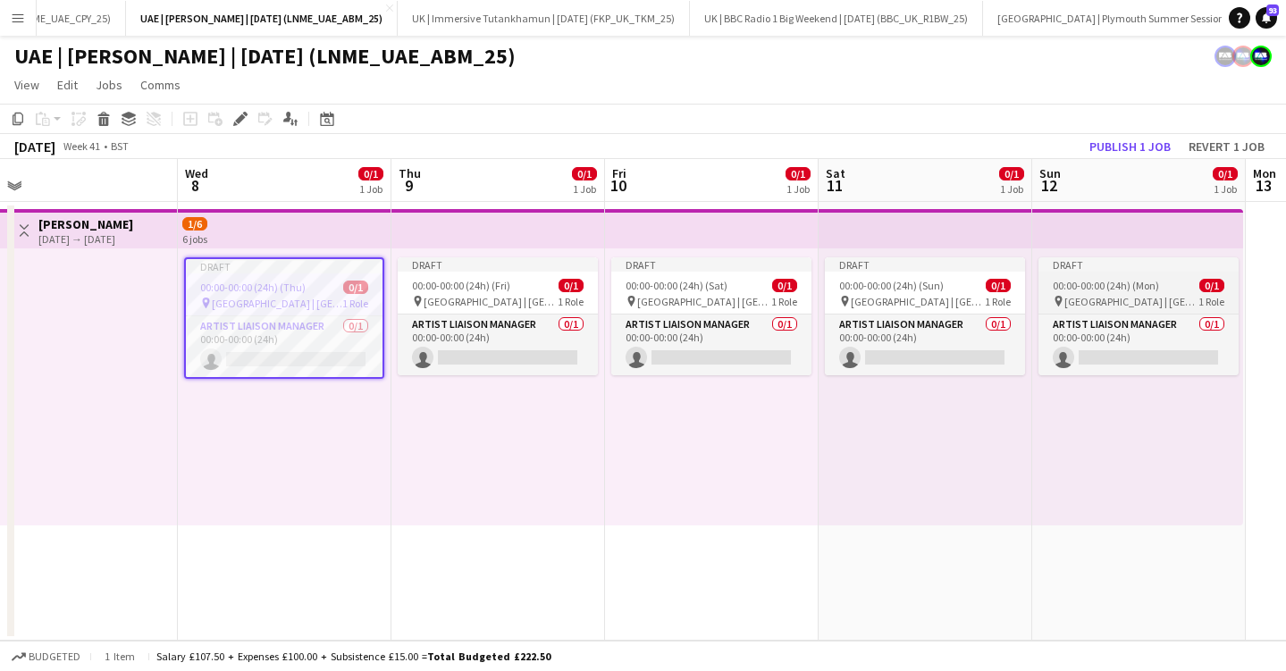
click at [1090, 277] on app-job-card "Draft 00:00-00:00 (24h) (Mon) 0/1 pin [GEOGRAPHIC_DATA] | [GEOGRAPHIC_DATA], [G…" at bounding box center [1138, 316] width 200 height 118
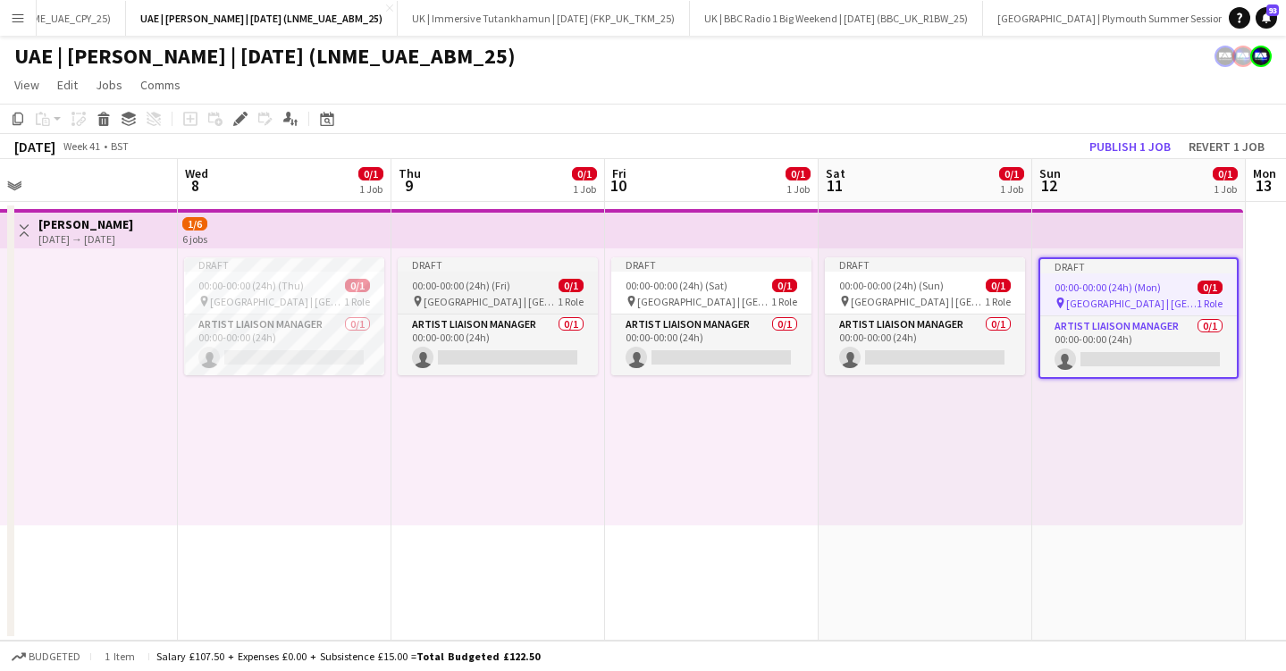
click at [488, 307] on span "[GEOGRAPHIC_DATA] | [GEOGRAPHIC_DATA], [GEOGRAPHIC_DATA]" at bounding box center [491, 301] width 134 height 13
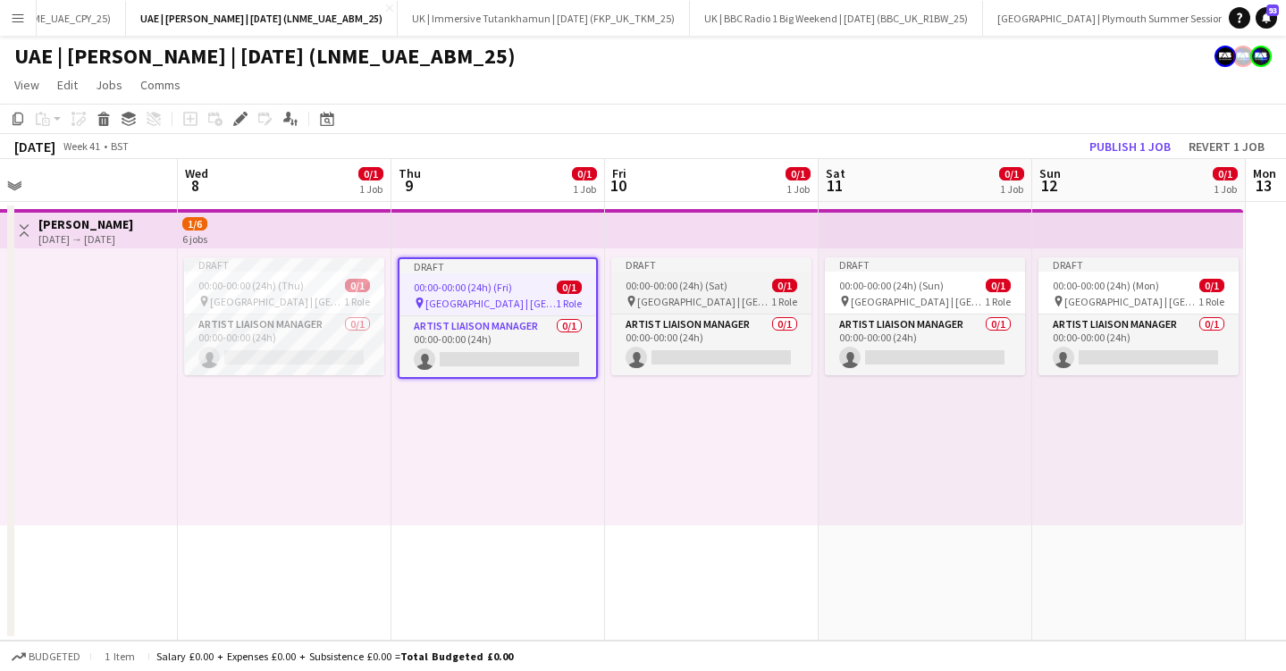
click at [697, 286] on span "00:00-00:00 (24h) (Sat)" at bounding box center [677, 285] width 102 height 13
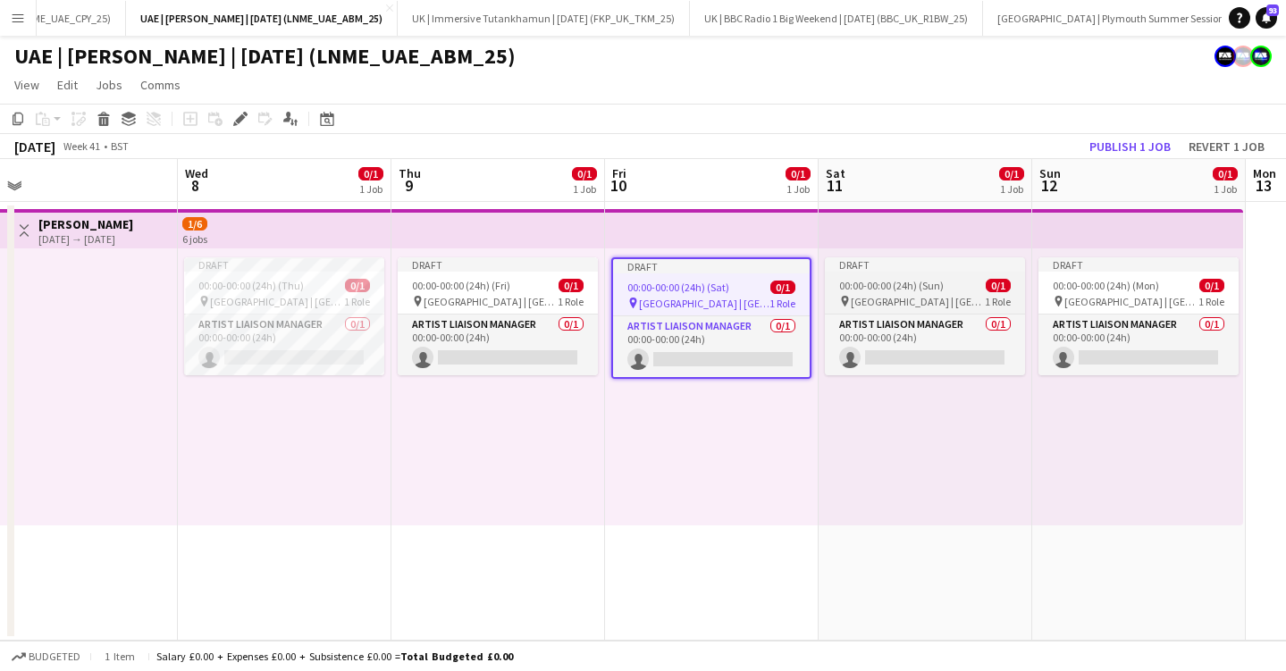
click at [928, 299] on span "[GEOGRAPHIC_DATA] | [GEOGRAPHIC_DATA], [GEOGRAPHIC_DATA]" at bounding box center [918, 301] width 134 height 13
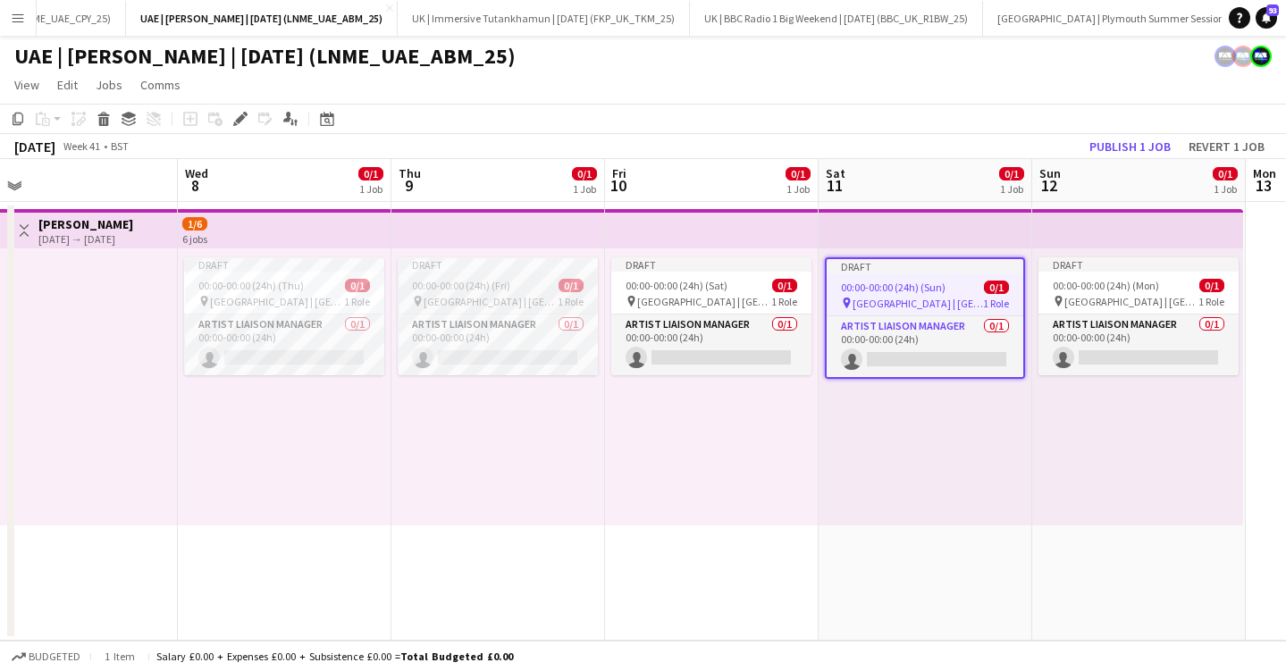
click at [506, 276] on app-job-card "Draft 00:00-00:00 (24h) (Fri) 0/1 pin [GEOGRAPHIC_DATA] | [GEOGRAPHIC_DATA], [G…" at bounding box center [498, 316] width 200 height 118
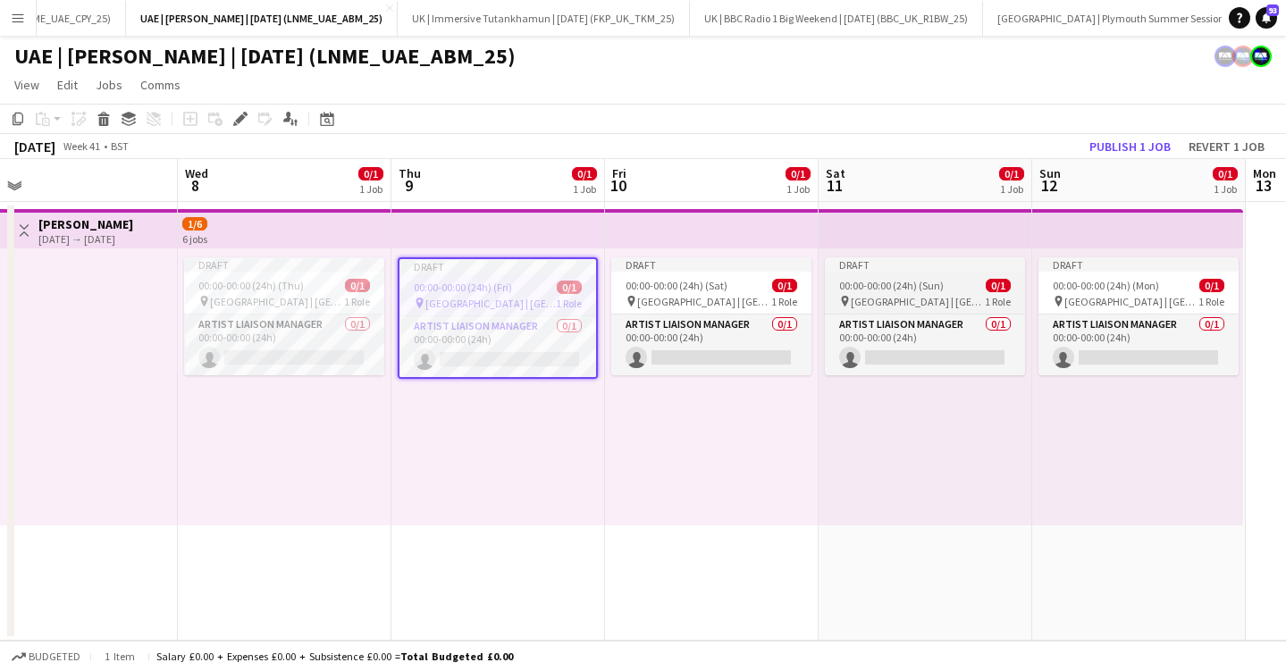
click at [991, 262] on div "Draft" at bounding box center [925, 264] width 200 height 14
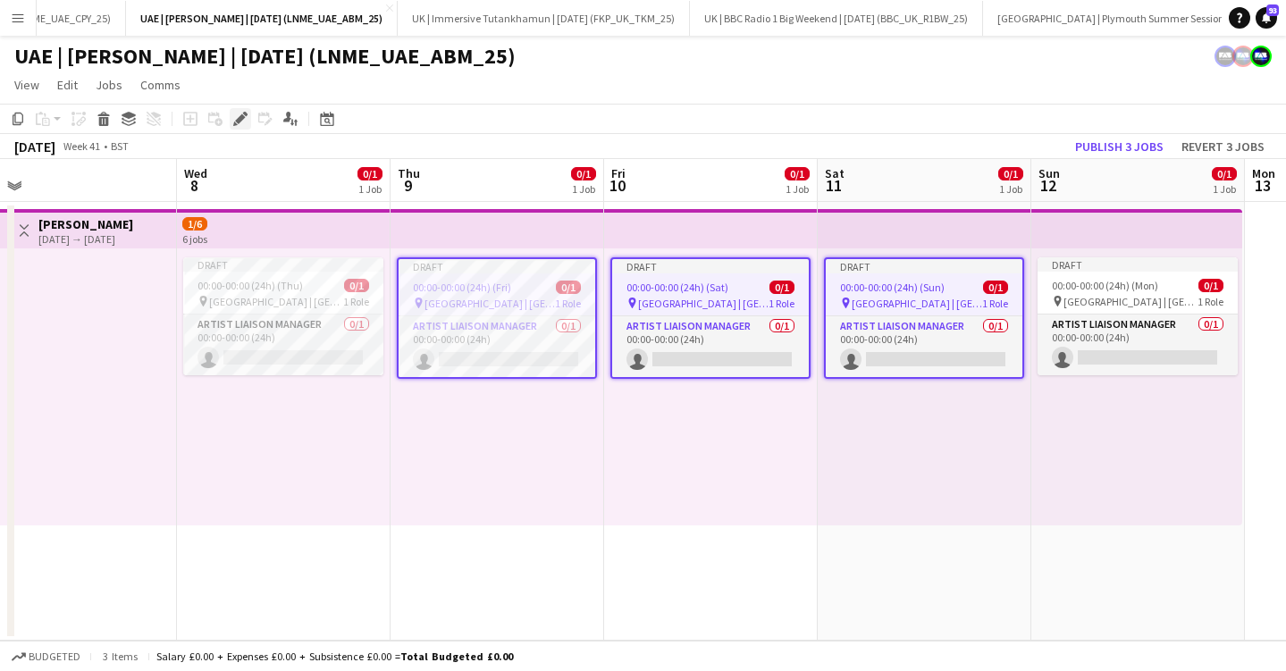
click at [241, 113] on icon "Edit" at bounding box center [240, 119] width 14 height 14
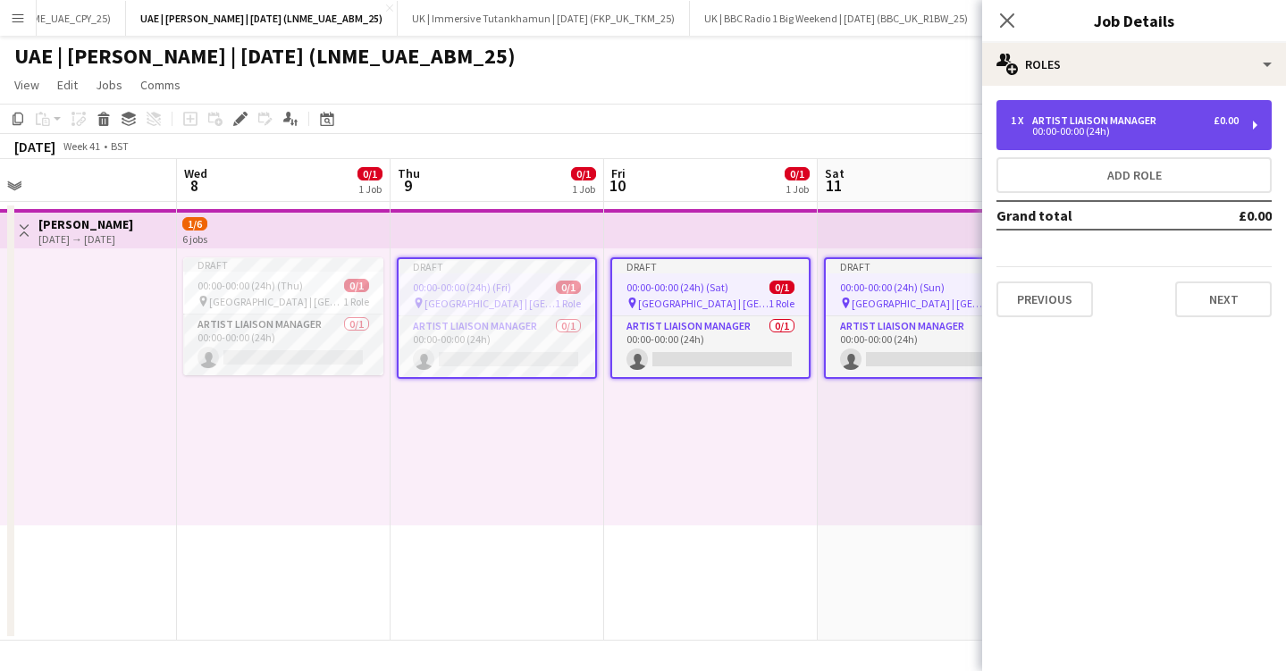
click at [1094, 144] on div "1 x Artist Liaison Manager £0.00 00:00-00:00 (24h)" at bounding box center [1133, 125] width 275 height 50
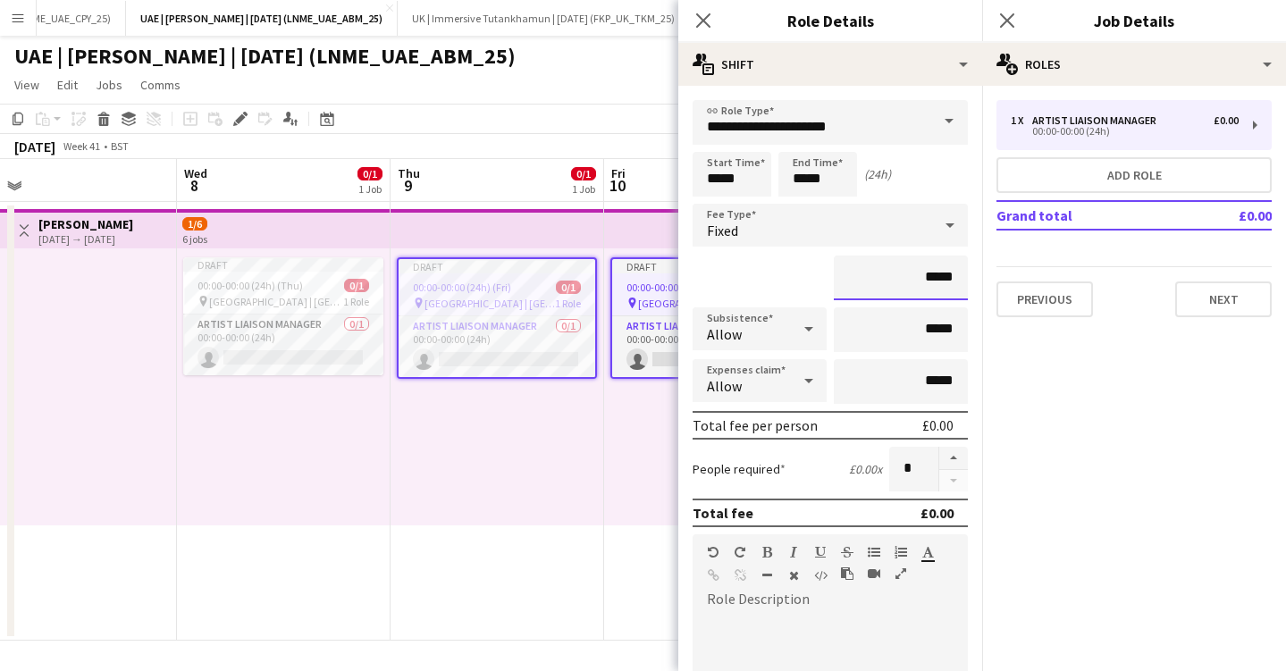
click at [949, 269] on input "*****" at bounding box center [901, 278] width 134 height 45
type input "****"
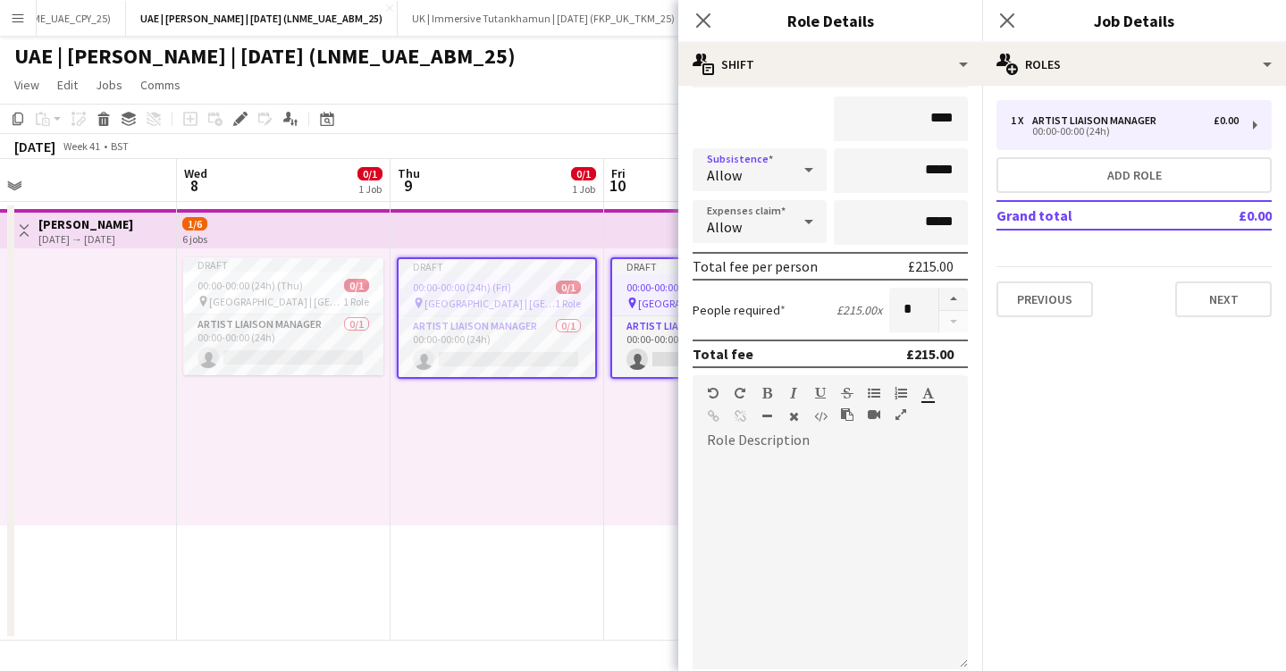
scroll to position [360, 0]
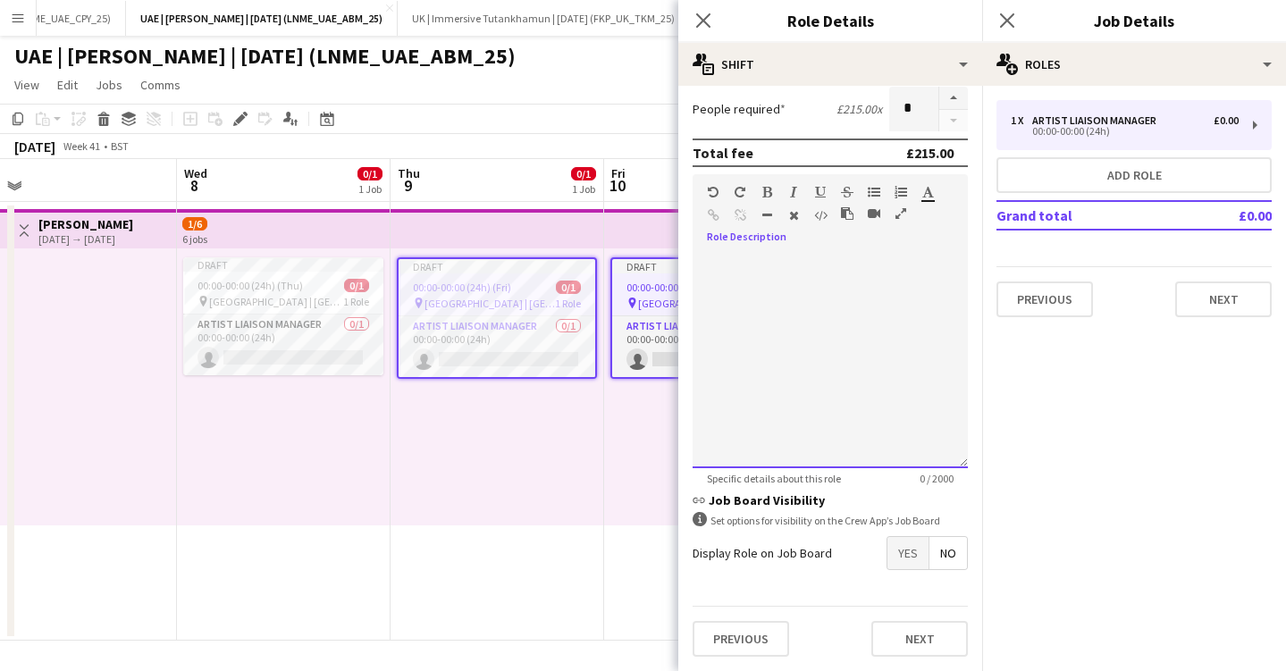
click at [853, 423] on div at bounding box center [830, 361] width 275 height 214
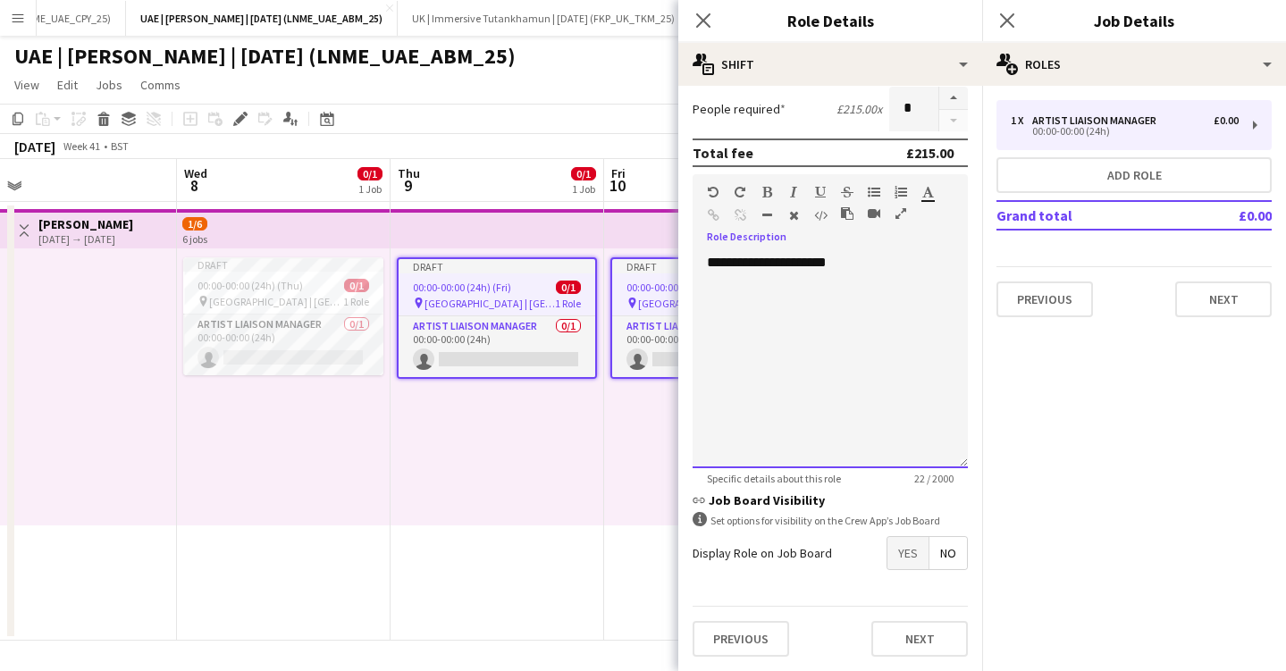
click at [790, 255] on div "**********" at bounding box center [830, 361] width 275 height 214
click at [762, 189] on icon "button" at bounding box center [767, 192] width 10 height 13
click at [923, 635] on button "Next" at bounding box center [919, 639] width 97 height 36
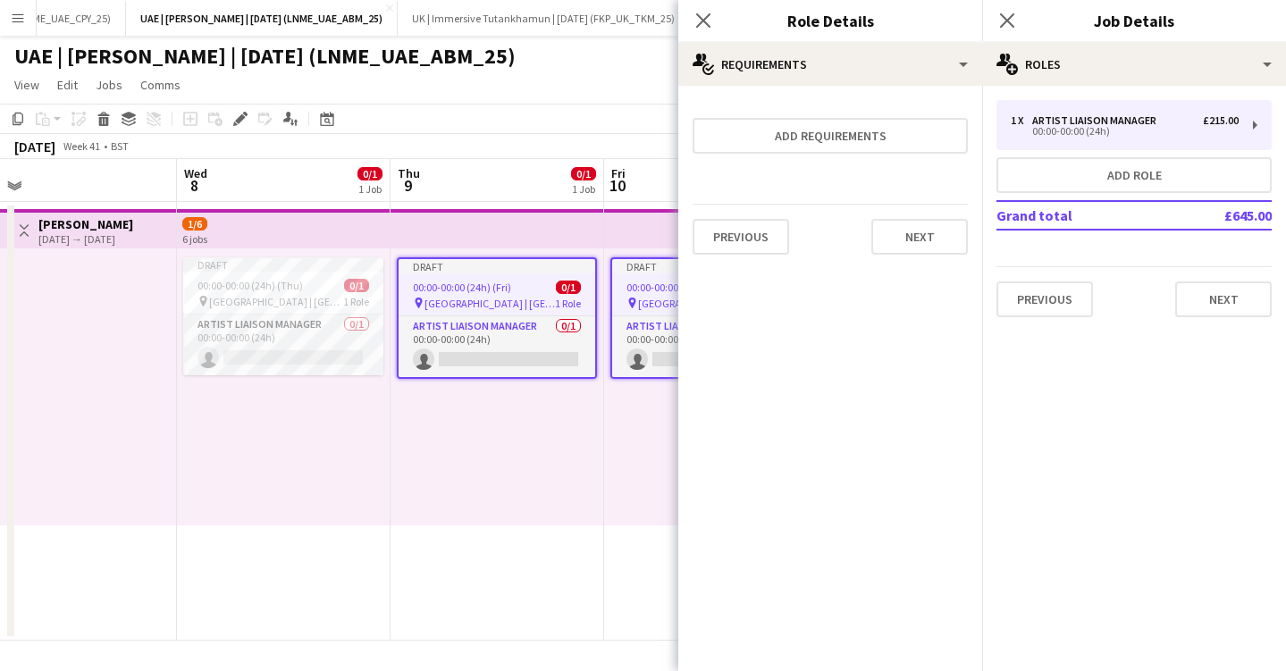
scroll to position [0, 0]
click at [901, 233] on button "Next" at bounding box center [919, 237] width 97 height 36
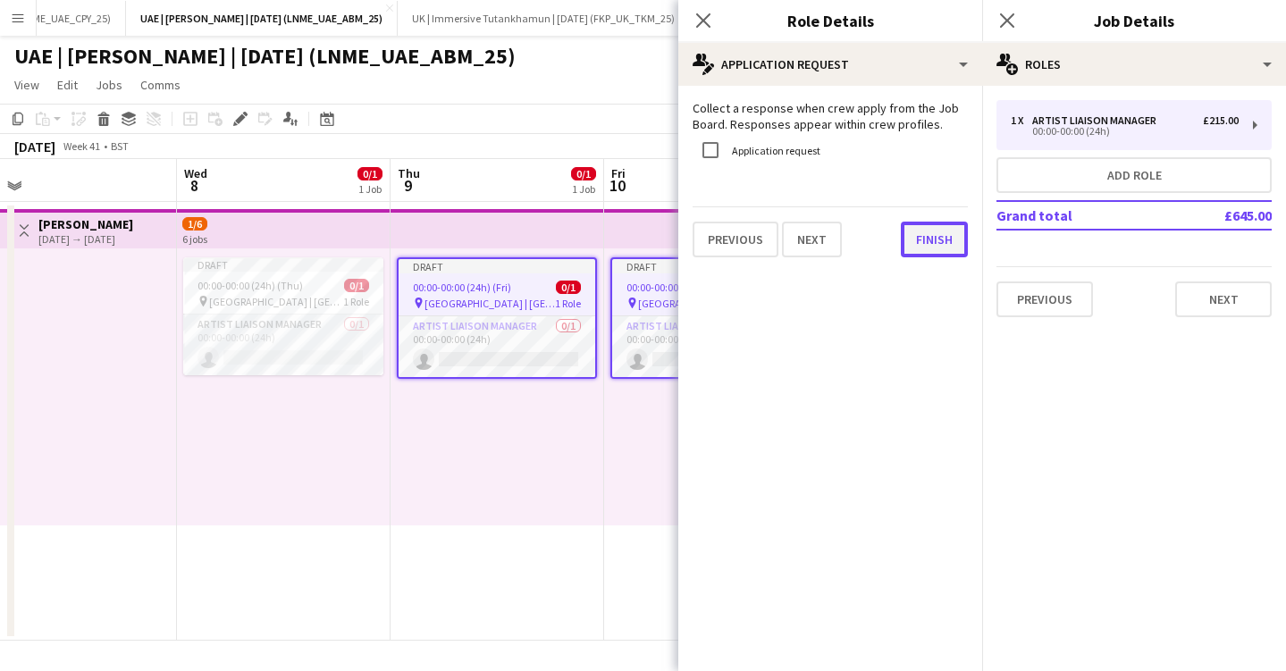
click at [920, 233] on button "Finish" at bounding box center [934, 240] width 67 height 36
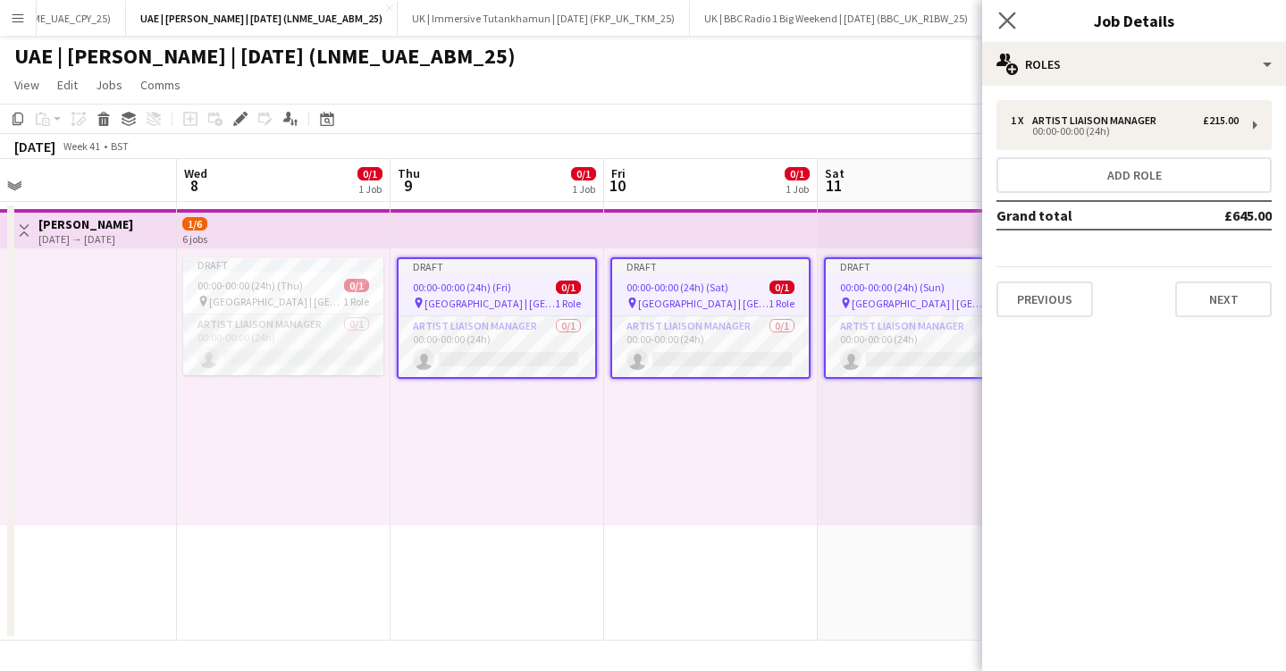
click at [1004, 8] on app-icon "Close pop-in" at bounding box center [1008, 21] width 26 height 26
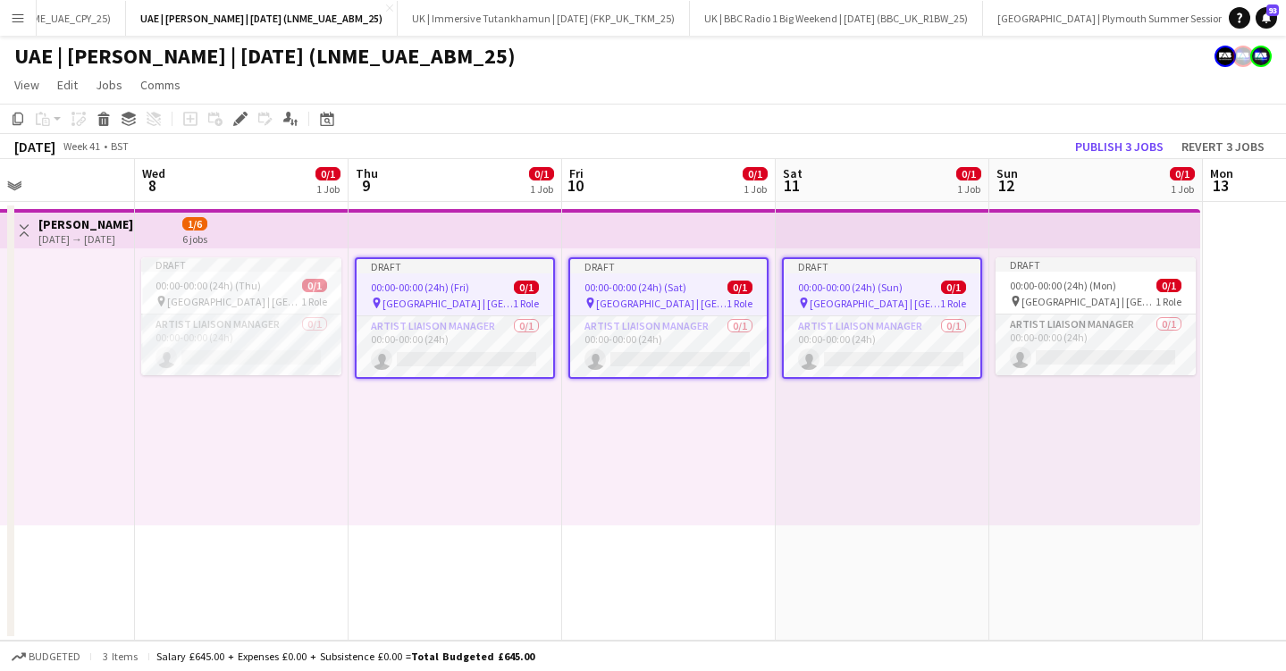
scroll to position [0, 735]
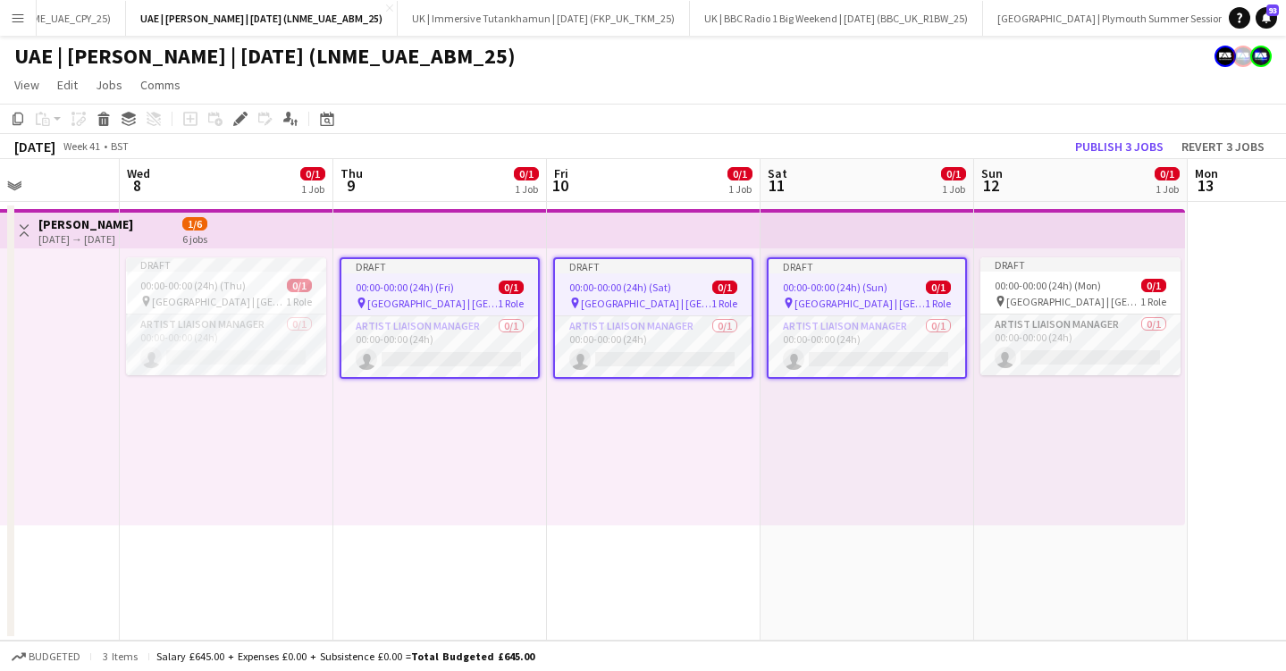
click at [407, 271] on div "Draft" at bounding box center [439, 266] width 197 height 14
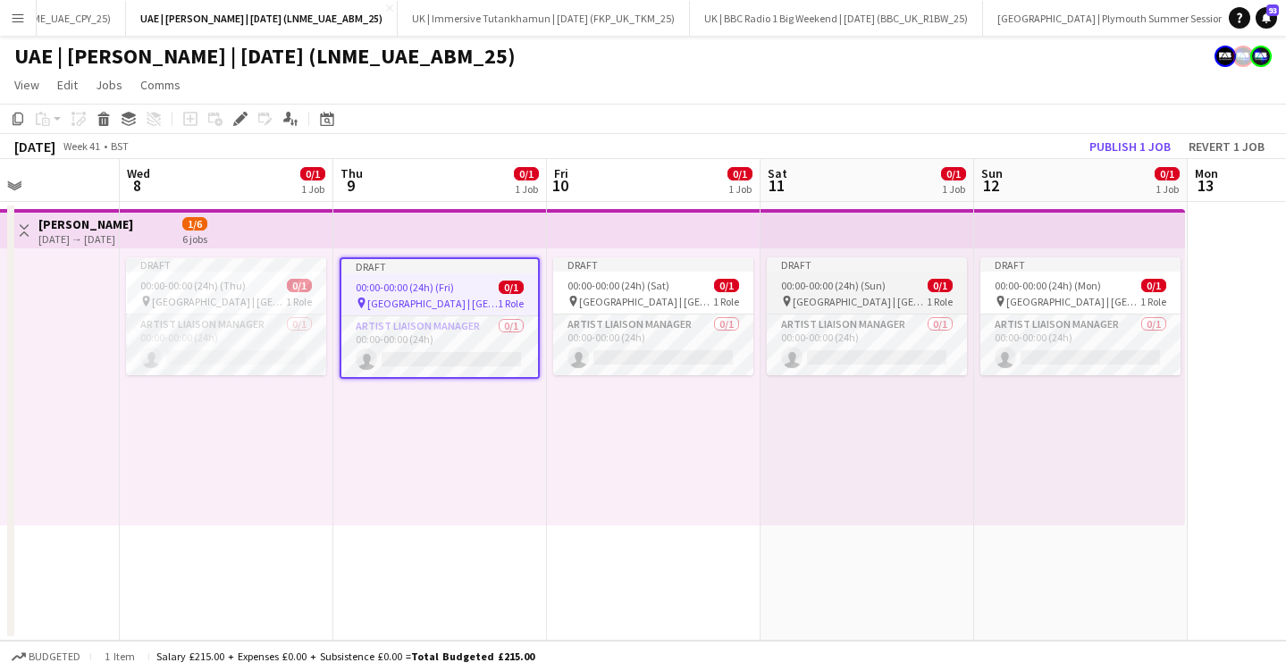
click at [861, 275] on app-job-card "Draft 00:00-00:00 (24h) (Sun) 0/1 pin [GEOGRAPHIC_DATA] | [GEOGRAPHIC_DATA], [G…" at bounding box center [867, 316] width 200 height 118
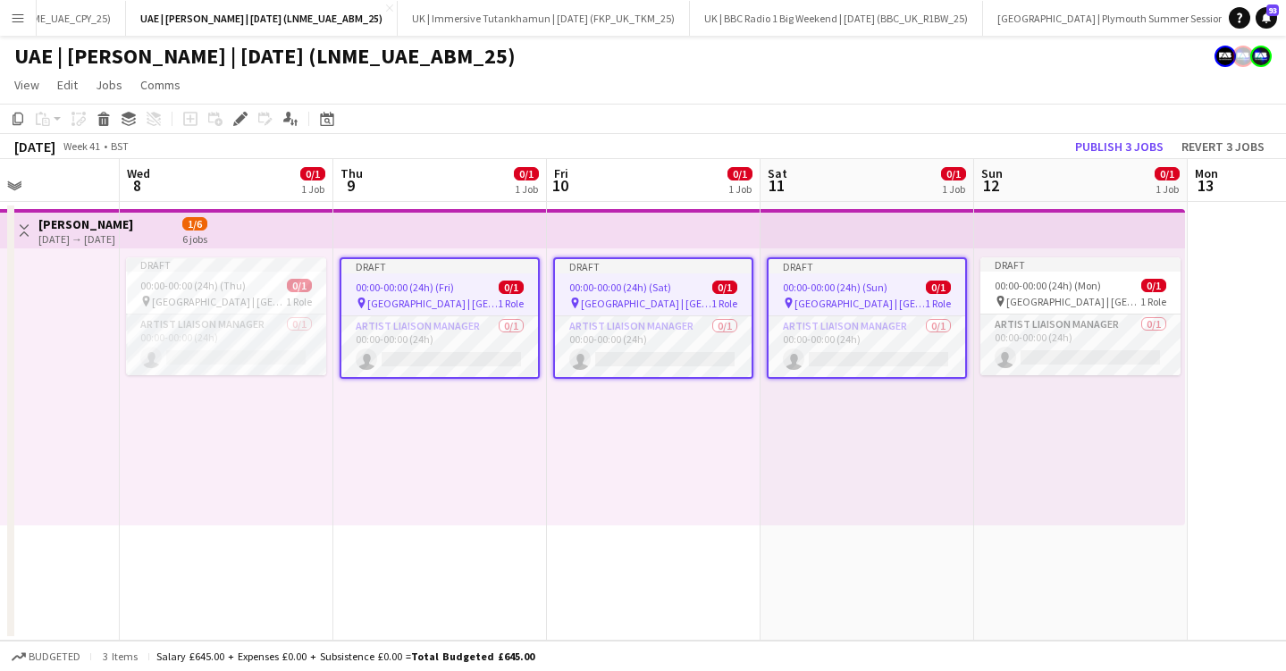
click at [962, 284] on div "00:00-00:00 (24h) (Sun) 0/1" at bounding box center [867, 287] width 197 height 13
click at [1034, 281] on span "00:00-00:00 (24h) (Mon)" at bounding box center [1048, 285] width 106 height 13
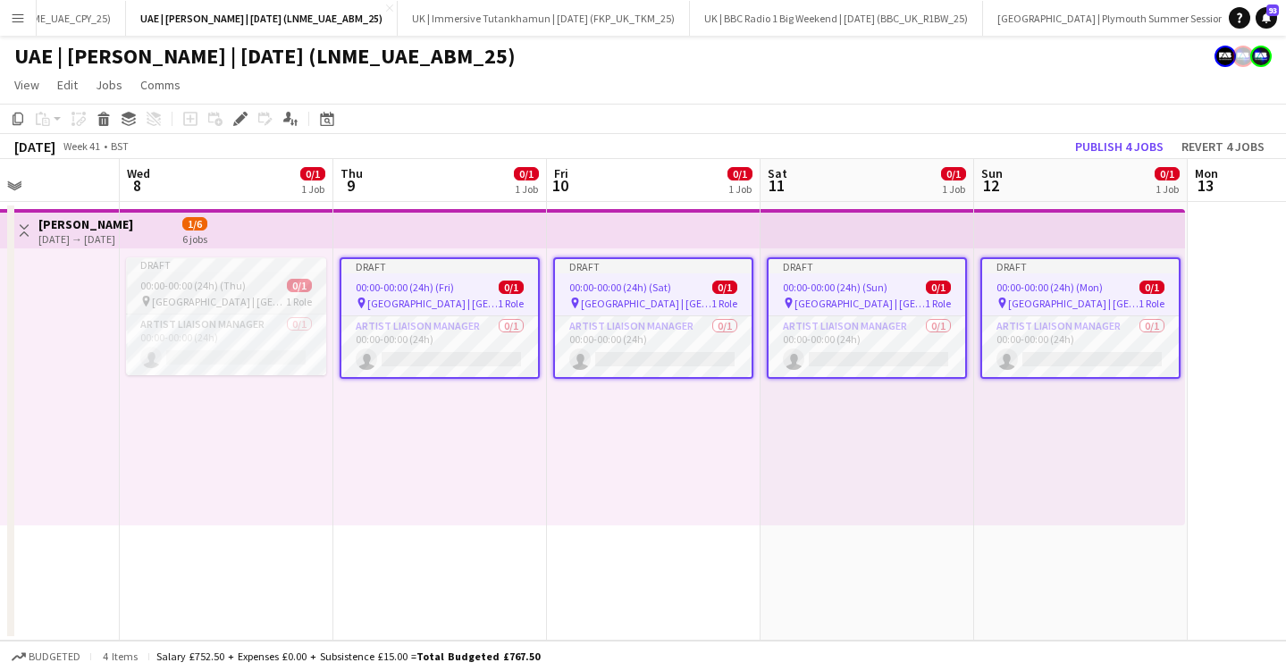
click at [232, 297] on span "[GEOGRAPHIC_DATA] | [GEOGRAPHIC_DATA], [GEOGRAPHIC_DATA]" at bounding box center [219, 301] width 134 height 13
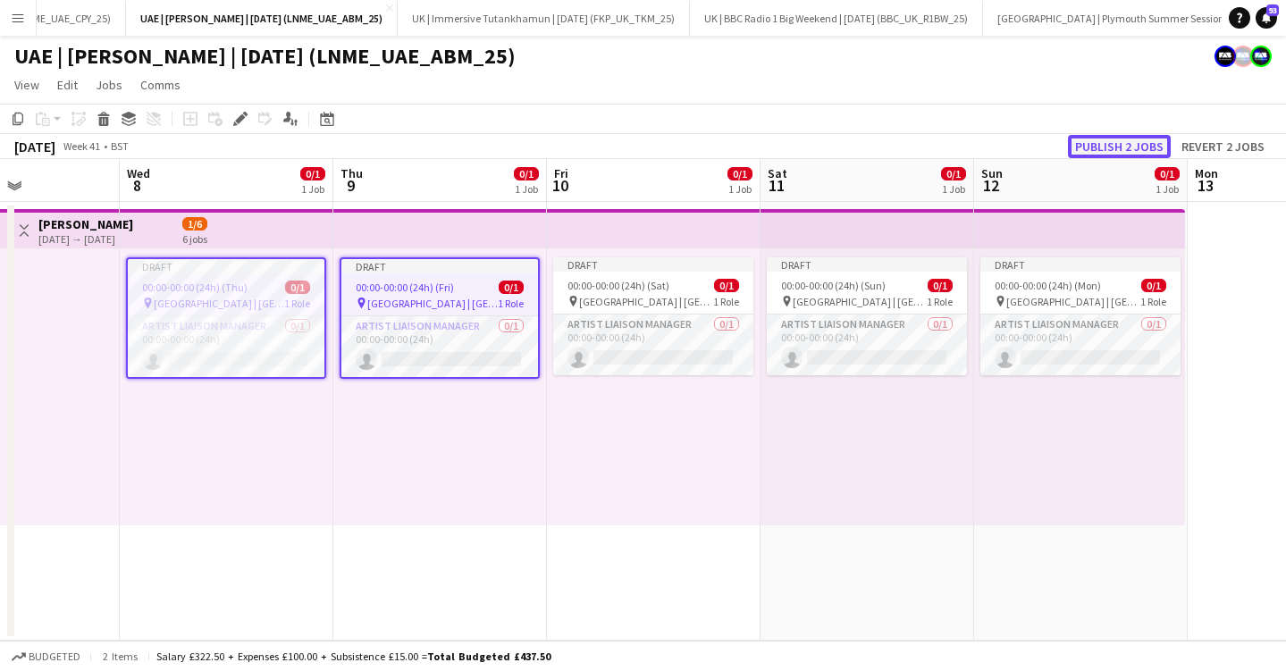
click at [1124, 139] on button "Publish 2 jobs" at bounding box center [1119, 146] width 103 height 23
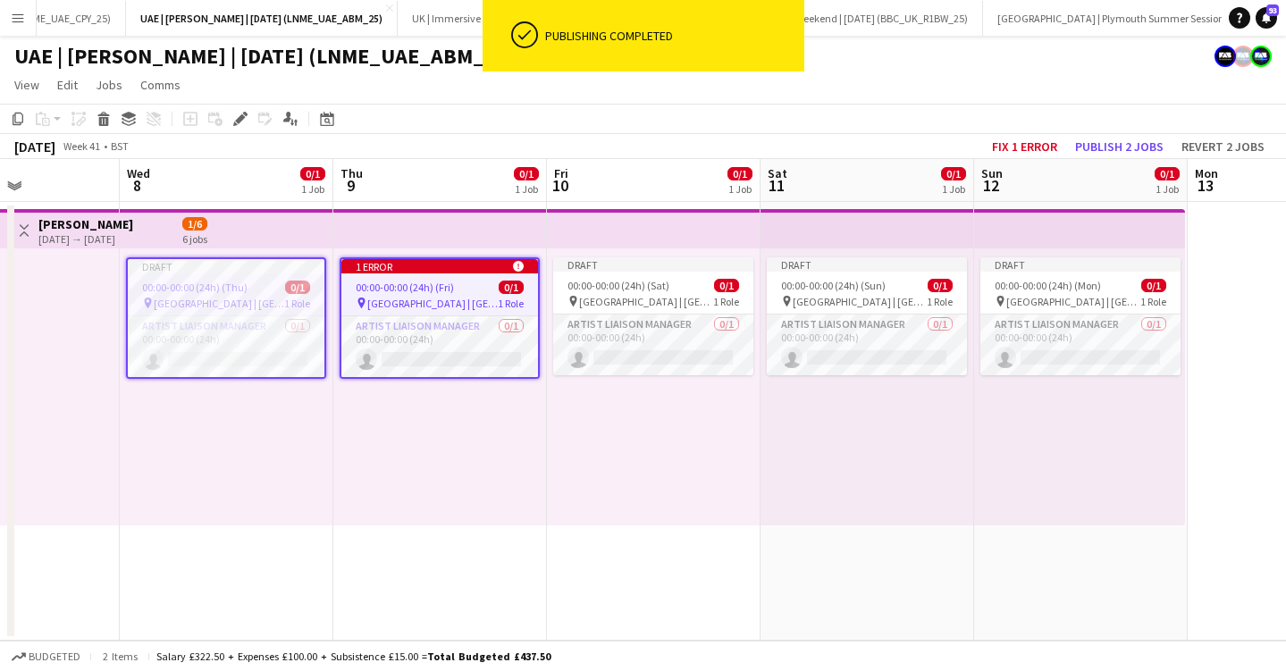
click at [458, 293] on div "00:00-00:00 (24h) (Fri) 0/1" at bounding box center [439, 287] width 197 height 13
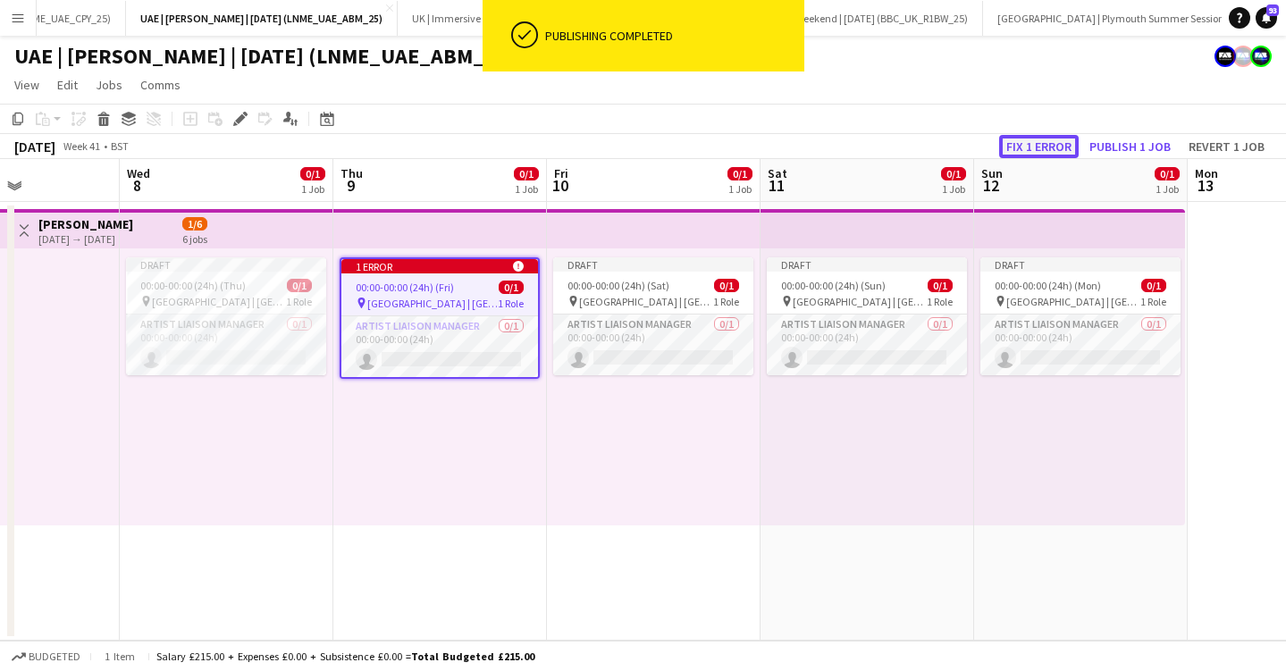
click at [1038, 147] on button "Fix 1 error" at bounding box center [1039, 146] width 80 height 23
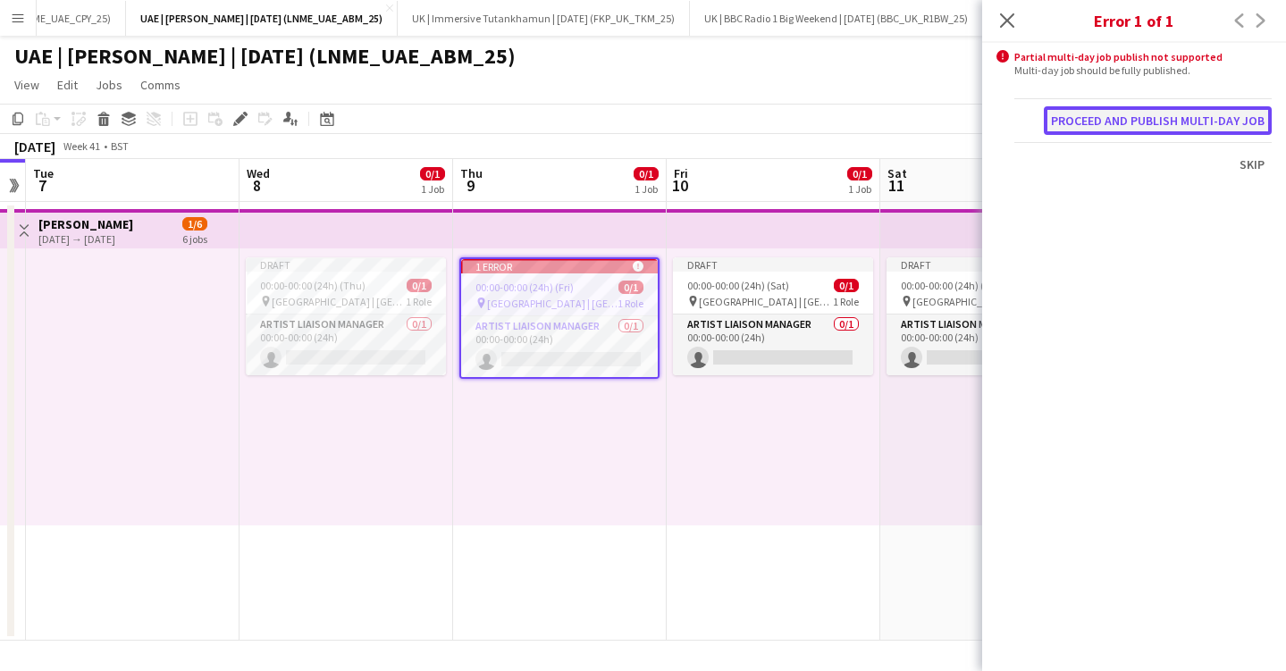
click at [1072, 126] on button "Proceed and publish multi-day job" at bounding box center [1158, 120] width 228 height 29
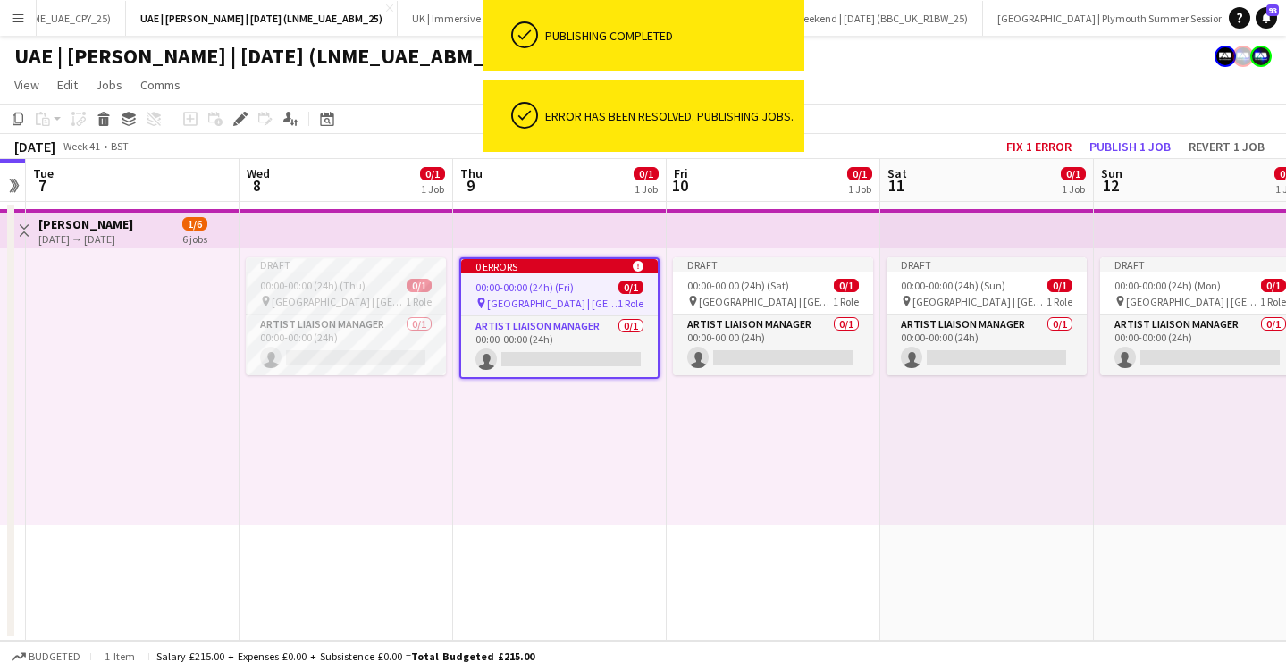
click at [382, 297] on span "[GEOGRAPHIC_DATA] | [GEOGRAPHIC_DATA], [GEOGRAPHIC_DATA]" at bounding box center [339, 301] width 134 height 13
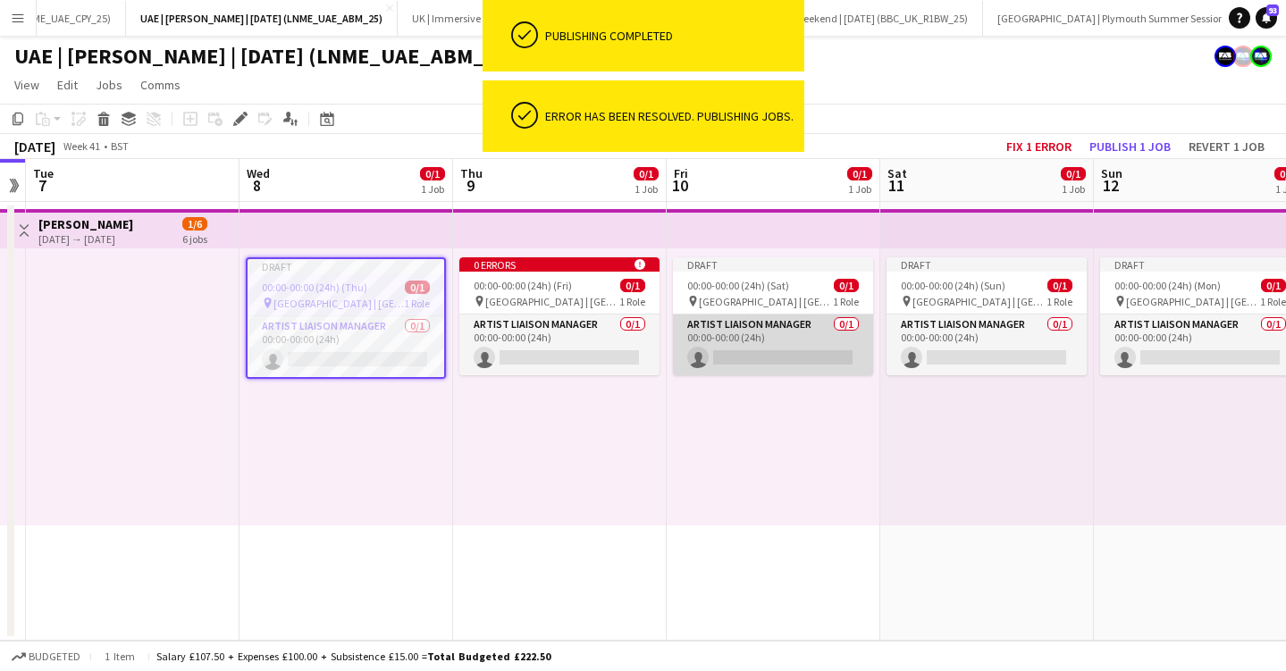
scroll to position [0, 679]
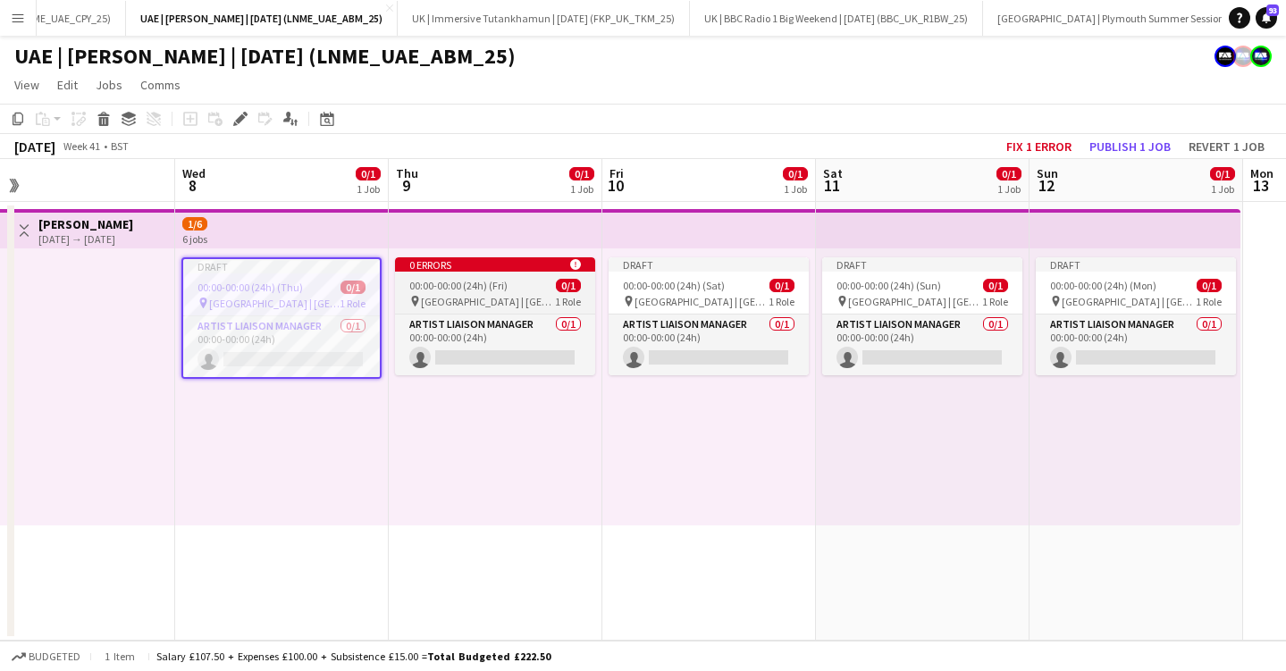
click at [516, 280] on div "00:00-00:00 (24h) (Fri) 0/1" at bounding box center [495, 285] width 200 height 13
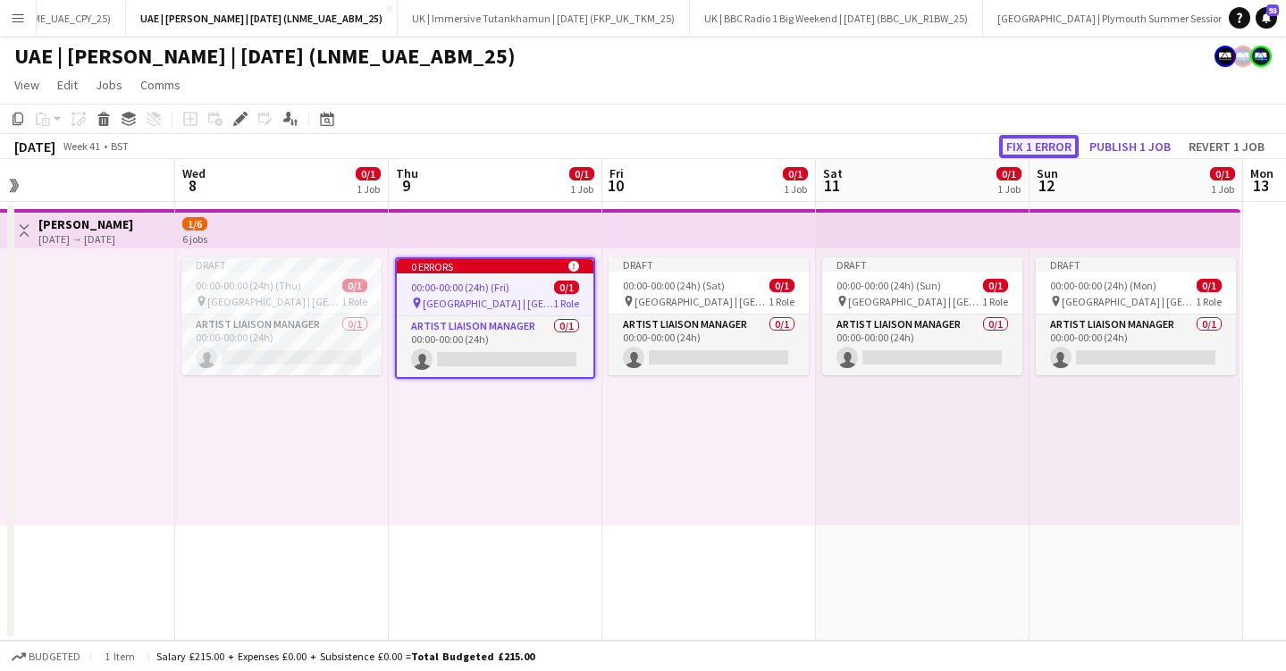
click at [1046, 139] on button "Fix 1 error" at bounding box center [1039, 146] width 80 height 23
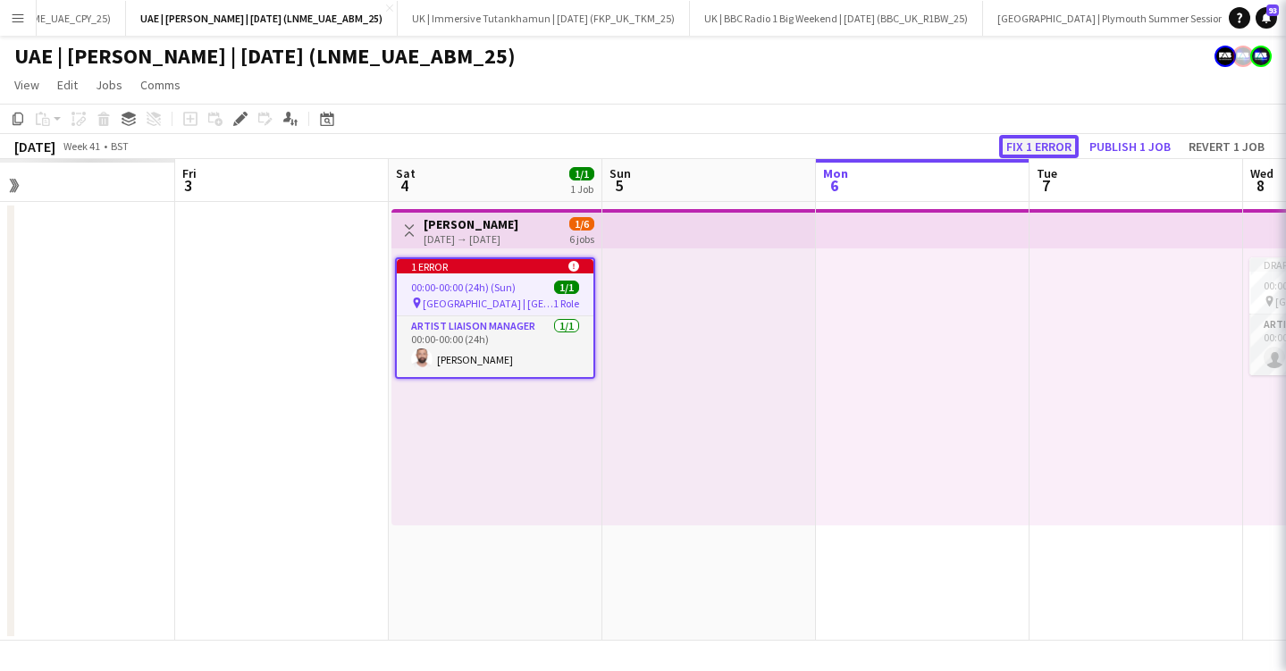
scroll to position [0, 615]
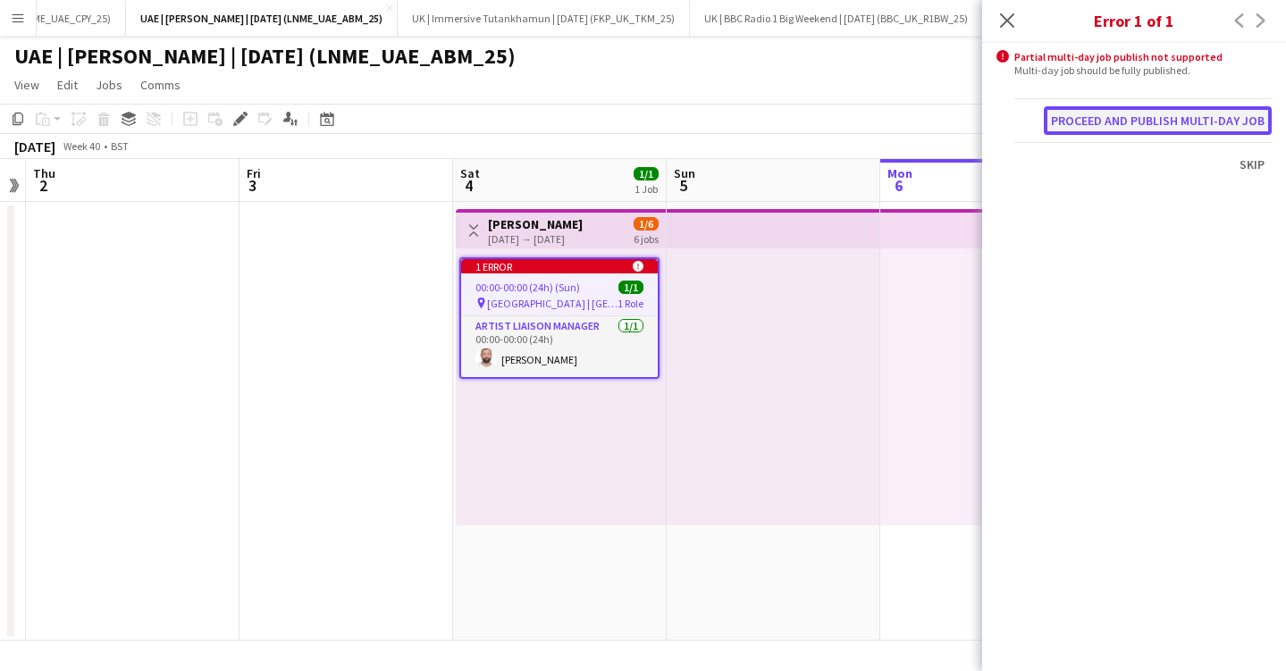
click at [1138, 122] on button "Proceed and publish multi-day job" at bounding box center [1158, 120] width 228 height 29
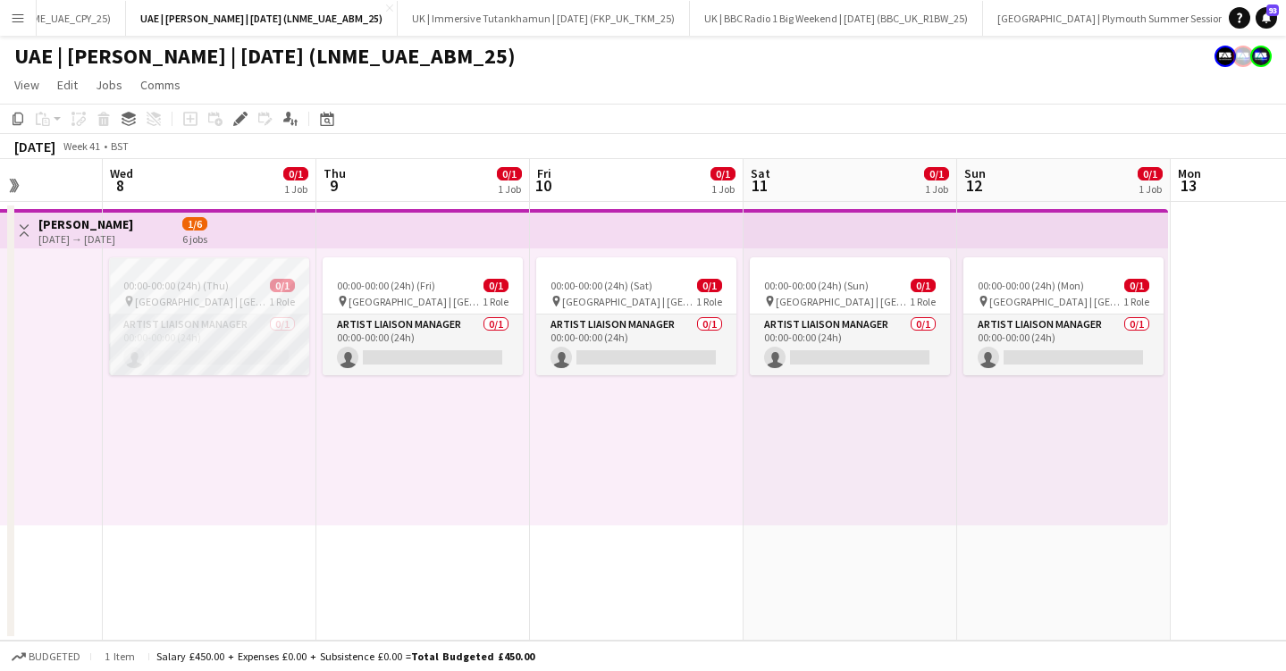
scroll to position [0, 492]
